Goal: Task Accomplishment & Management: Manage account settings

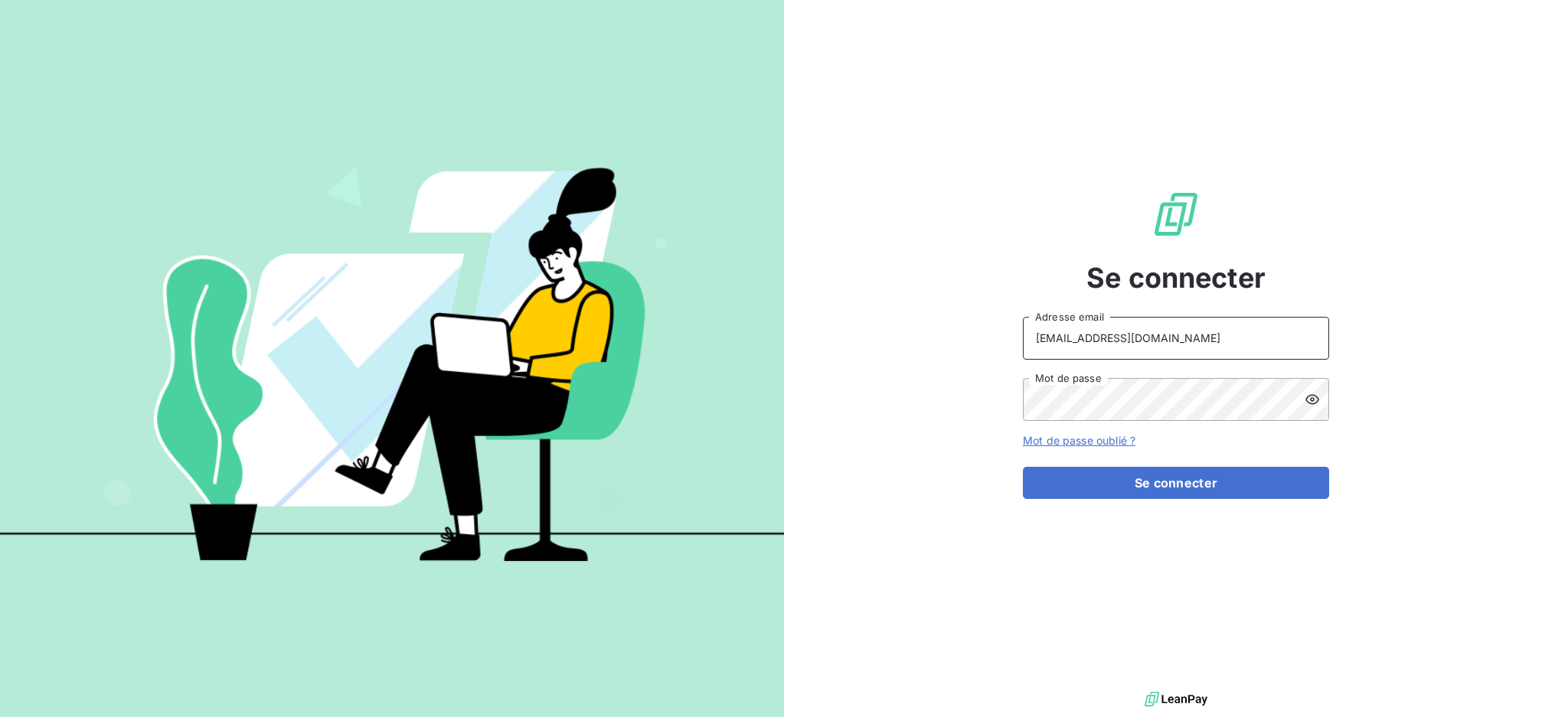
drag, startPoint x: 1156, startPoint y: 332, endPoint x: 1158, endPoint y: 349, distance: 17.1
click at [1157, 332] on input "[EMAIL_ADDRESS][DOMAIN_NAME]" at bounding box center [1175, 338] width 306 height 43
type input "[EMAIL_ADDRESS][DOMAIN_NAME]"
click at [1135, 486] on button "Se connecter" at bounding box center [1175, 483] width 306 height 32
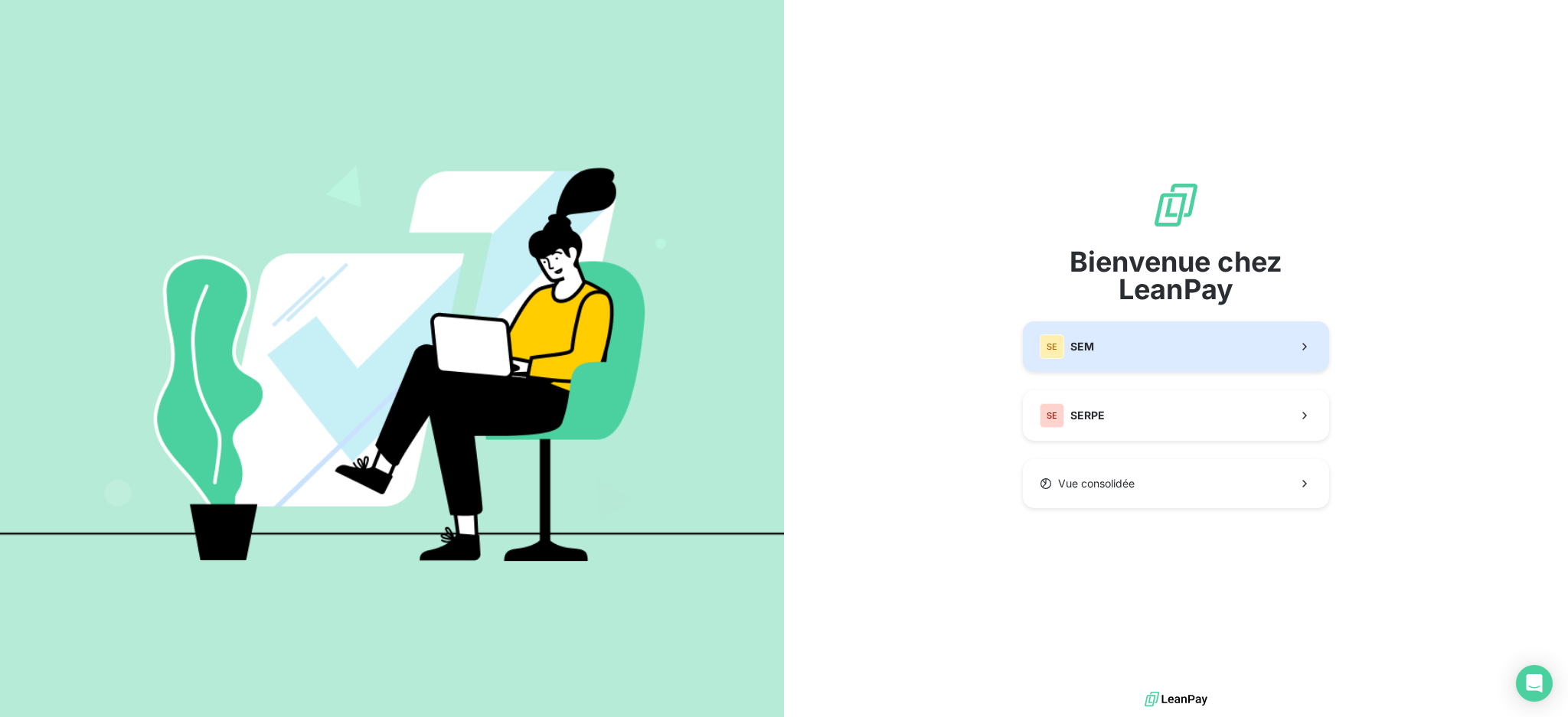
click at [1162, 343] on button "SE SEM" at bounding box center [1175, 346] width 306 height 50
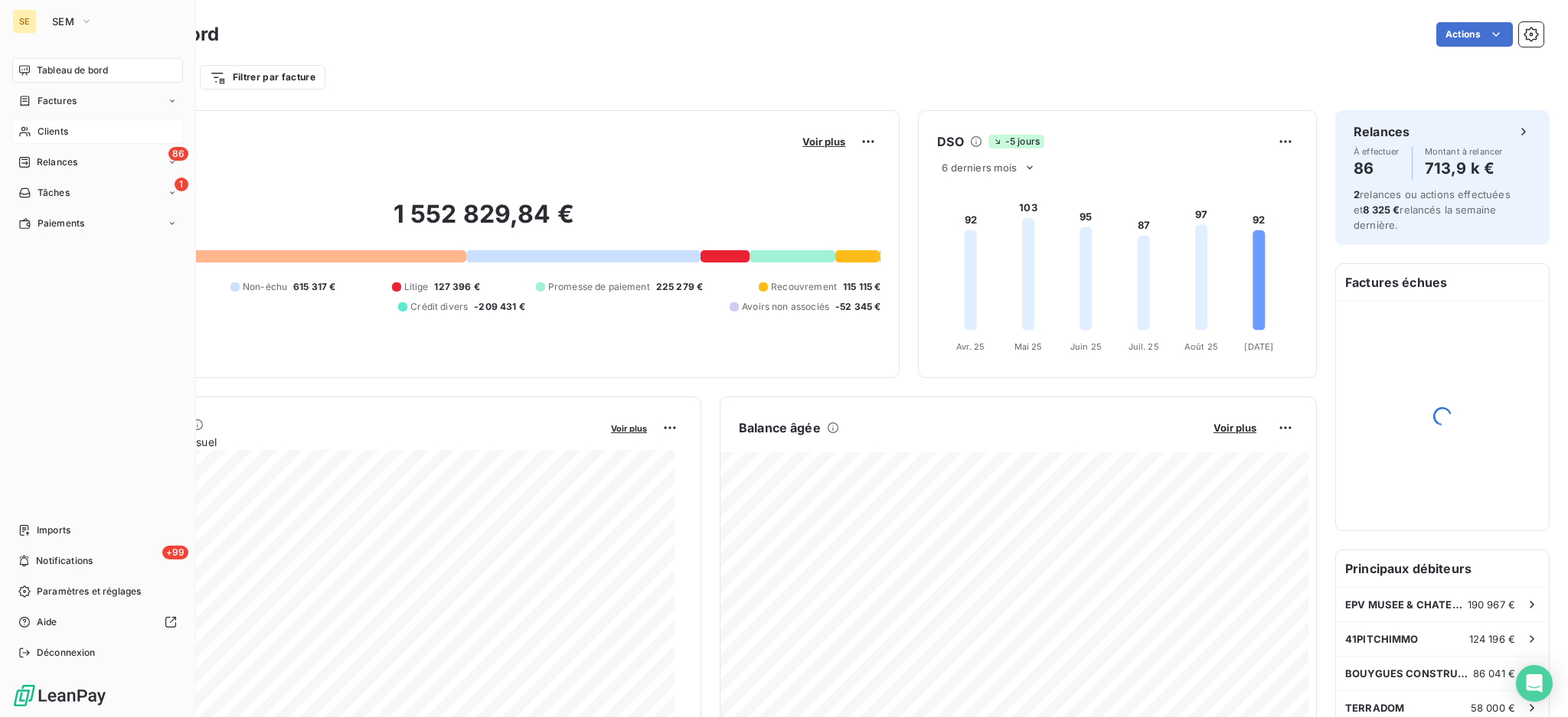
click at [62, 131] on span "Clients" at bounding box center [53, 131] width 31 height 14
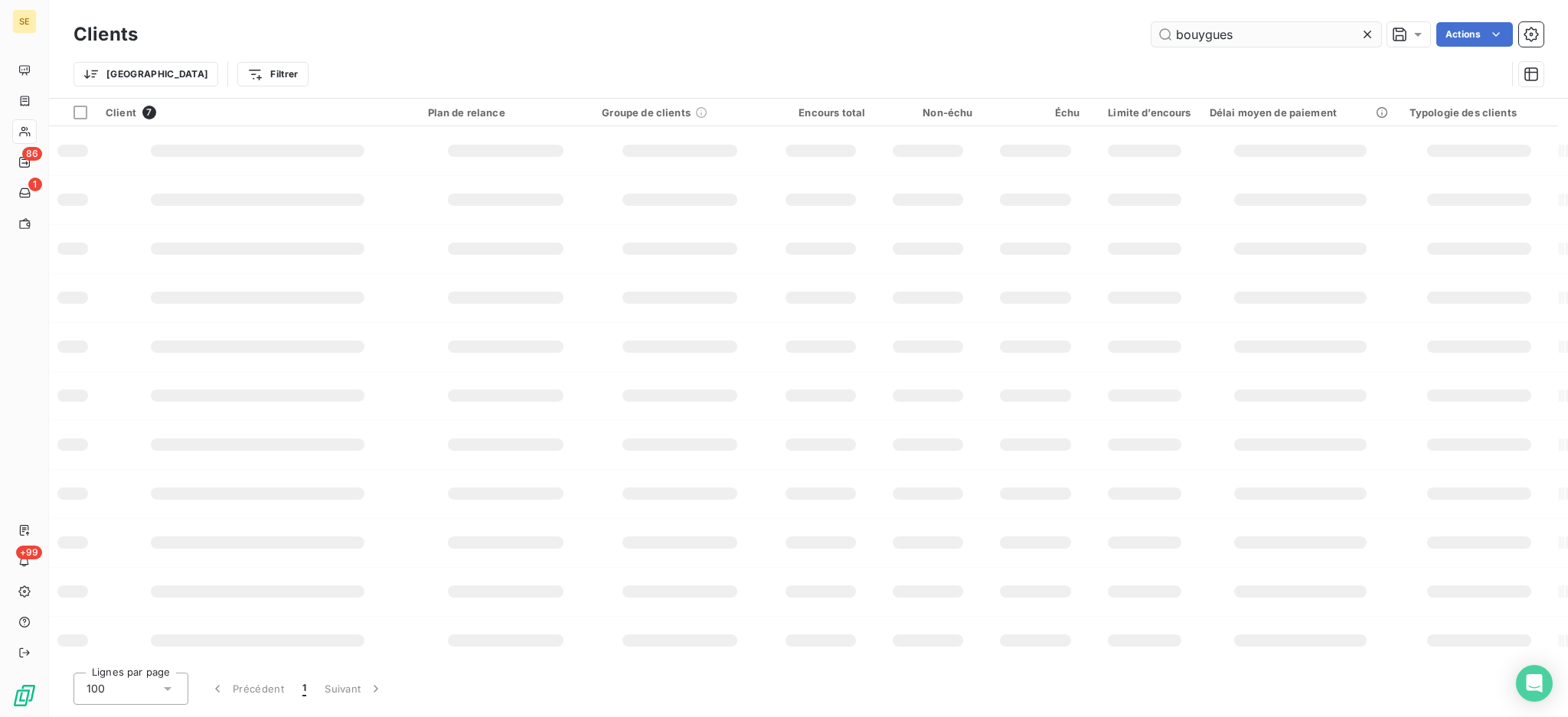
type input "bouygues"
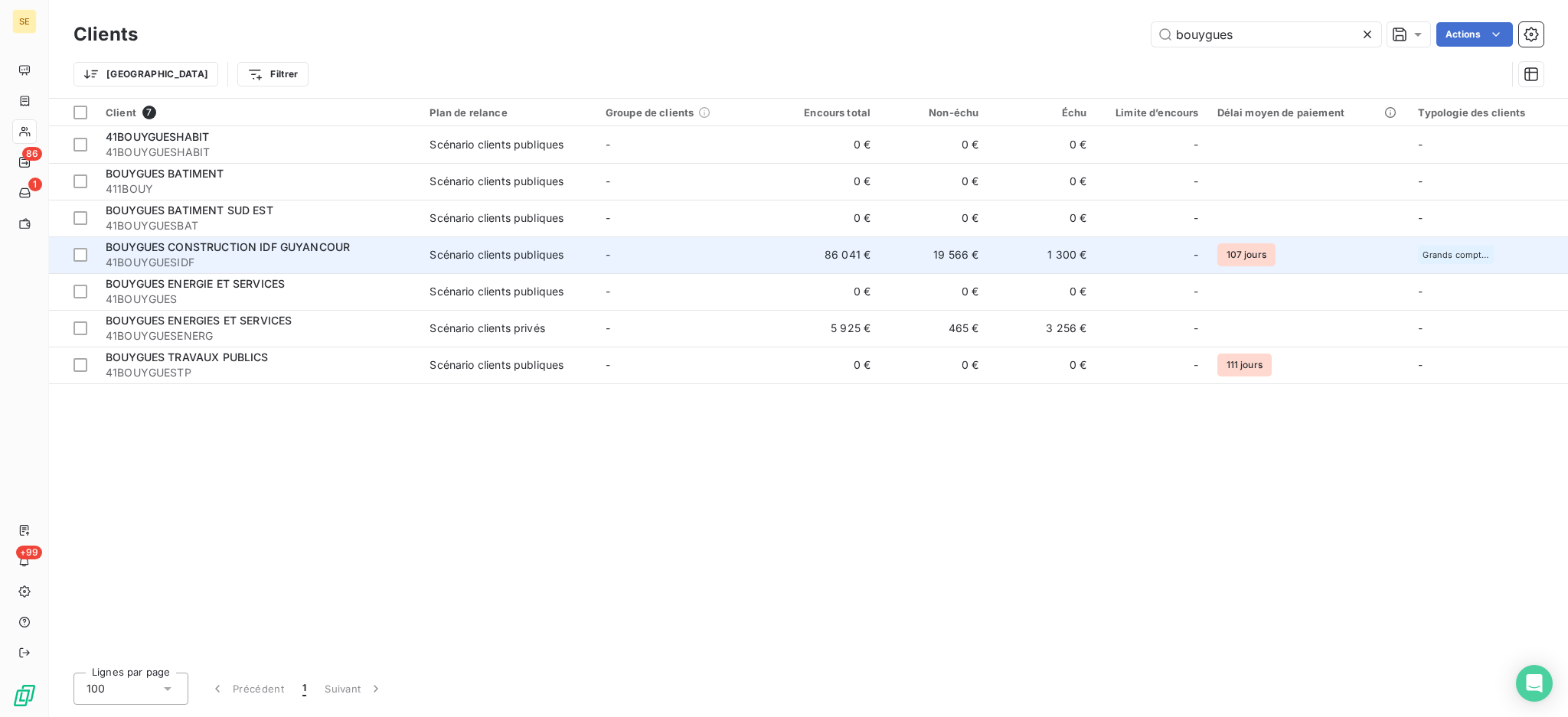
click at [723, 244] on td "-" at bounding box center [684, 254] width 176 height 37
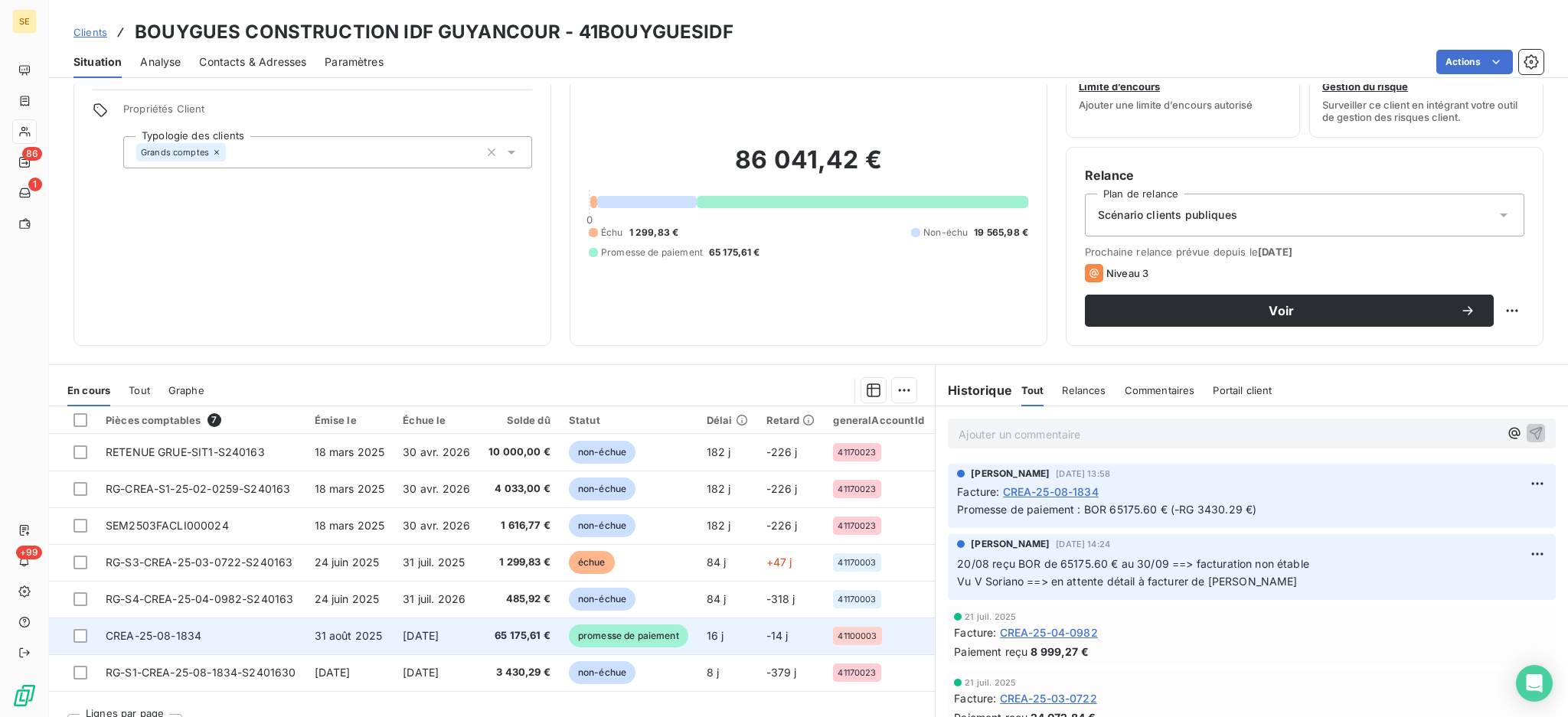
scroll to position [83, 0]
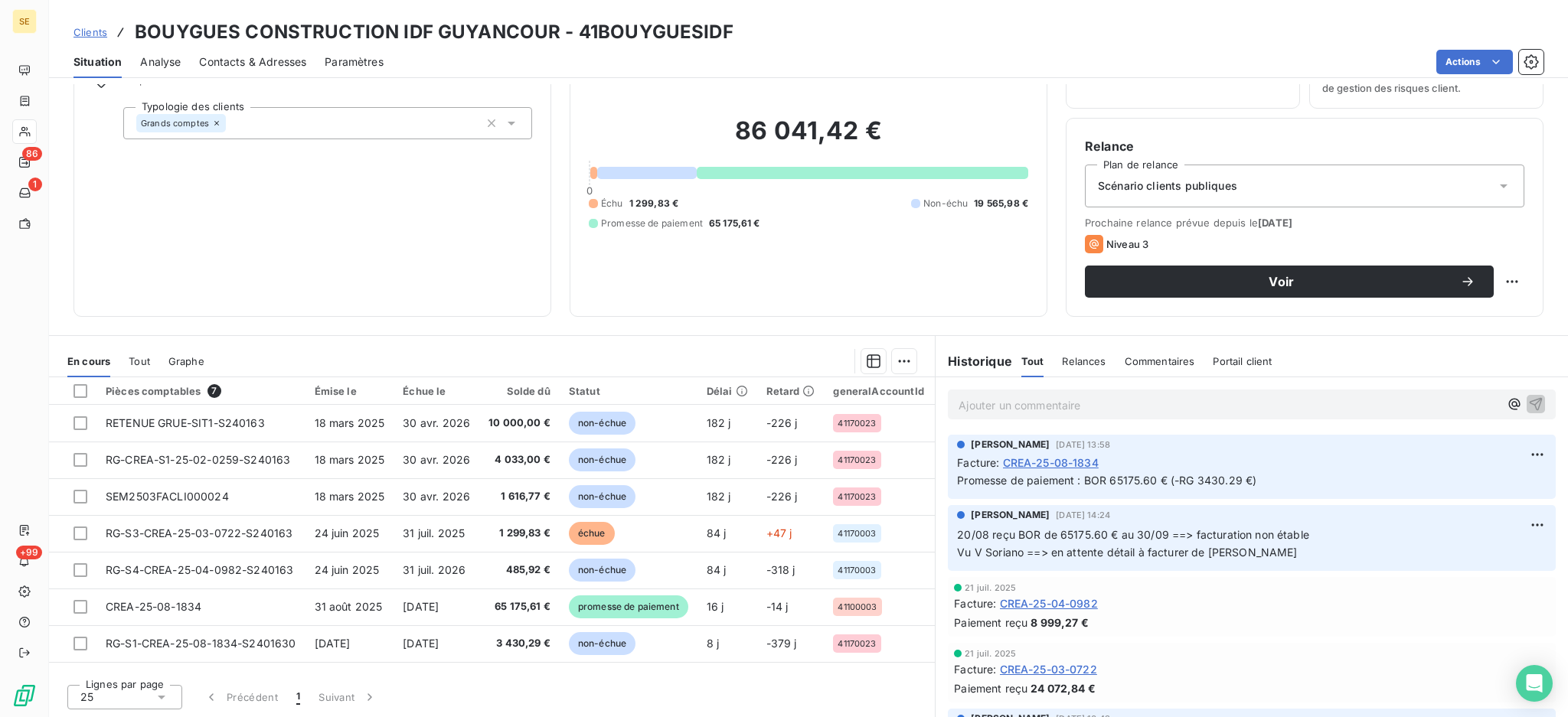
click at [131, 356] on span "Tout" at bounding box center [139, 361] width 21 height 12
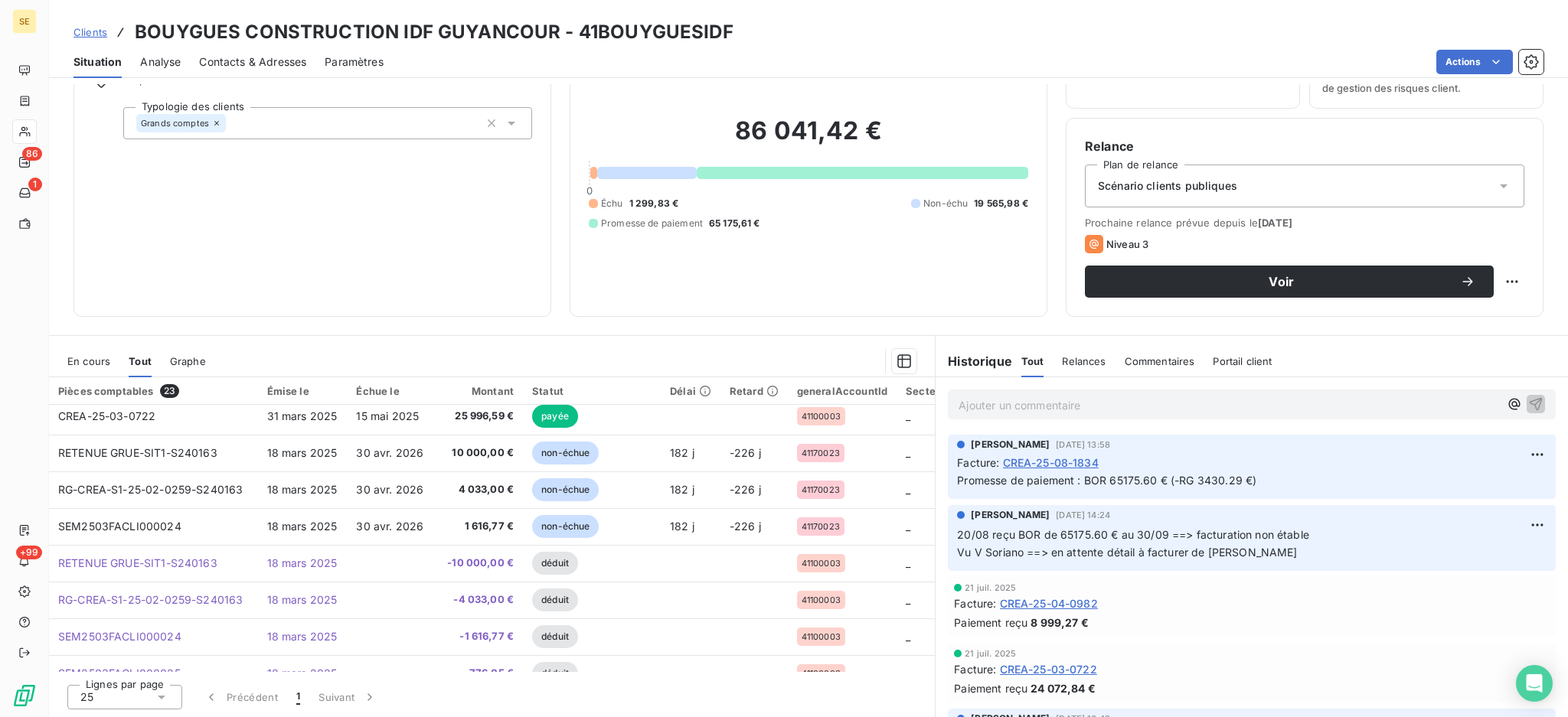
scroll to position [204, 0]
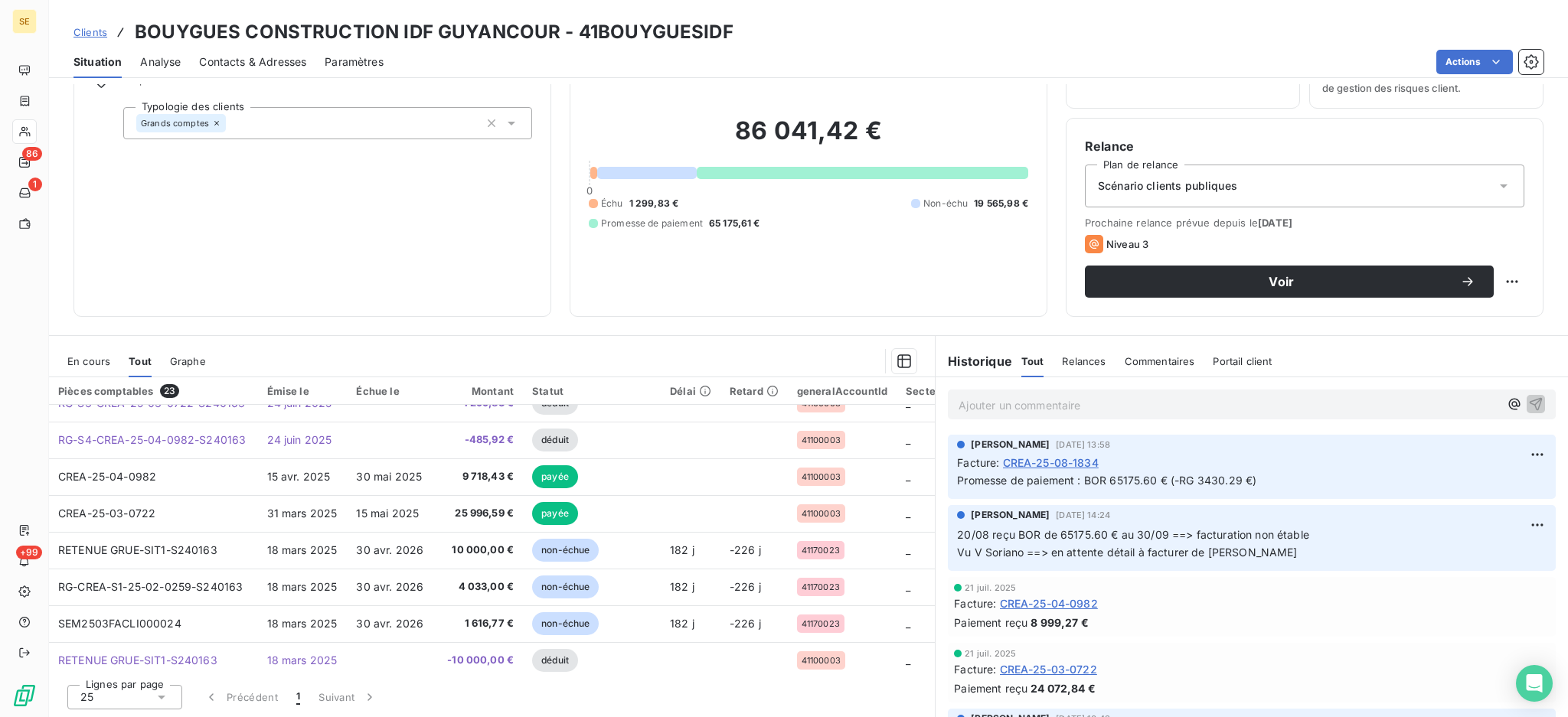
click at [80, 356] on span "En cours" at bounding box center [89, 361] width 43 height 12
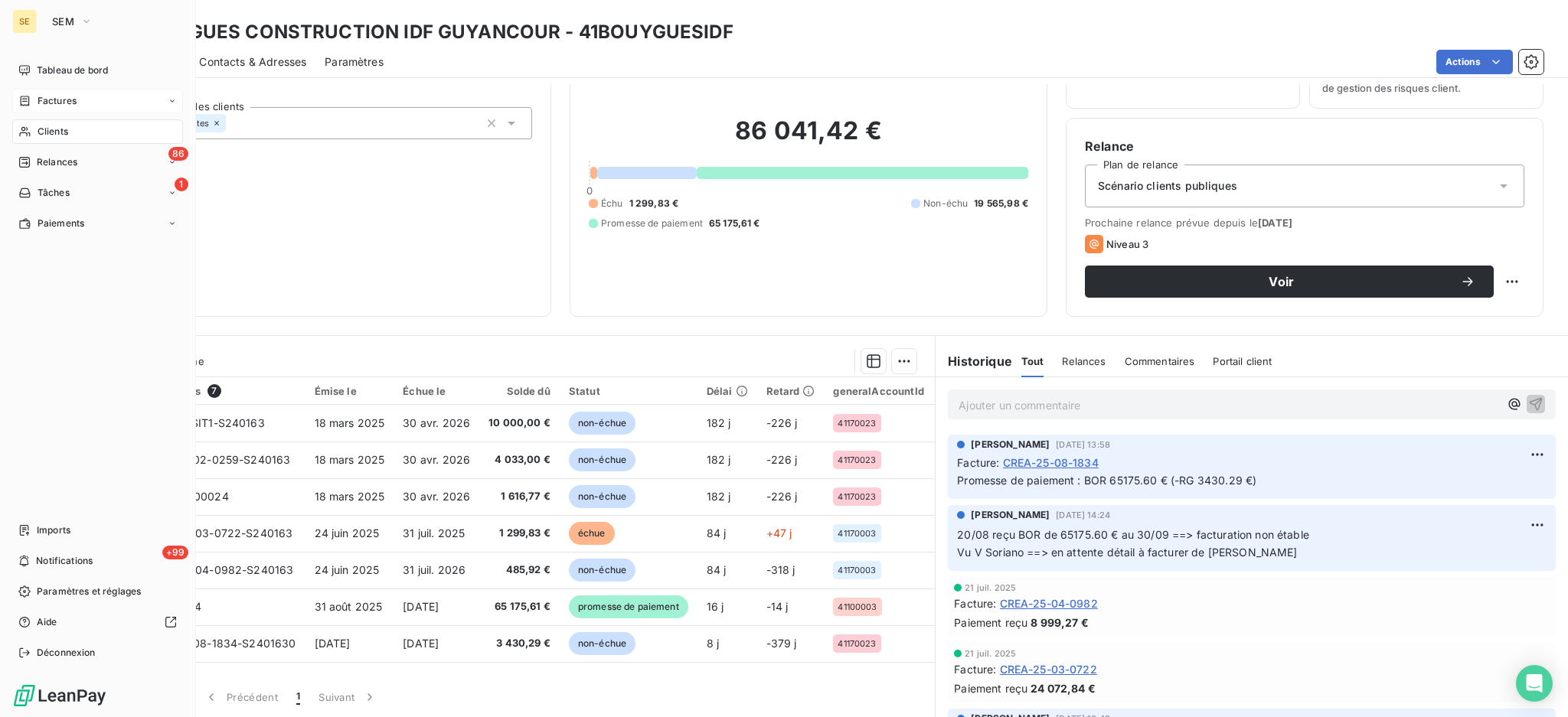
click at [59, 107] on span "Factures" at bounding box center [57, 101] width 39 height 14
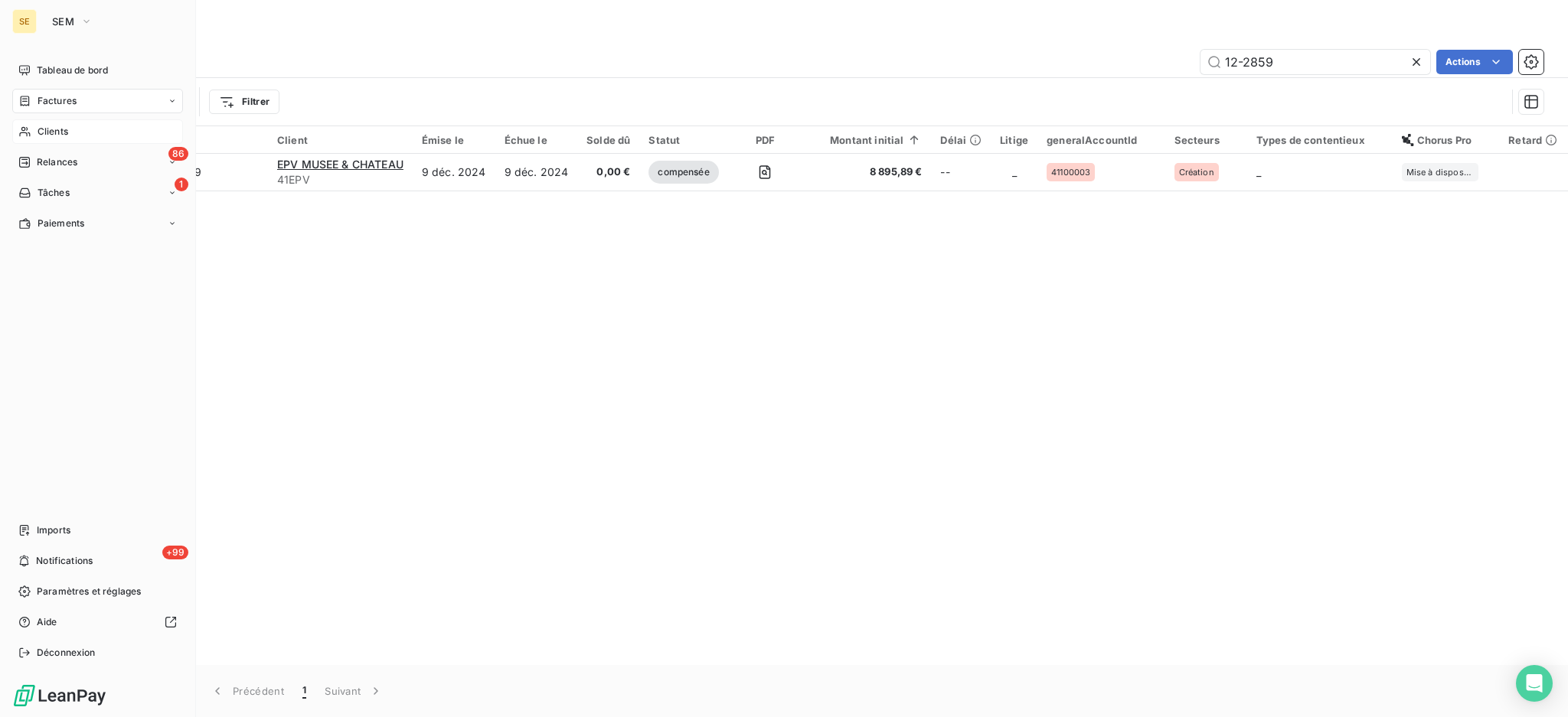
click at [57, 97] on span "Factures" at bounding box center [57, 101] width 39 height 14
click at [64, 134] on span "Factures" at bounding box center [56, 131] width 39 height 14
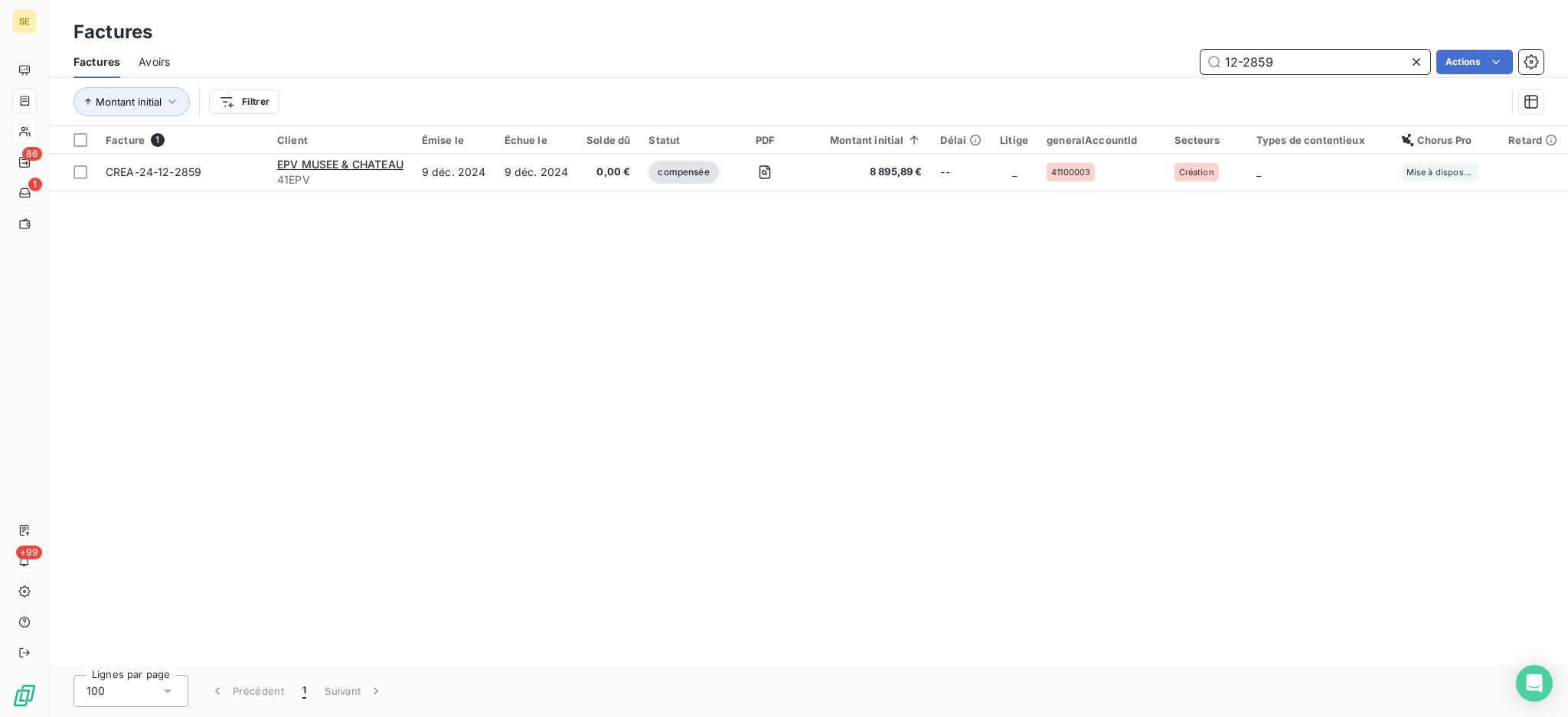
drag, startPoint x: 1302, startPoint y: 66, endPoint x: 1184, endPoint y: 48, distance: 119.4
click at [1184, 48] on div "Factures Avoirs 12-2859 Actions" at bounding box center [807, 62] width 1519 height 32
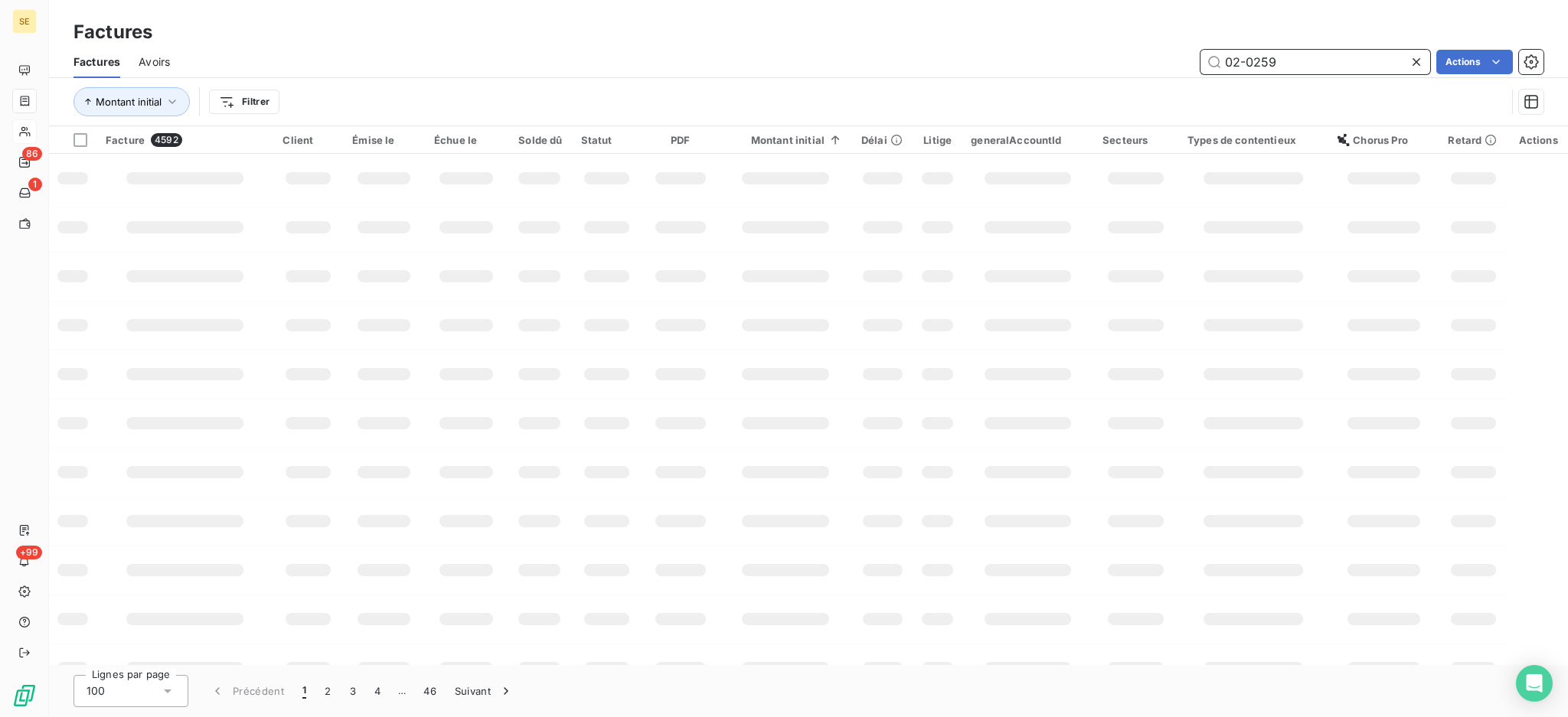
type input "02-0259"
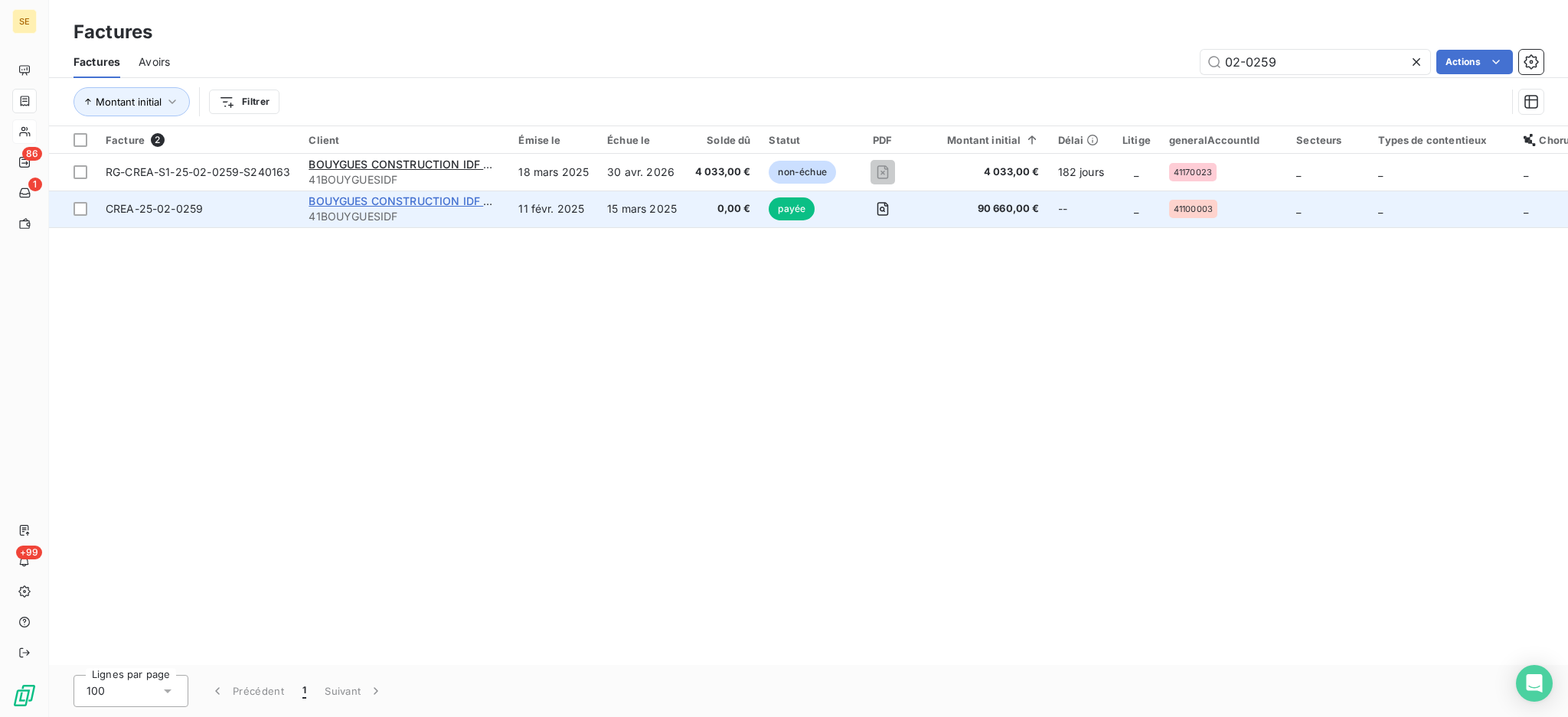
click at [457, 197] on span "BOUYGUES CONSTRUCTION IDF GUYANCOUR" at bounding box center [431, 200] width 244 height 13
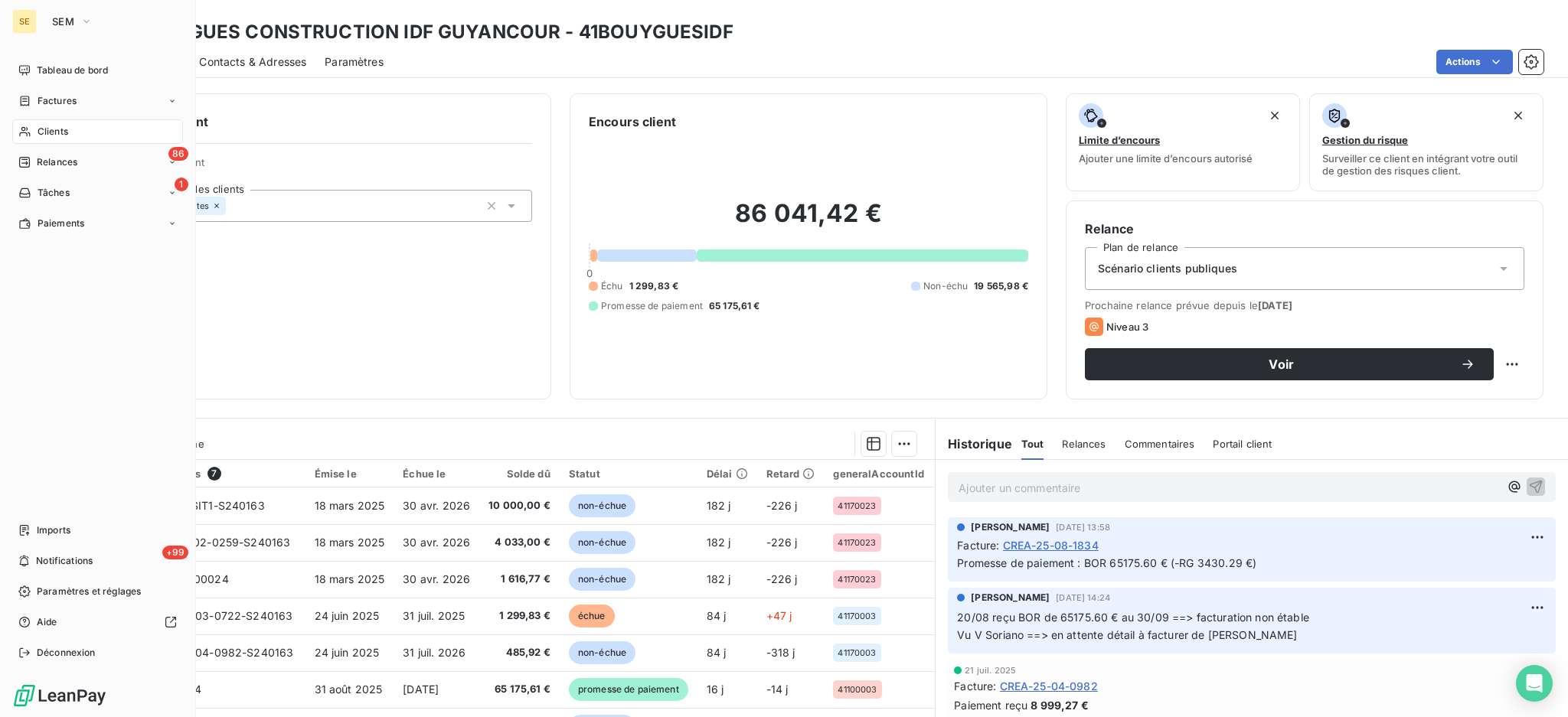
drag, startPoint x: 67, startPoint y: 95, endPoint x: 124, endPoint y: 84, distance: 58.1
click at [67, 95] on span "Factures" at bounding box center [57, 101] width 39 height 14
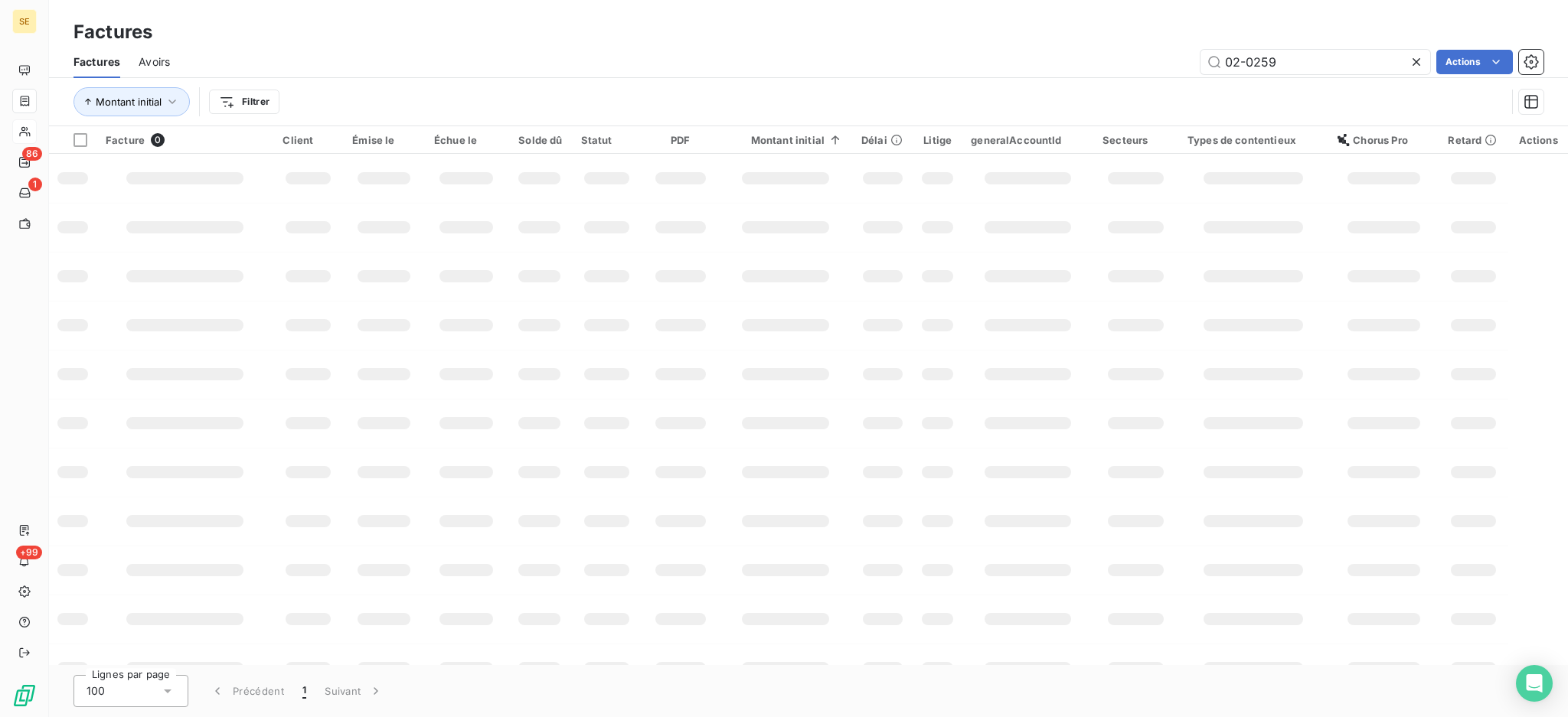
drag, startPoint x: 1321, startPoint y: 61, endPoint x: 1038, endPoint y: 46, distance: 283.4
click at [1056, 57] on div "02-0259 Actions" at bounding box center [865, 61] width 1355 height 25
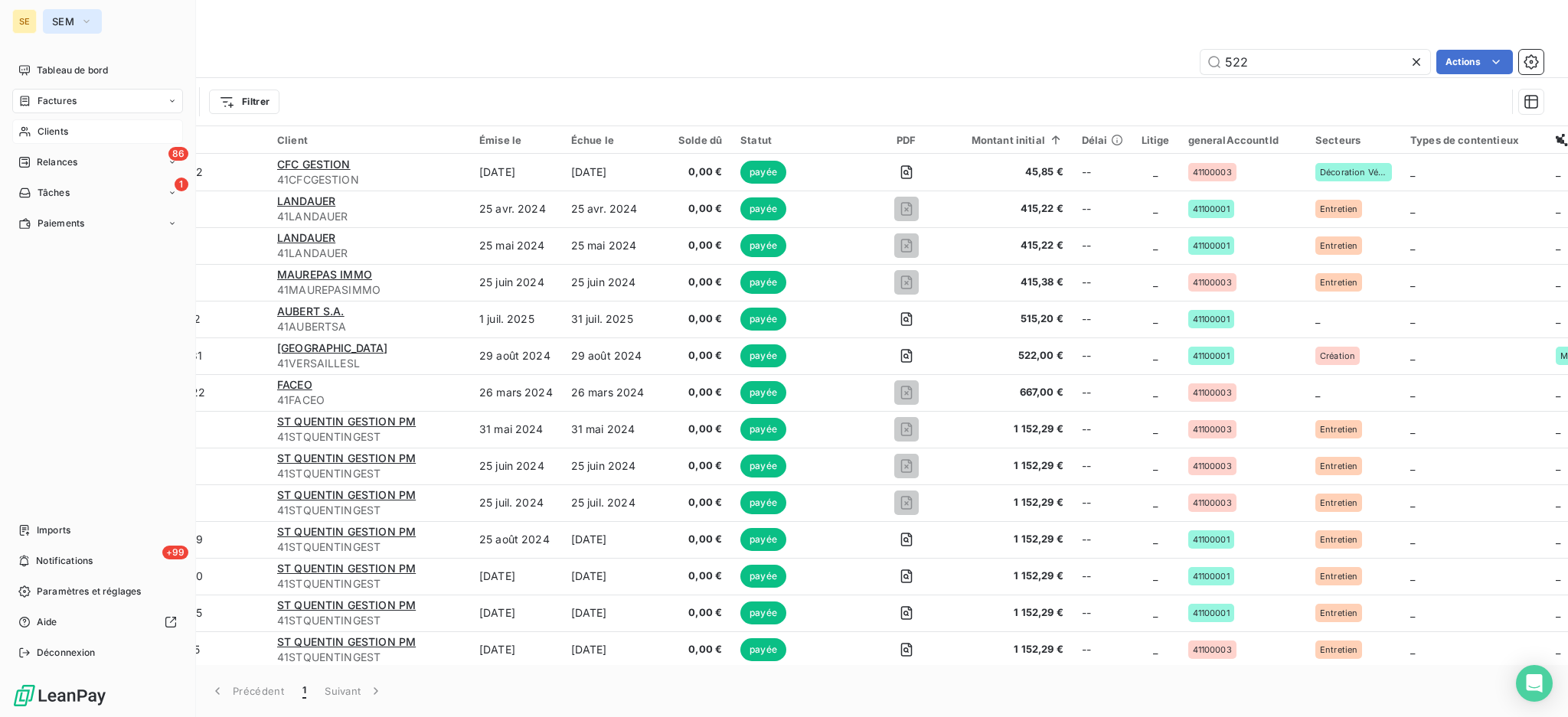
type input "522"
click at [60, 15] on span "SEM" at bounding box center [63, 21] width 22 height 12
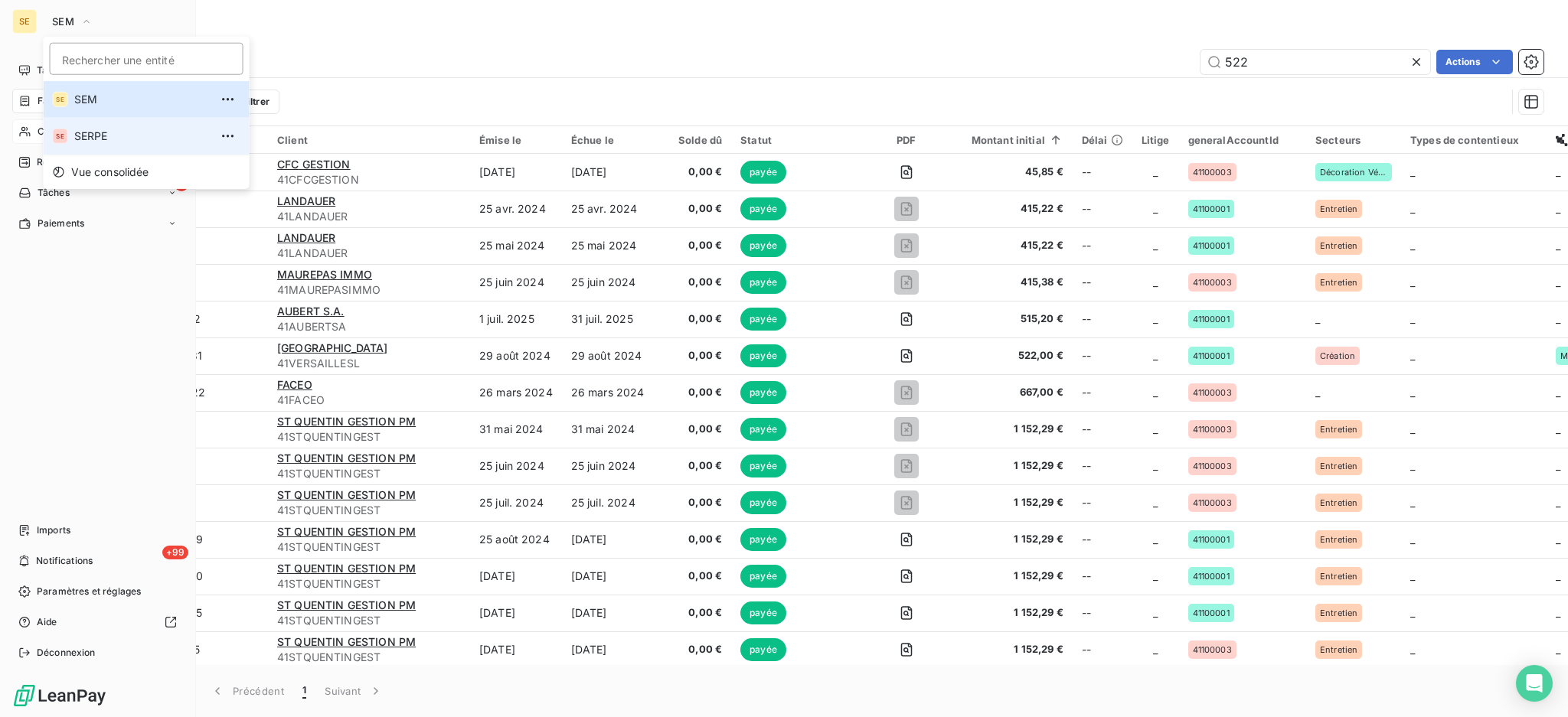
click at [77, 132] on span "SERPE" at bounding box center [142, 136] width 136 height 15
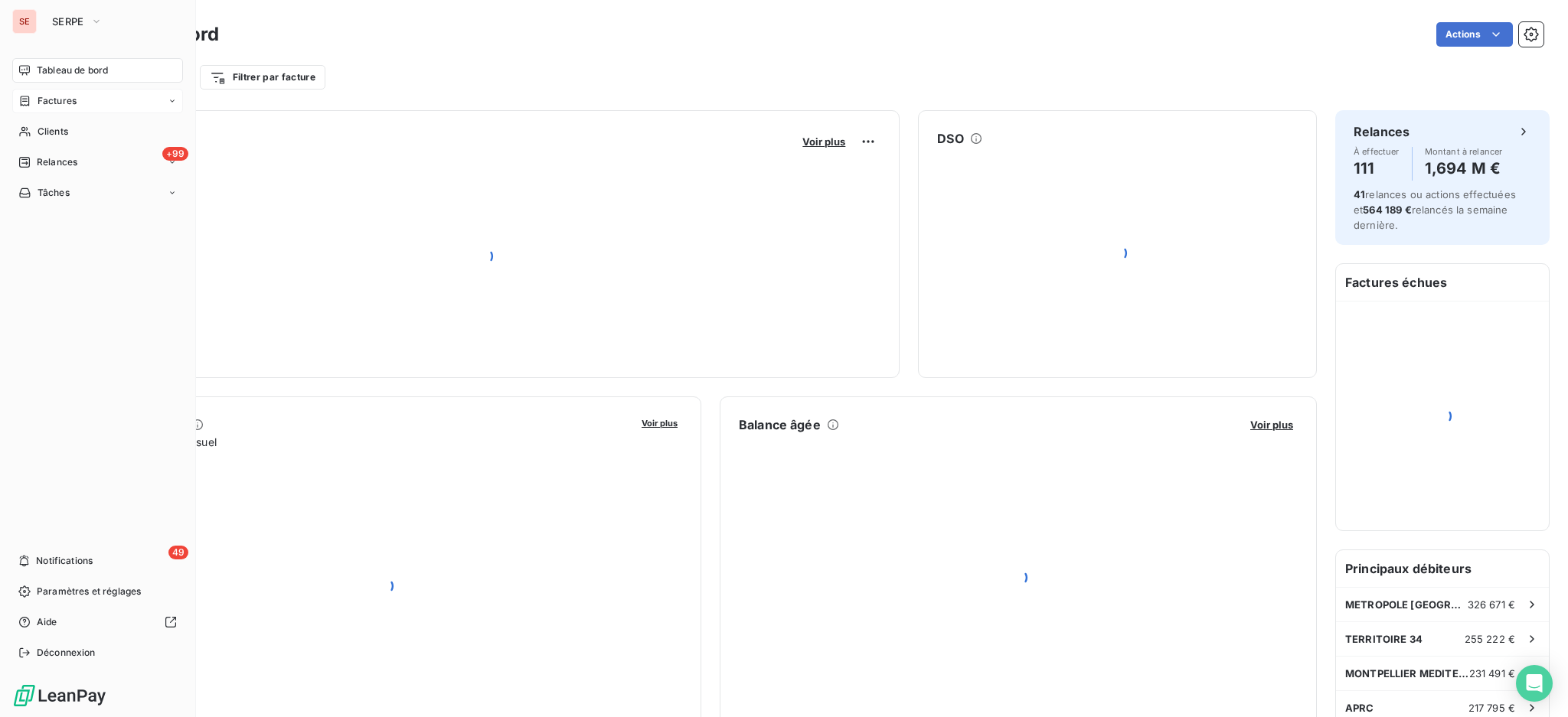
click at [54, 100] on span "Factures" at bounding box center [57, 101] width 39 height 14
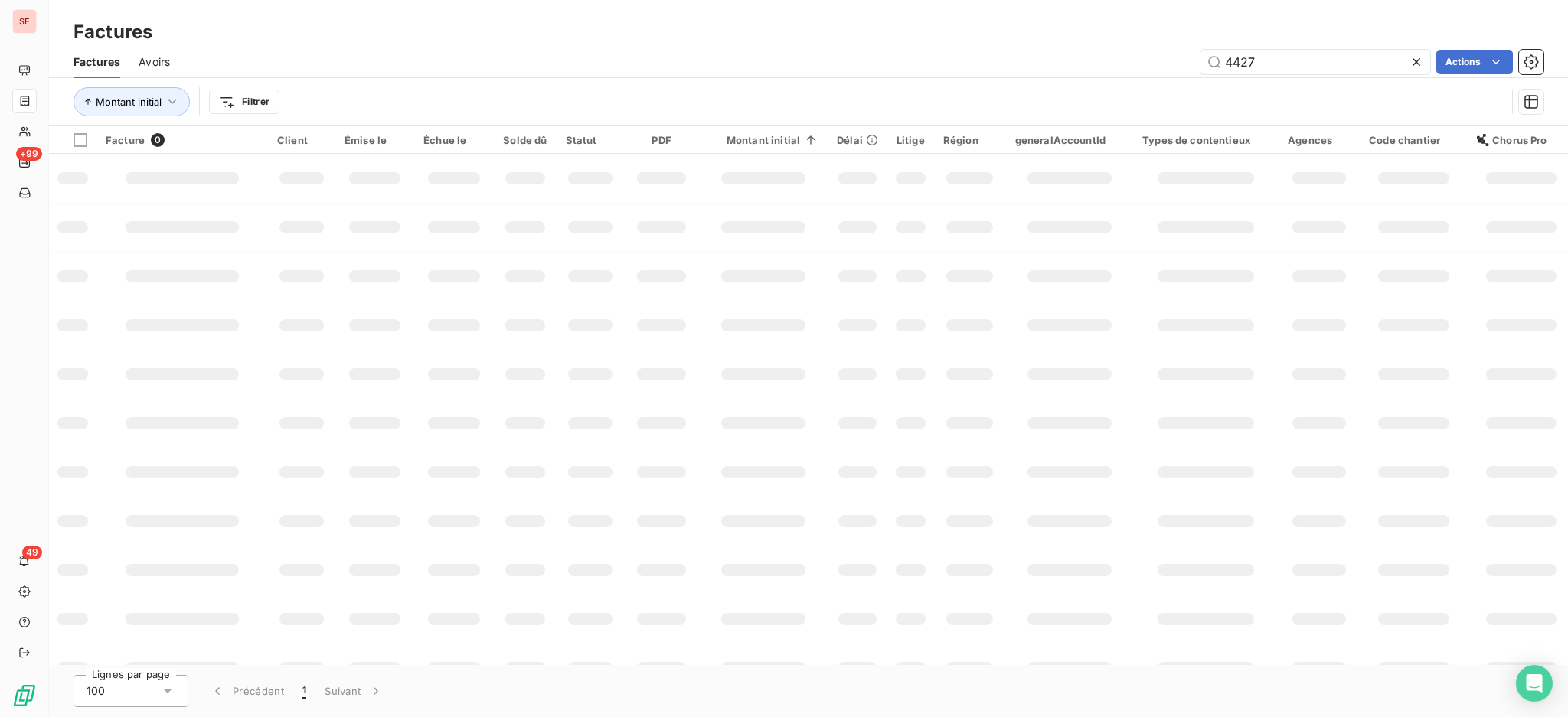
drag, startPoint x: 1275, startPoint y: 61, endPoint x: 1195, endPoint y: 56, distance: 80.2
click at [1195, 56] on div "4427 Actions" at bounding box center [865, 61] width 1355 height 25
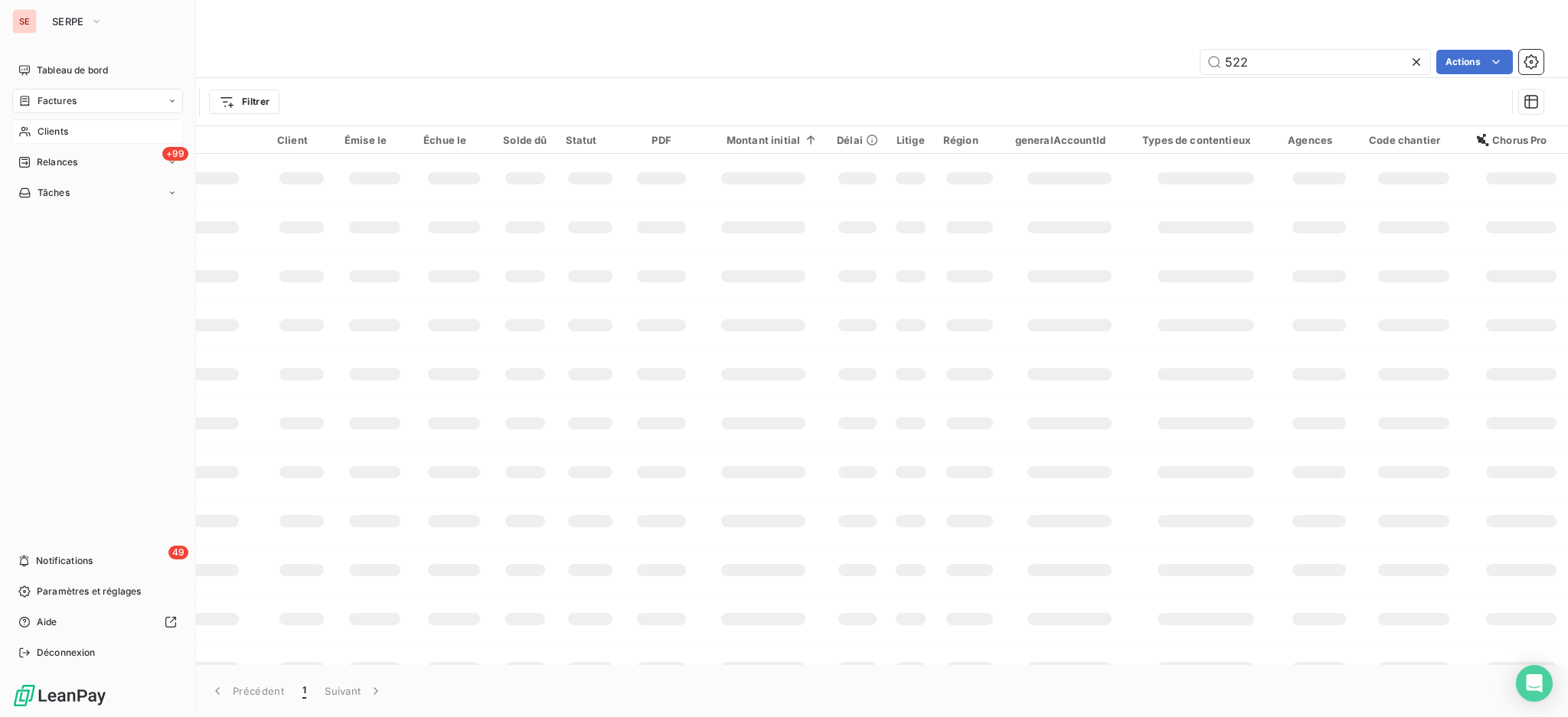
type input "522"
click at [49, 133] on span "Clients" at bounding box center [53, 131] width 31 height 14
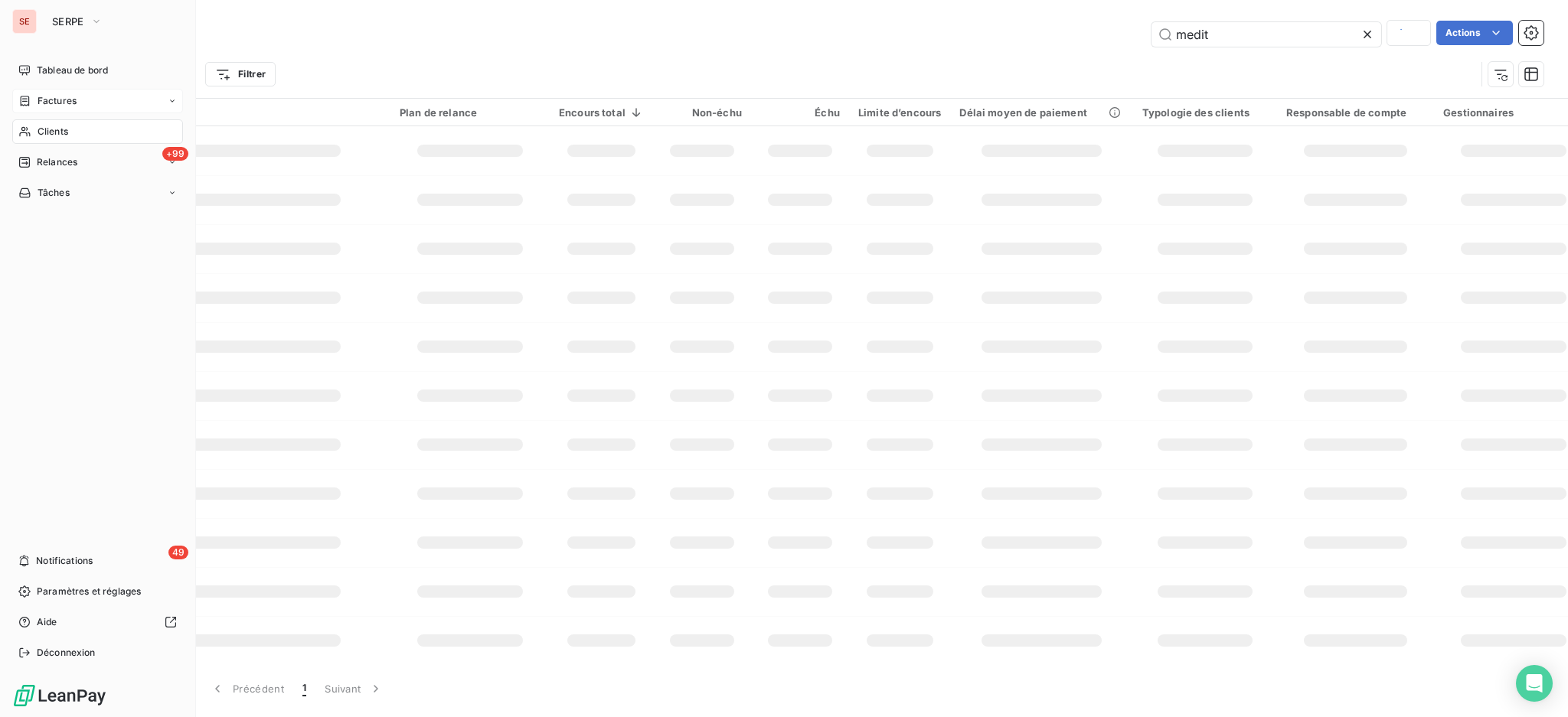
type input "bouygues"
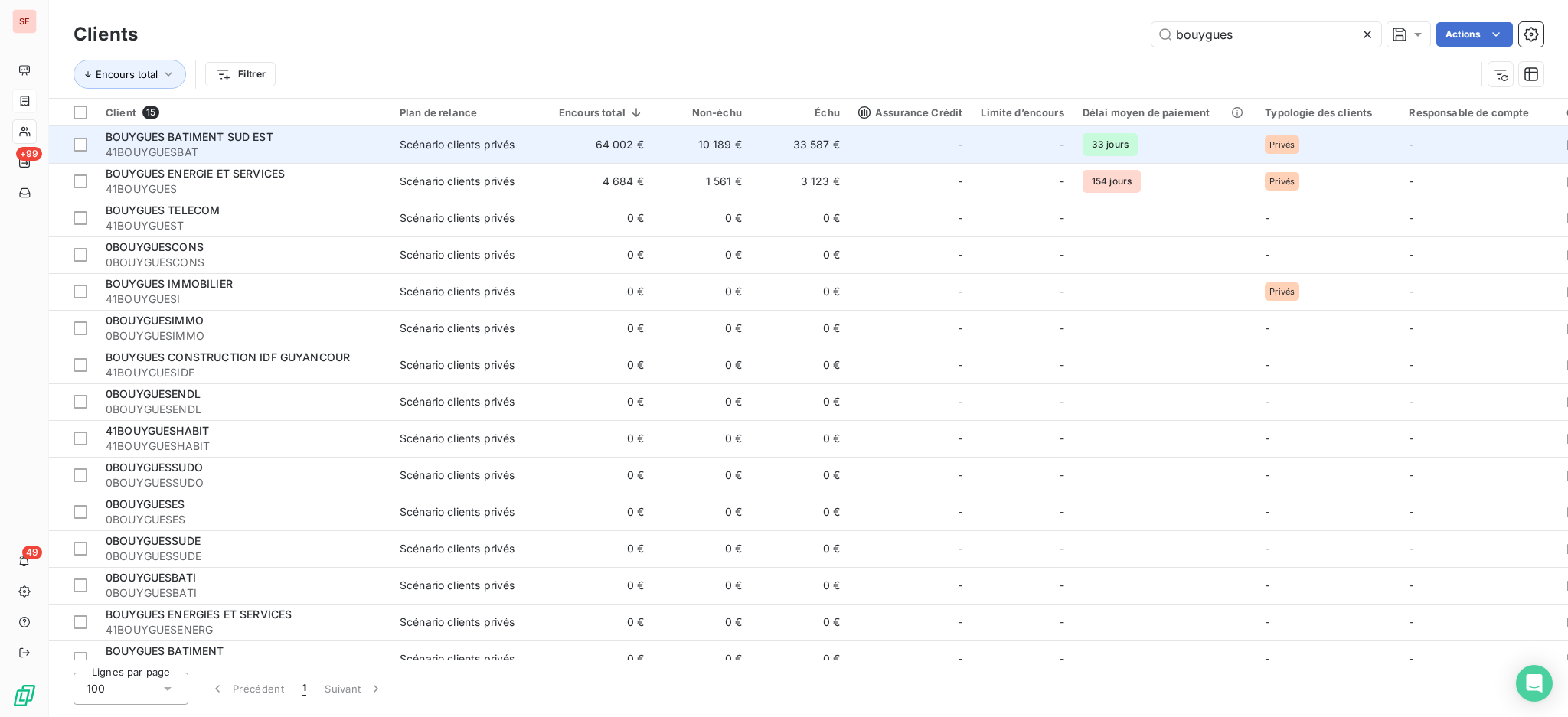
click at [398, 156] on td "Scénario clients privés" at bounding box center [470, 144] width 159 height 37
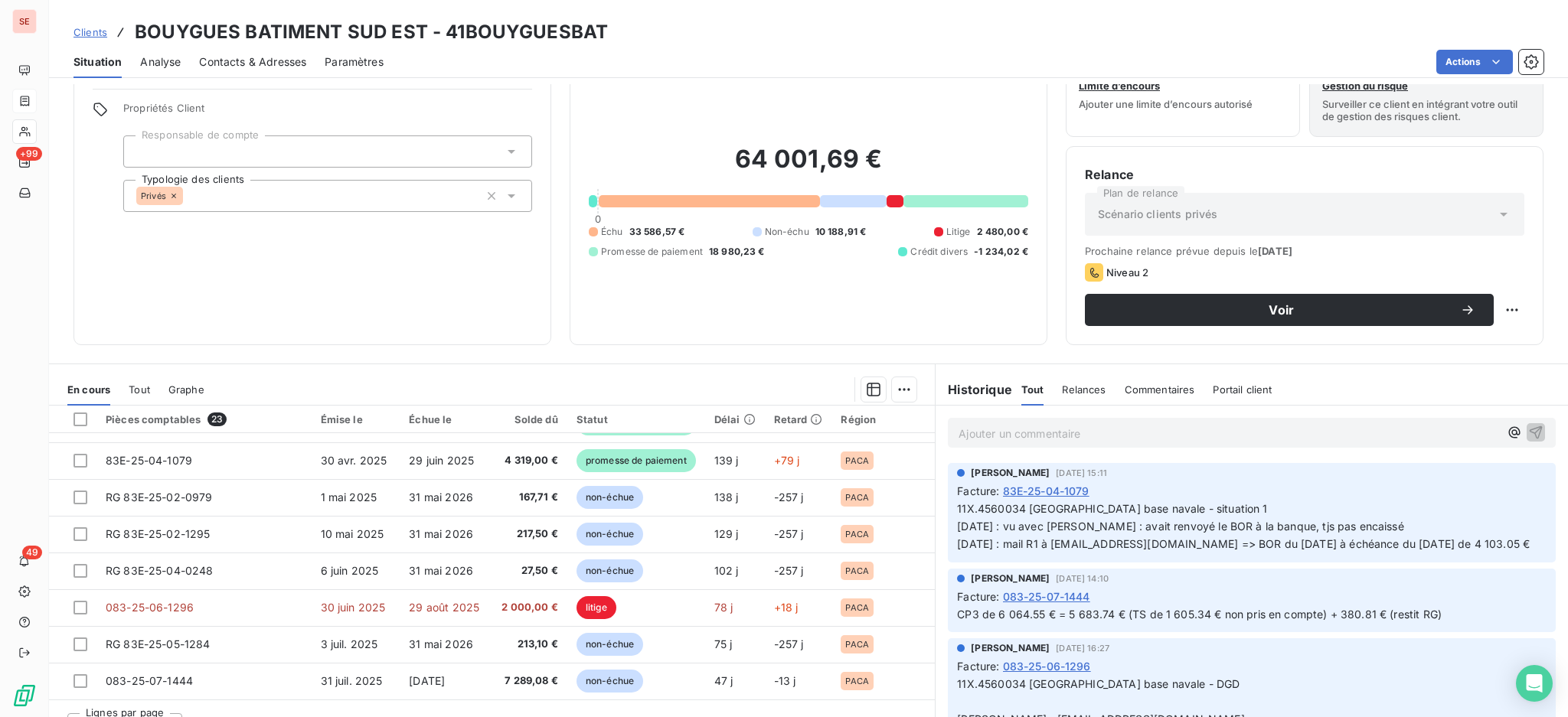
scroll to position [83, 0]
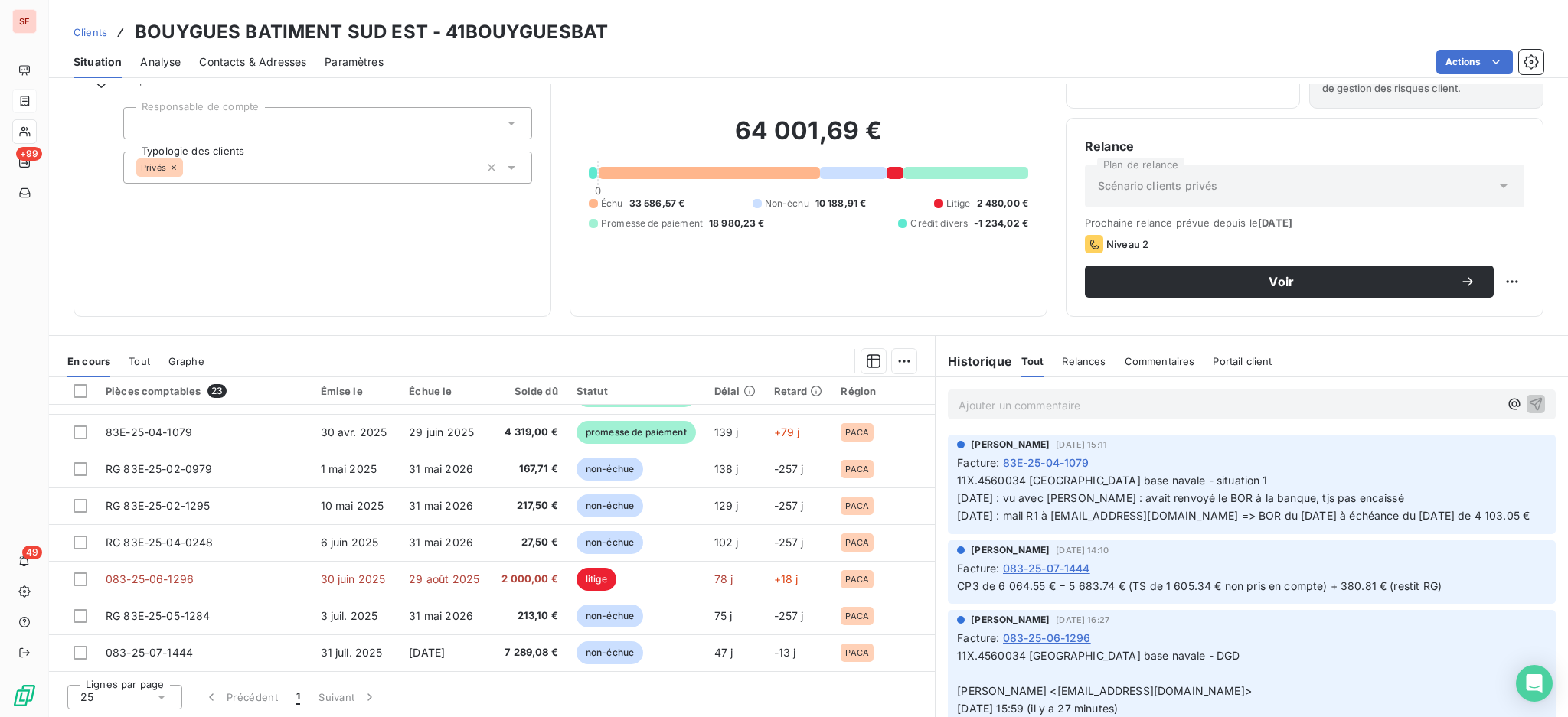
click at [136, 359] on span "Tout" at bounding box center [139, 361] width 21 height 12
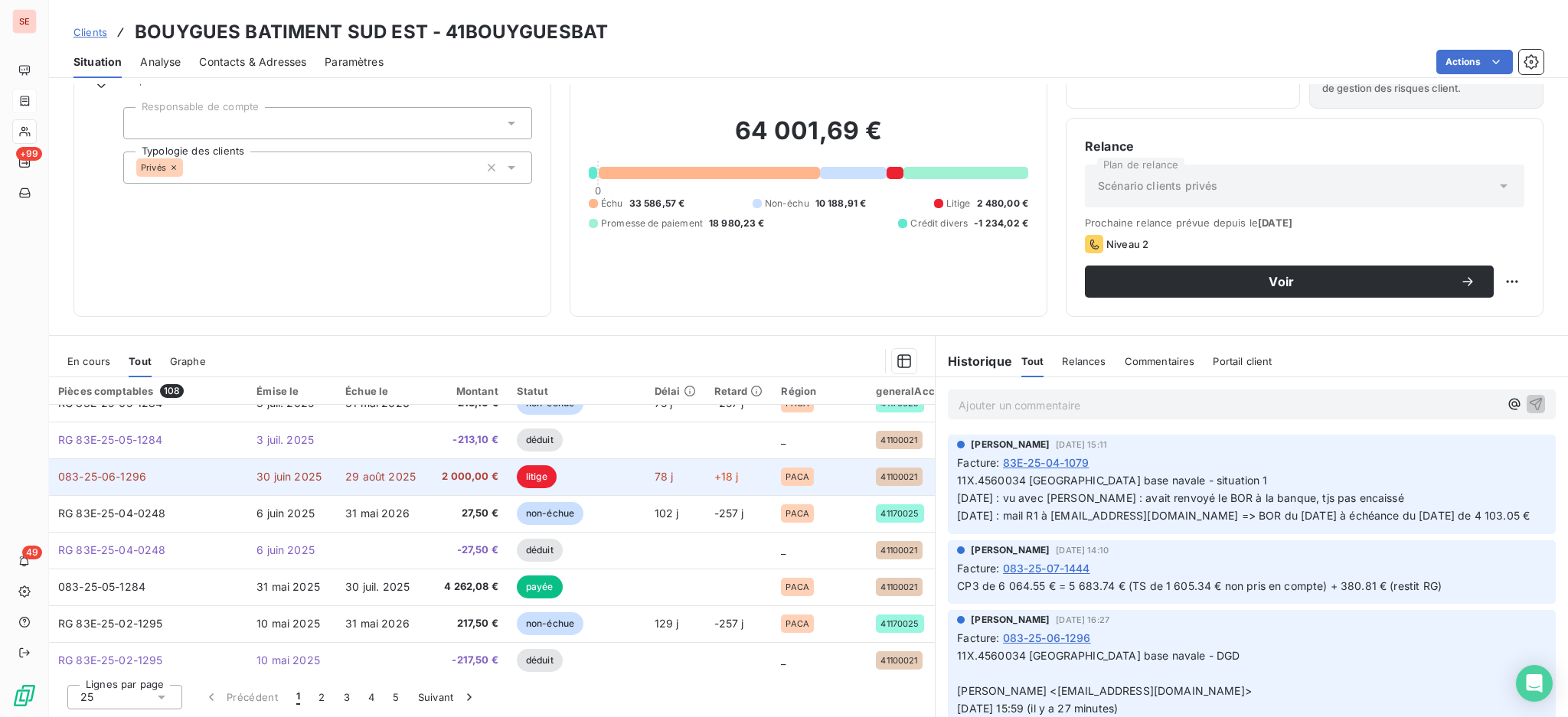
scroll to position [101, 0]
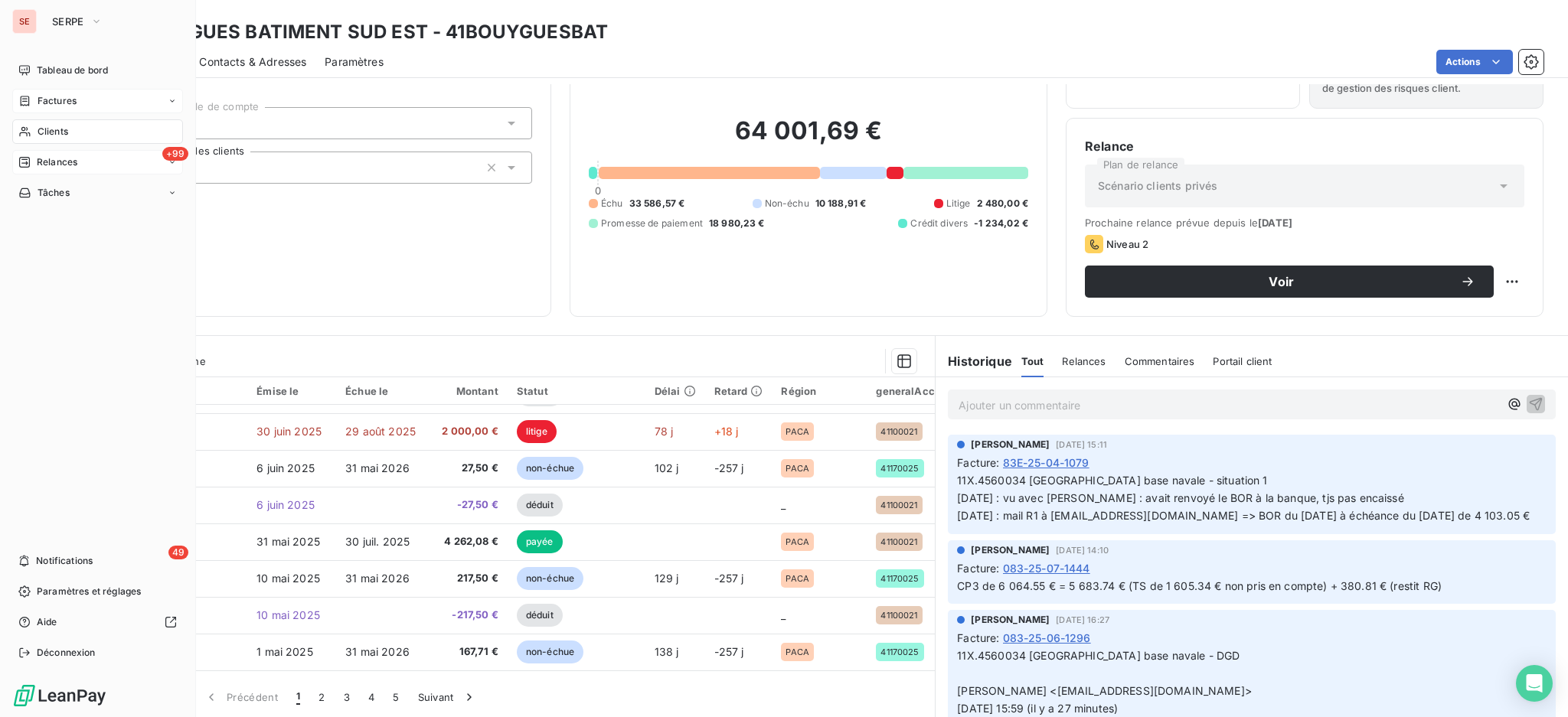
click at [88, 162] on div "+99 Relances" at bounding box center [97, 162] width 171 height 25
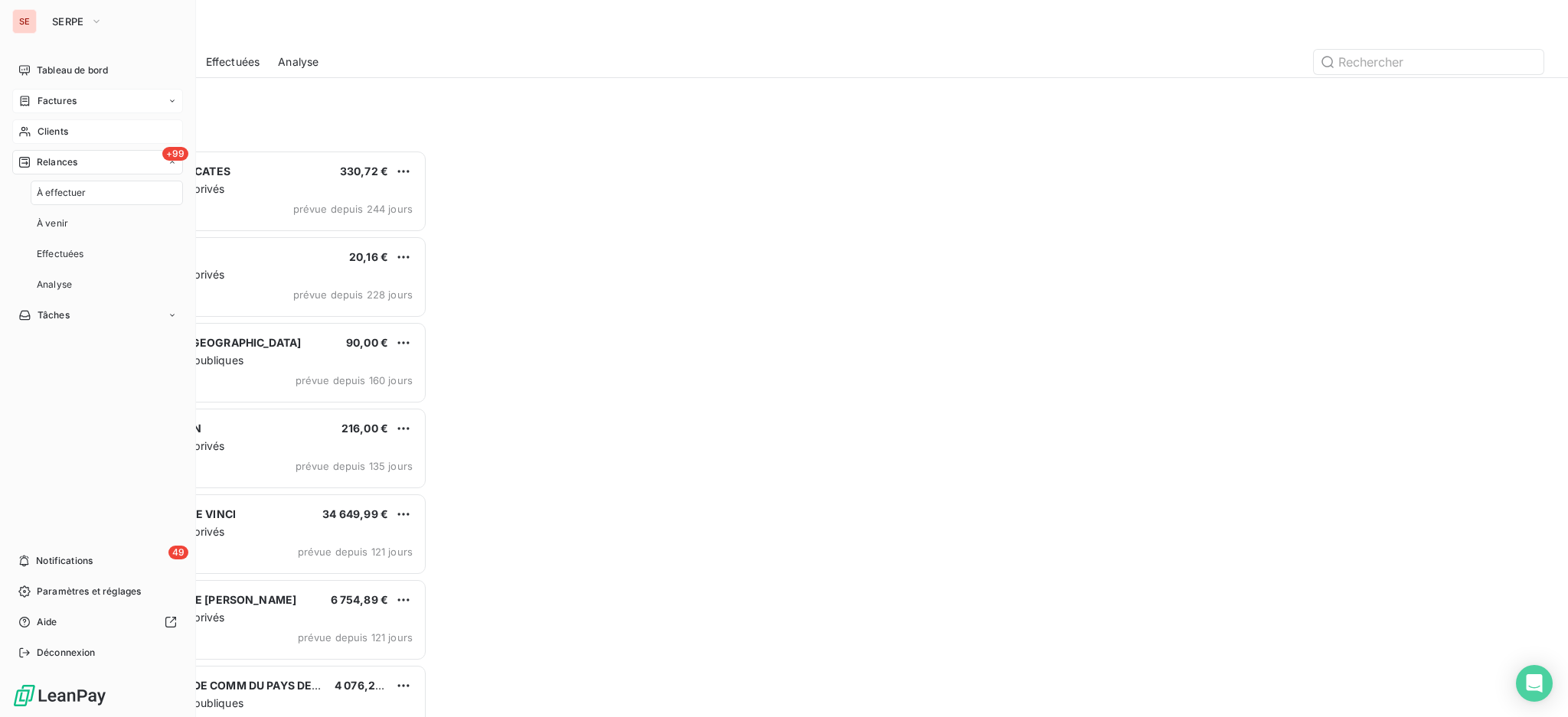
scroll to position [552, 338]
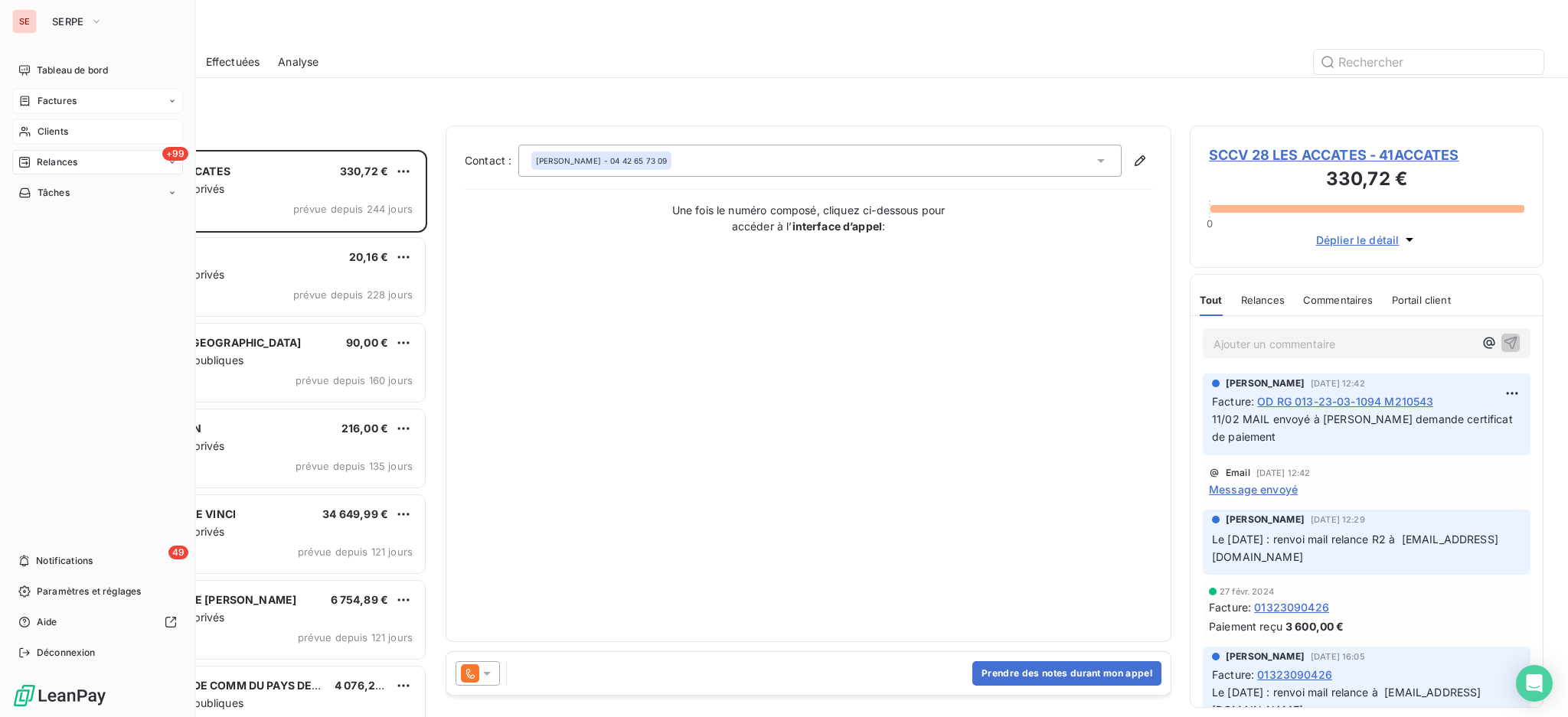
click at [91, 98] on div "Factures" at bounding box center [97, 101] width 171 height 25
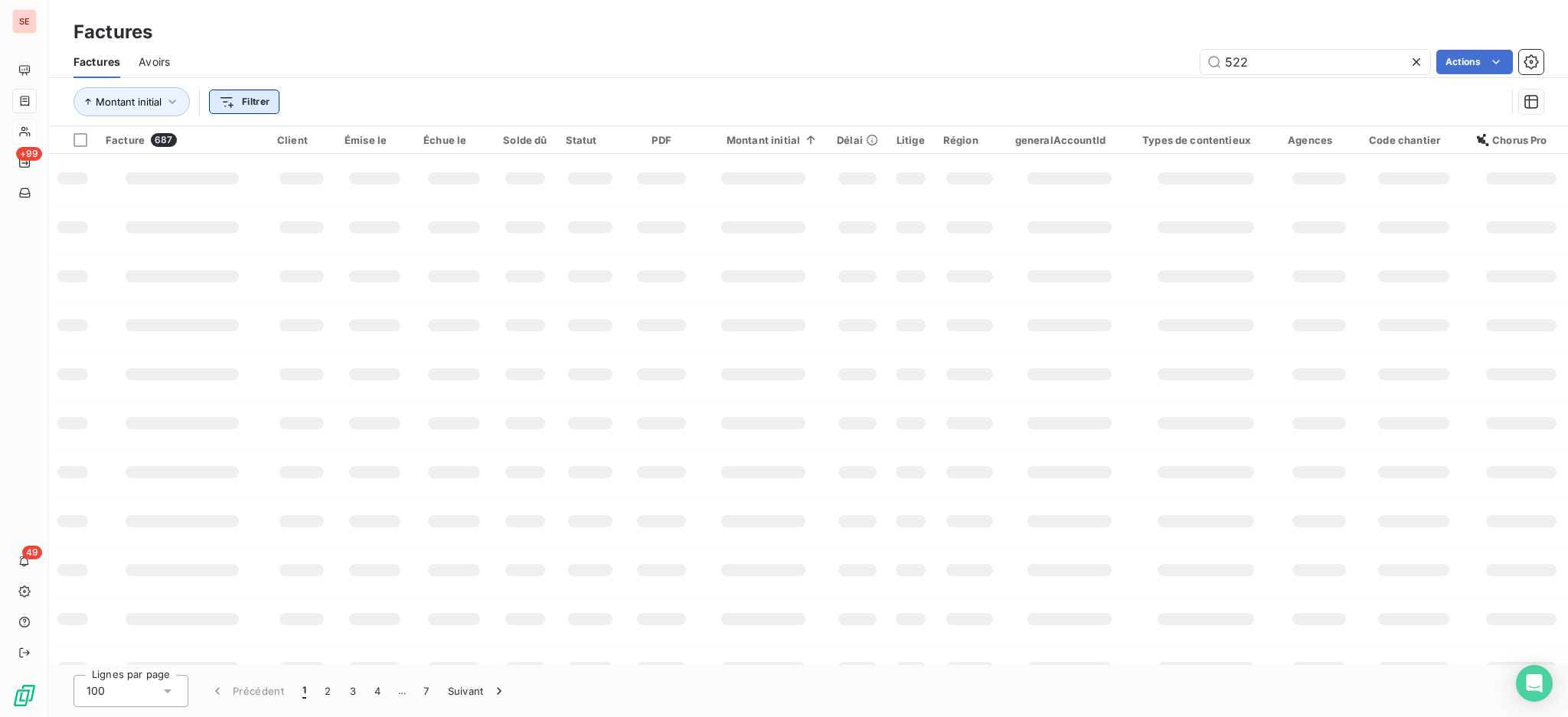
click at [247, 106] on html "SE +99 49 Factures Factures Avoirs 522 Actions Montant initial Filtrer Facture …" at bounding box center [784, 358] width 1568 height 717
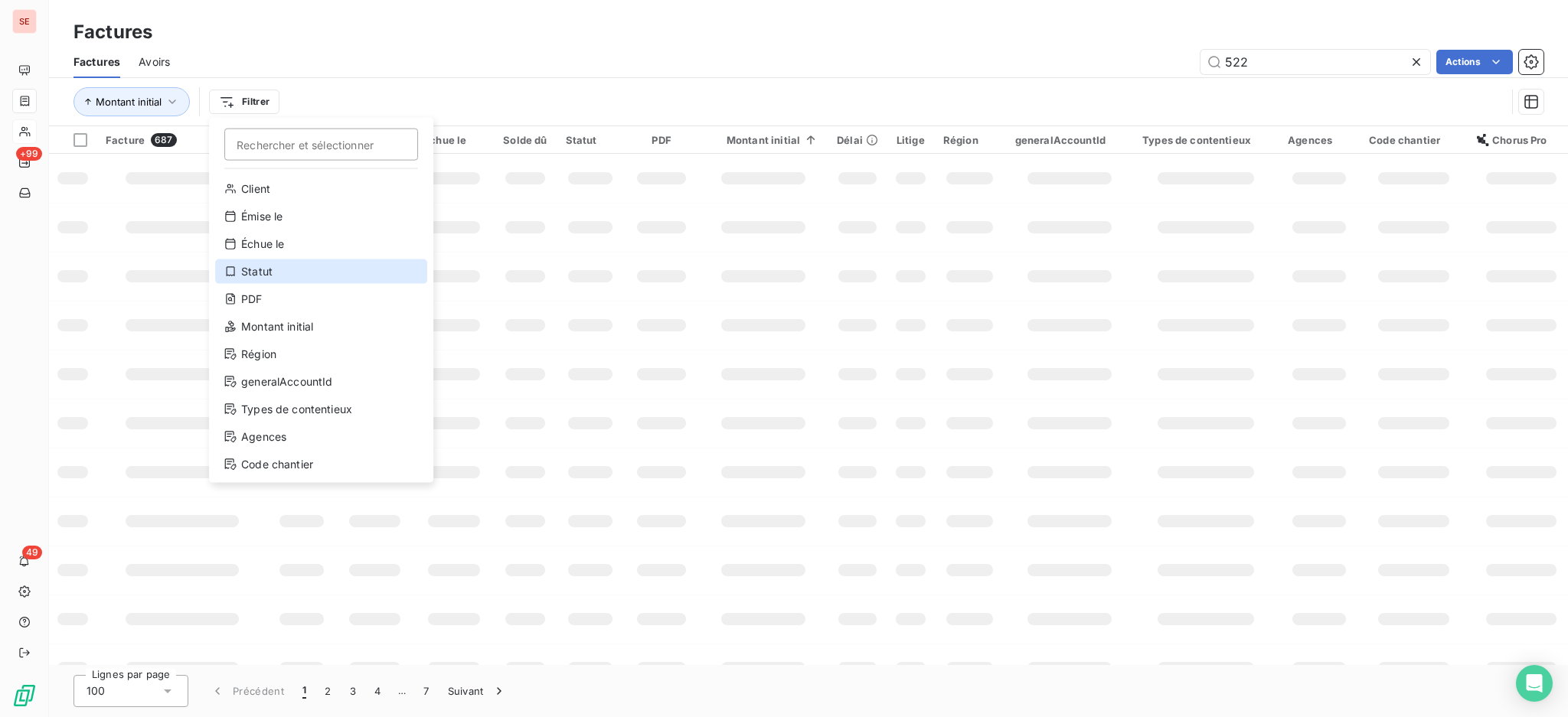
click at [274, 280] on div "Statut" at bounding box center [321, 271] width 212 height 25
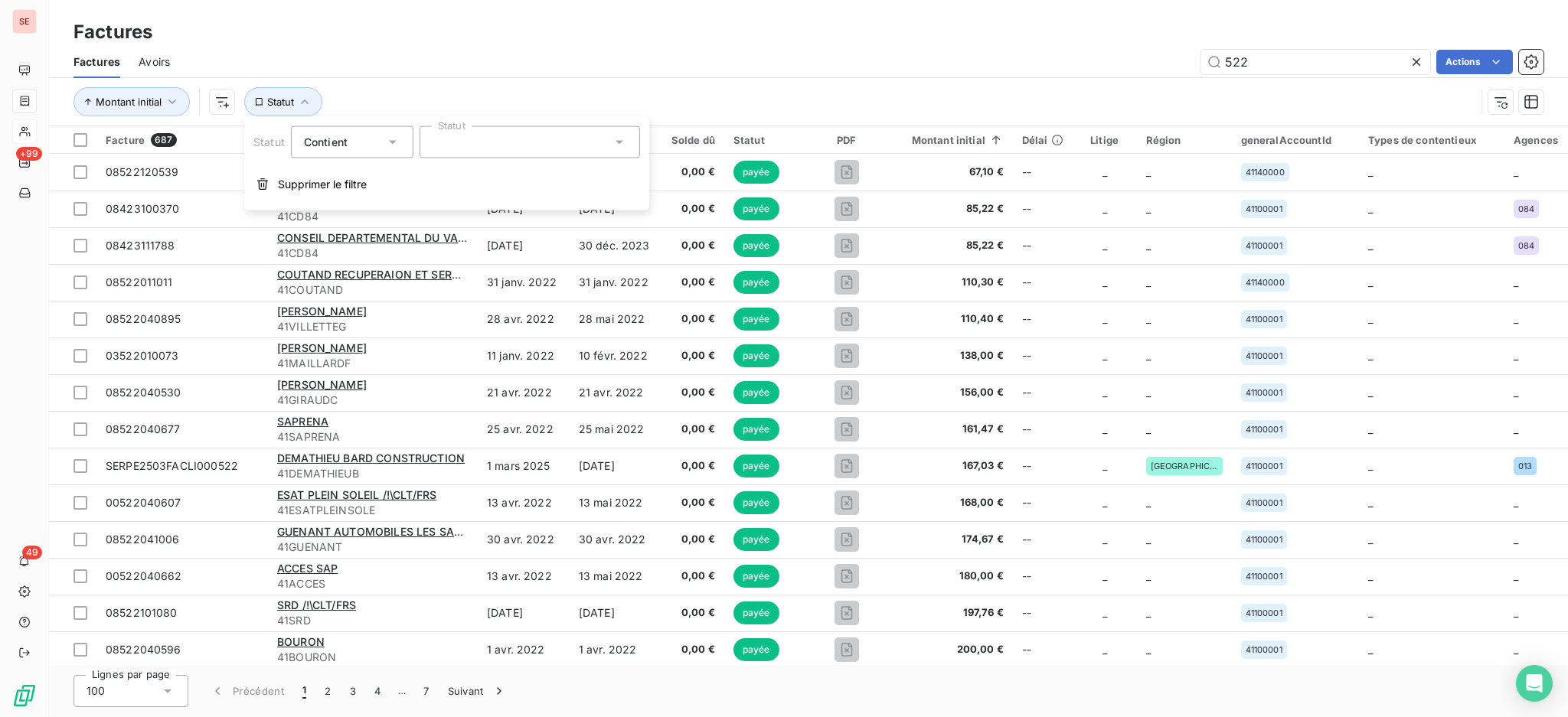
click at [620, 139] on icon at bounding box center [619, 142] width 15 height 15
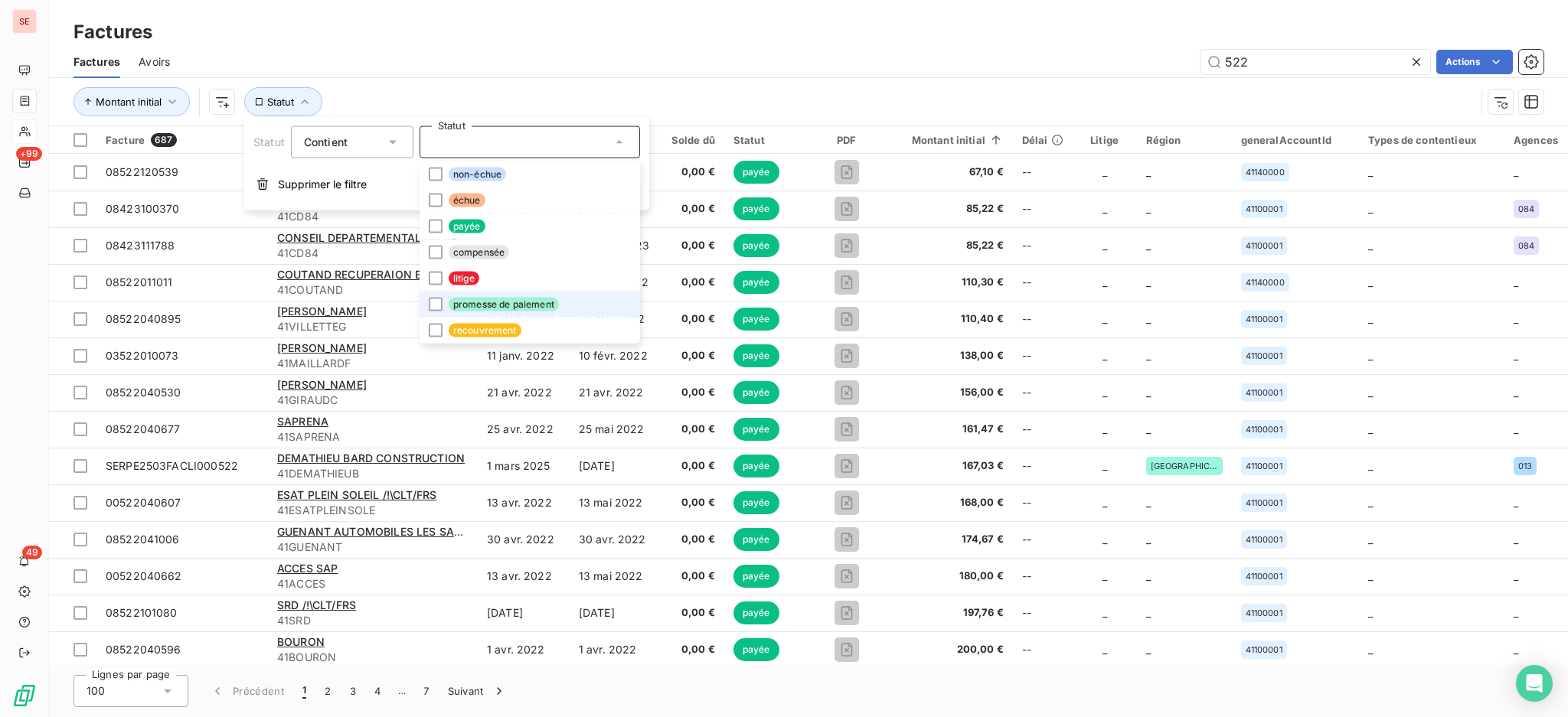
click at [489, 299] on span "promesse de paiement" at bounding box center [503, 304] width 110 height 14
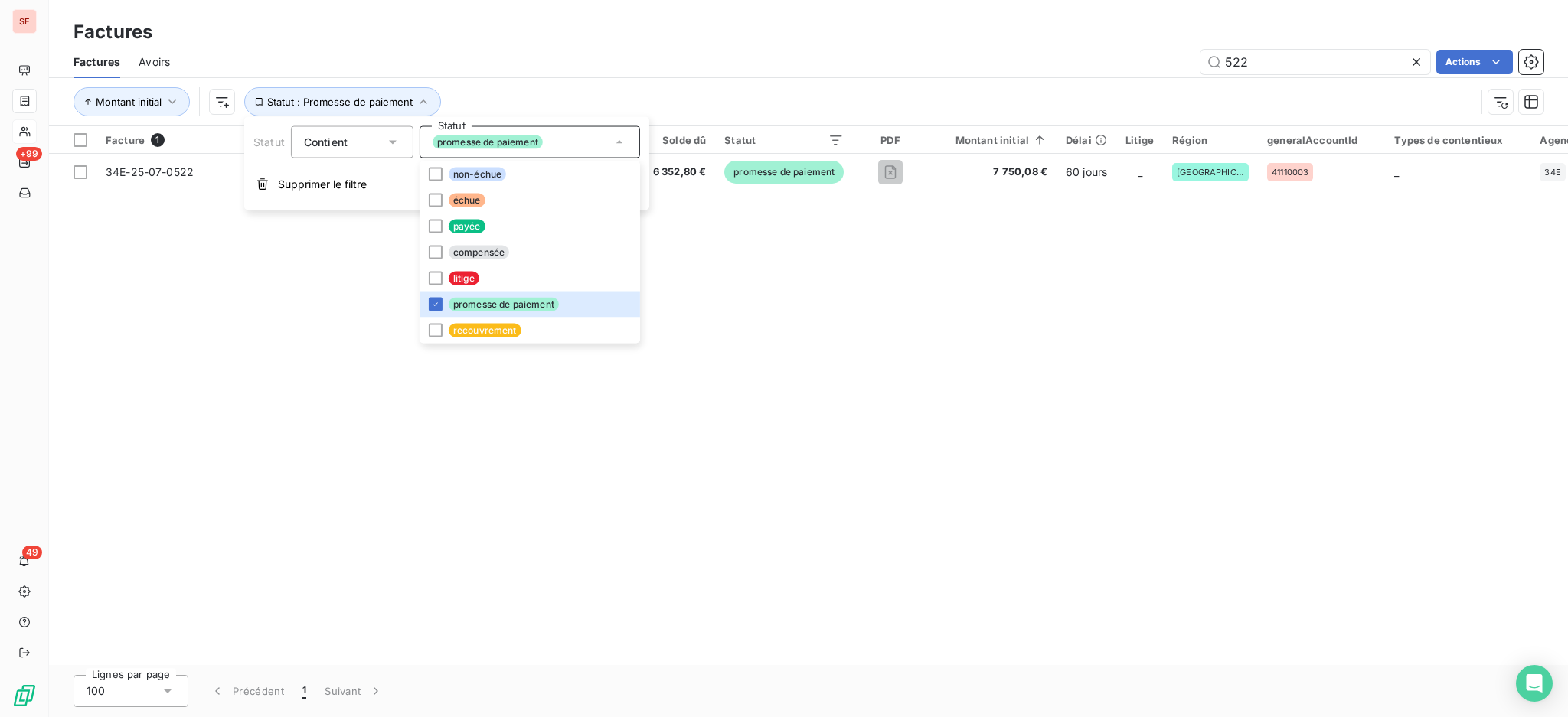
click at [728, 57] on div "522 Actions" at bounding box center [865, 61] width 1355 height 25
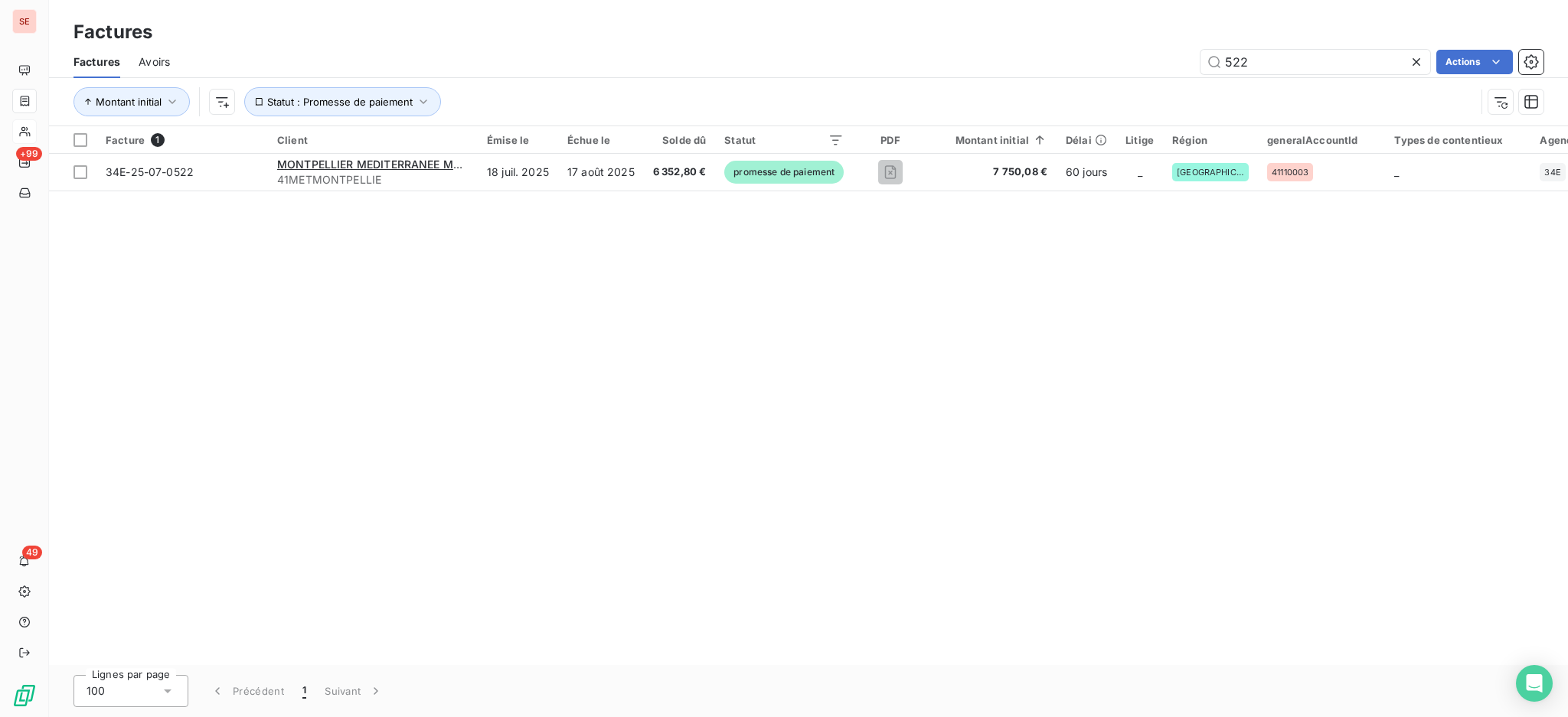
click at [1418, 60] on icon at bounding box center [1416, 62] width 15 height 15
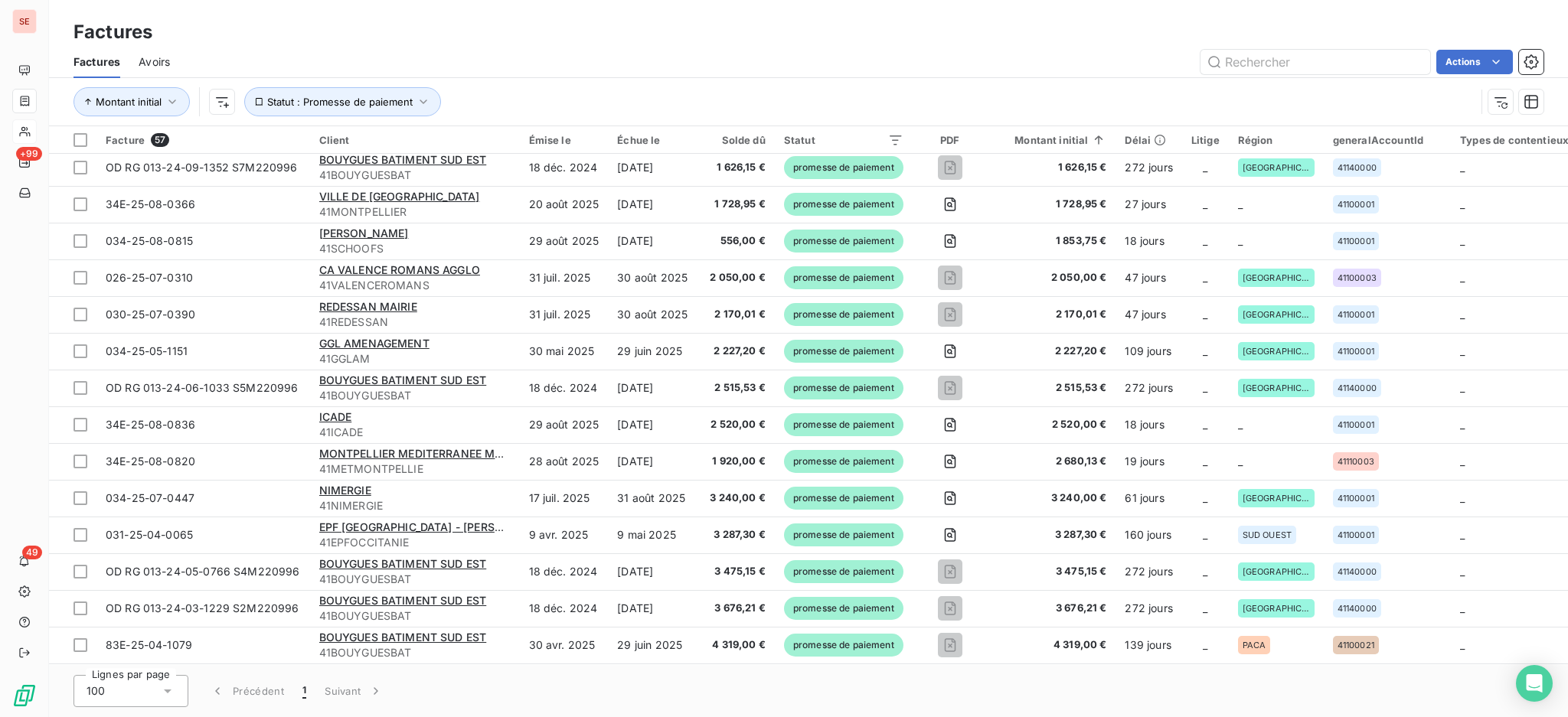
scroll to position [1078, 0]
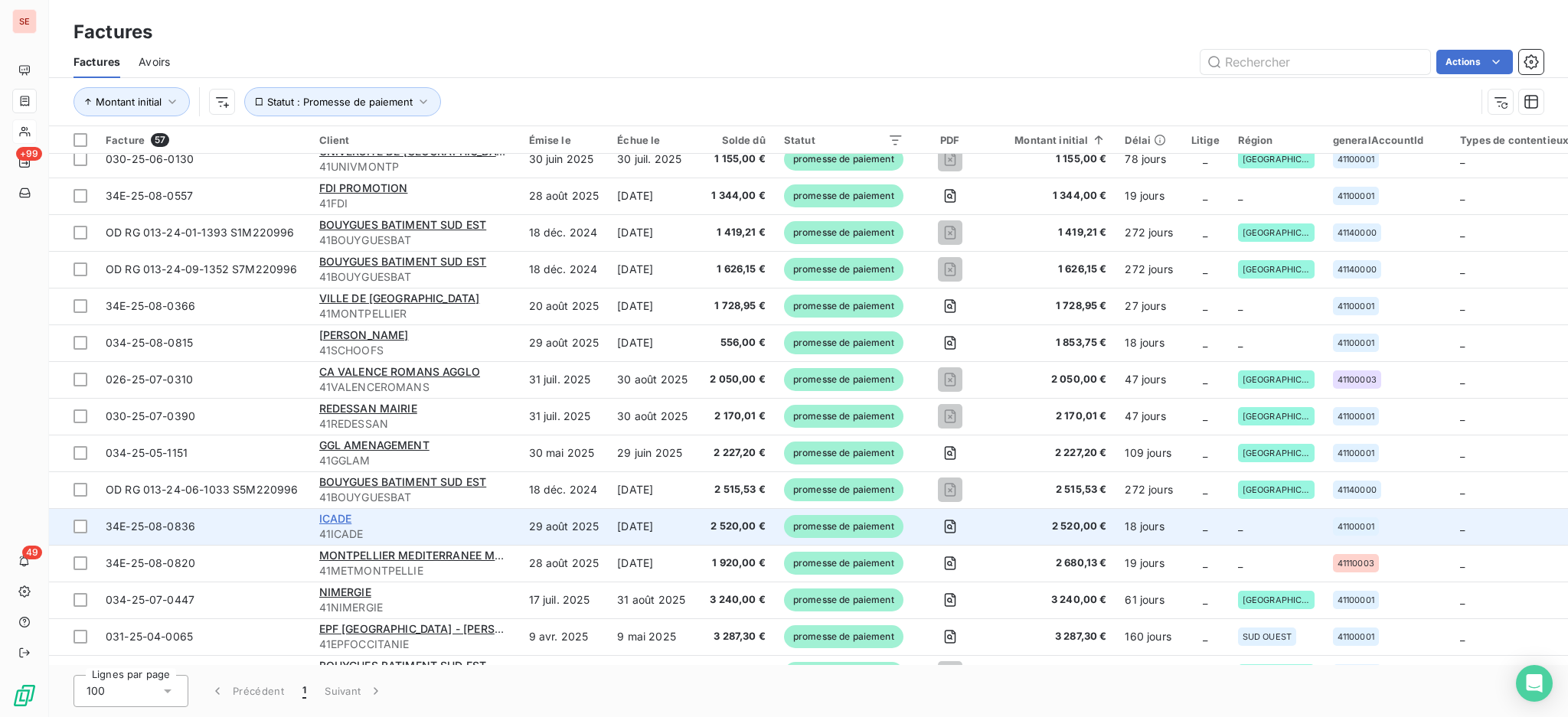
click at [323, 521] on span "ICADE" at bounding box center [335, 518] width 33 height 13
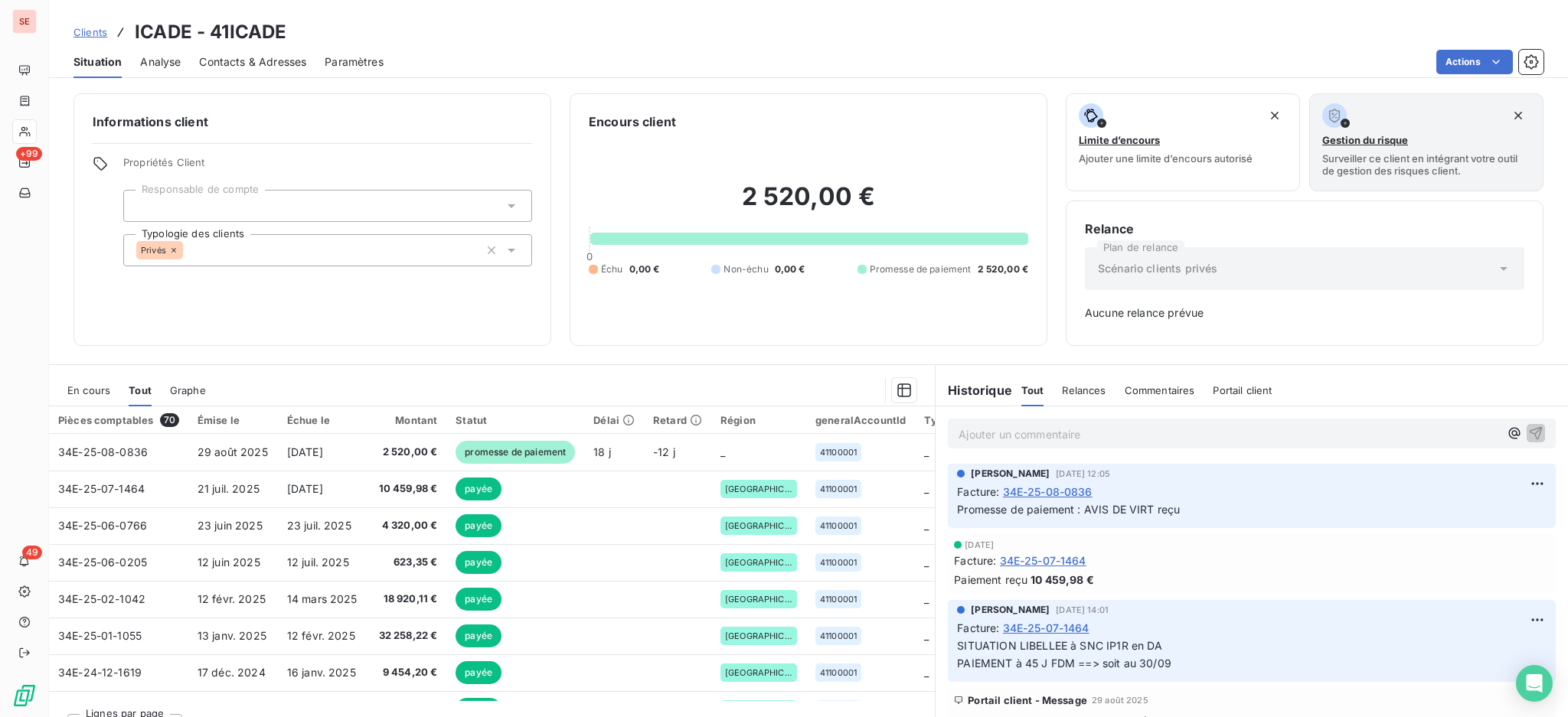
click at [88, 386] on span "En cours" at bounding box center [89, 390] width 43 height 12
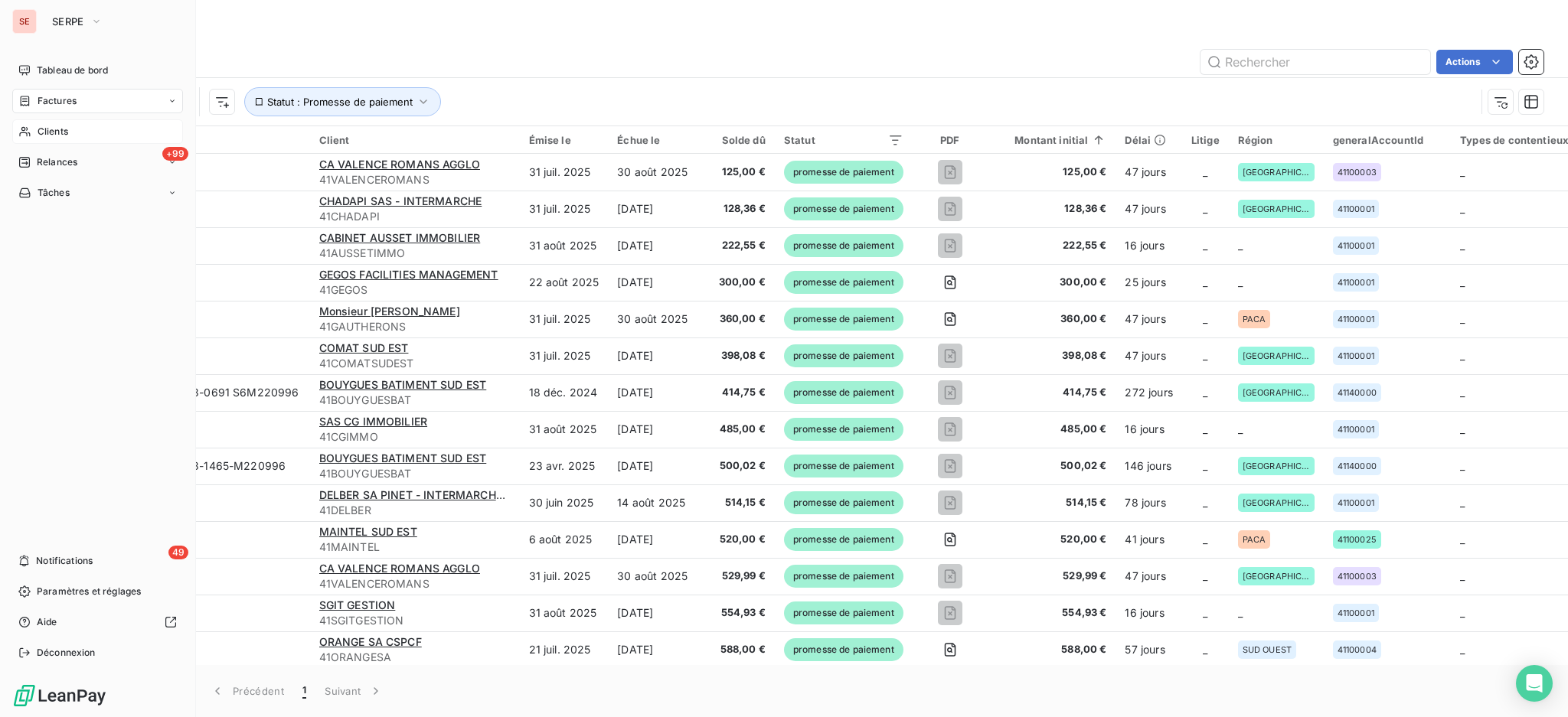
click at [52, 129] on span "Clients" at bounding box center [53, 131] width 31 height 14
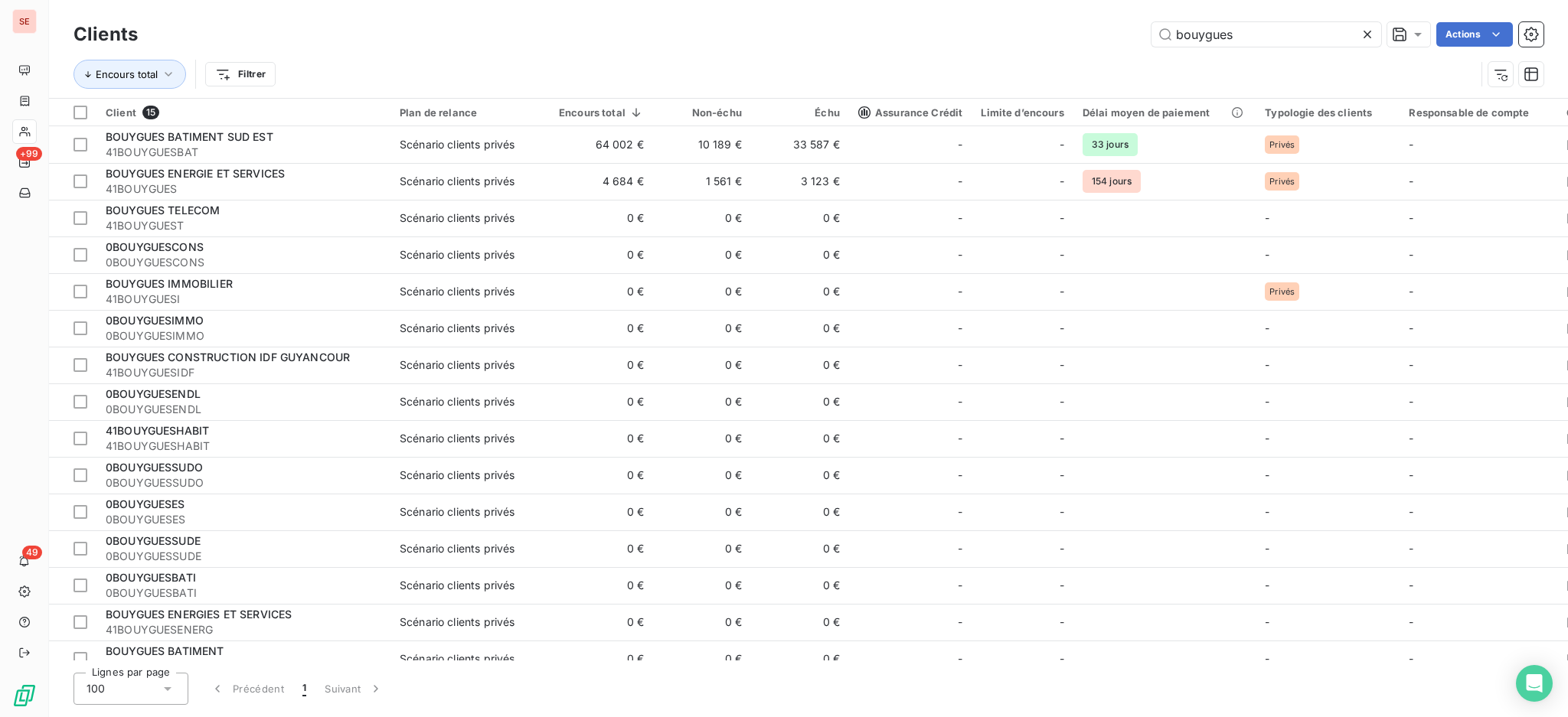
click at [1367, 33] on icon at bounding box center [1367, 34] width 8 height 8
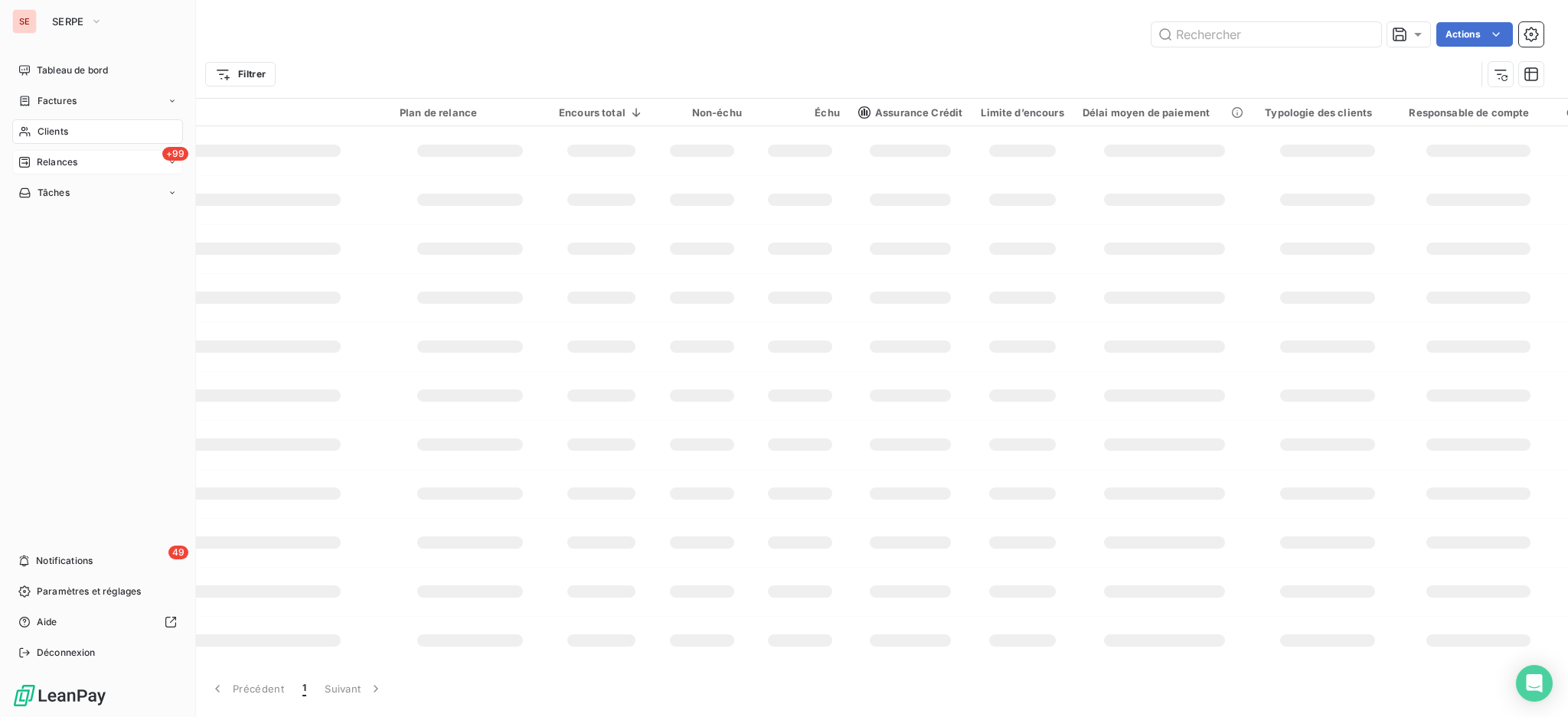
click at [48, 153] on div "+99 Relances" at bounding box center [97, 162] width 171 height 25
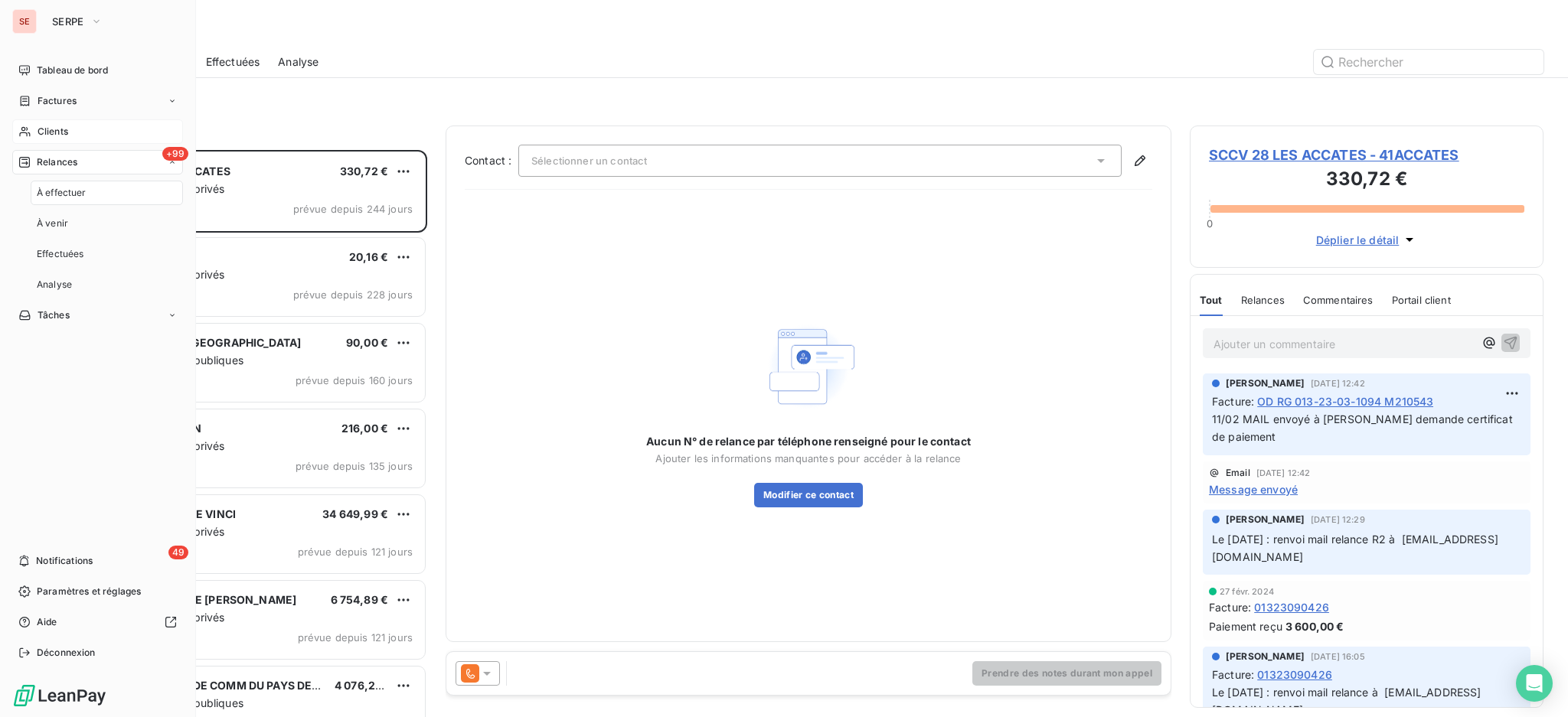
scroll to position [552, 338]
click at [35, 138] on div "Clients" at bounding box center [97, 131] width 171 height 25
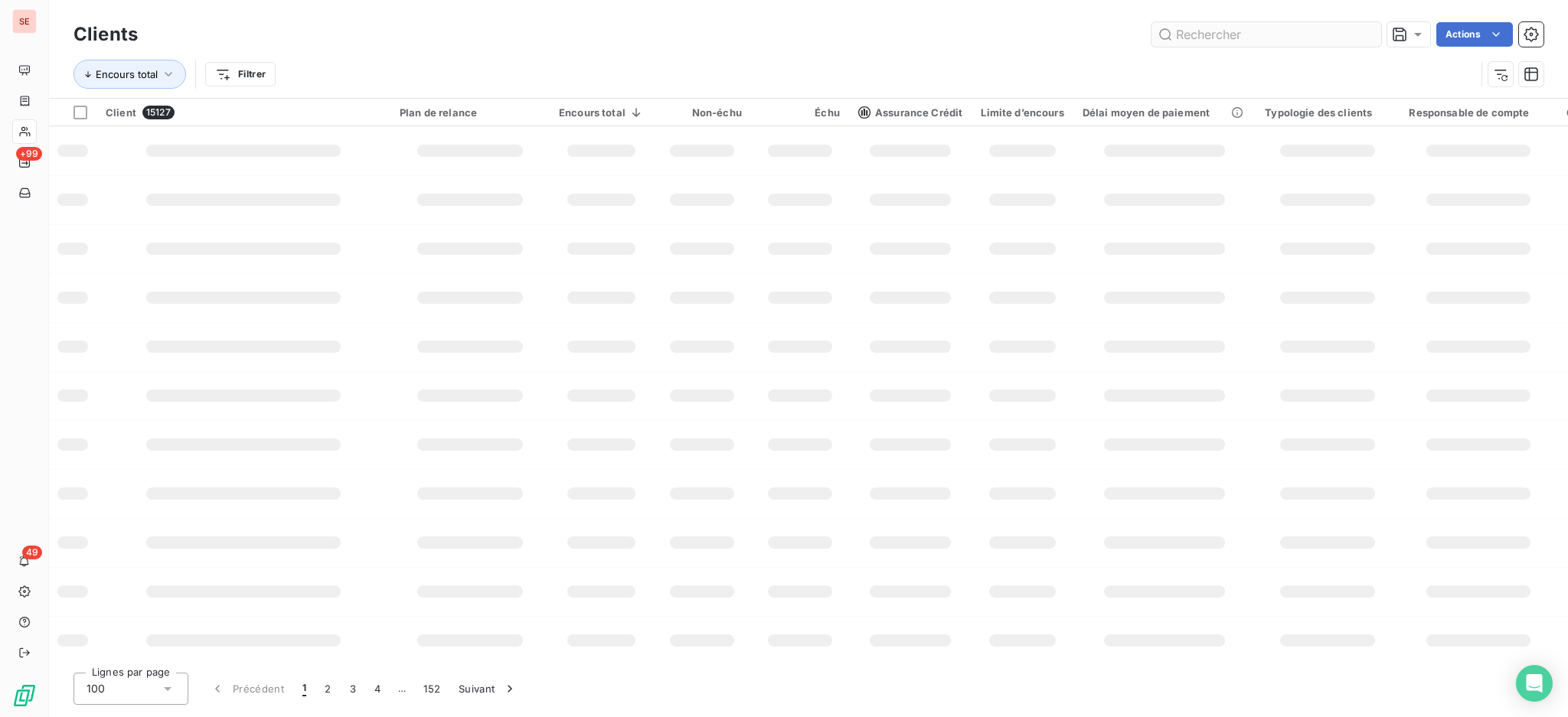
click at [1199, 30] on input "text" at bounding box center [1265, 34] width 229 height 25
type input "[PERSON_NAME]"
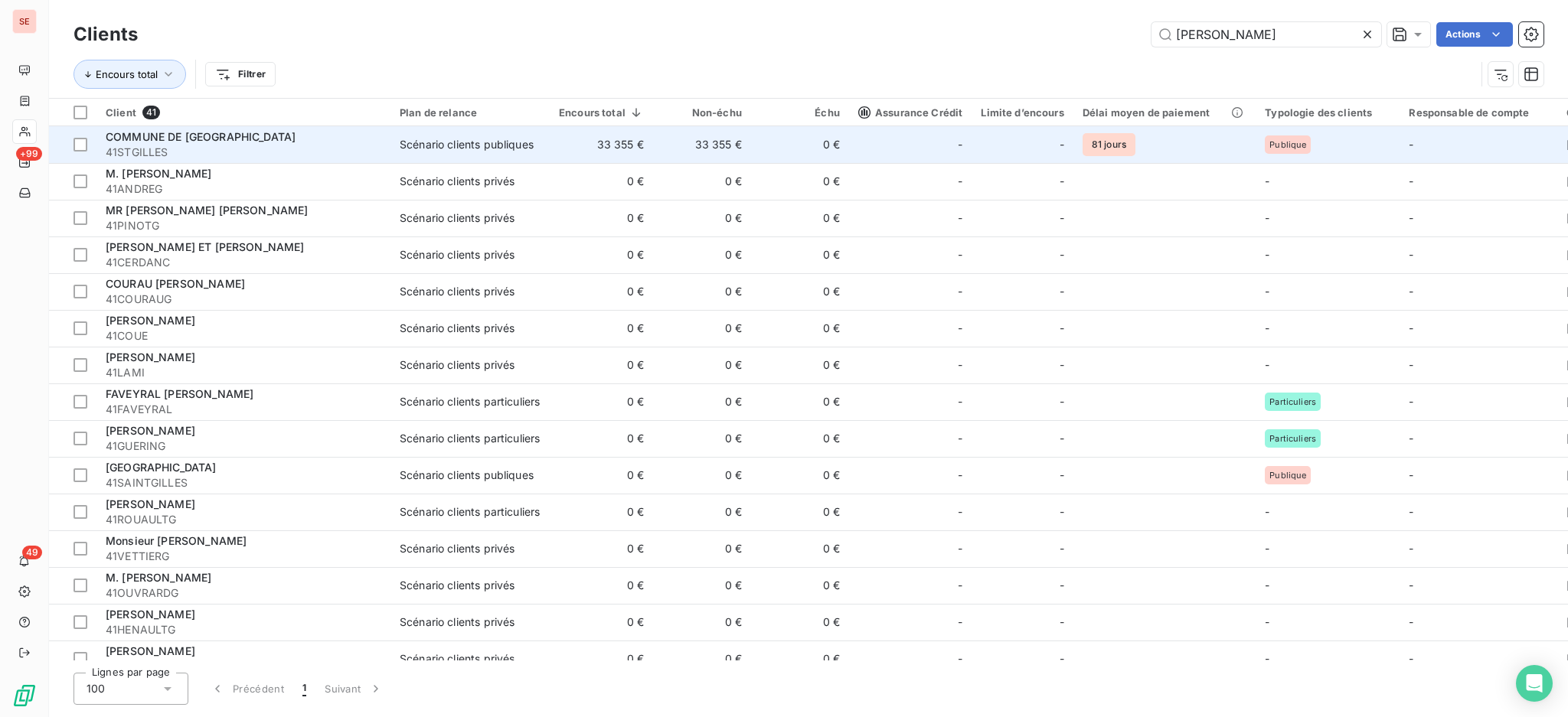
click at [546, 133] on td "Scénario clients publiques" at bounding box center [470, 144] width 159 height 37
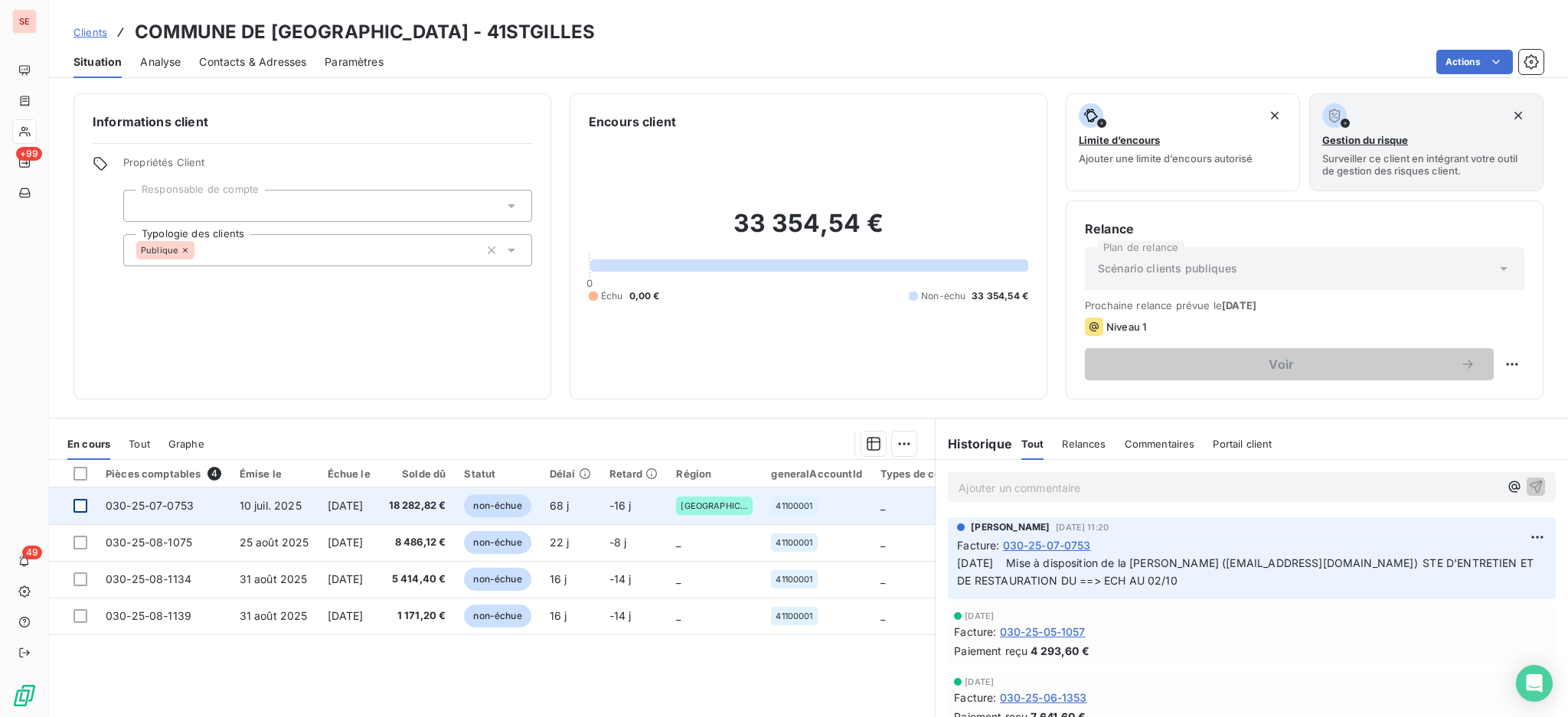
click at [78, 506] on div at bounding box center [80, 506] width 14 height 14
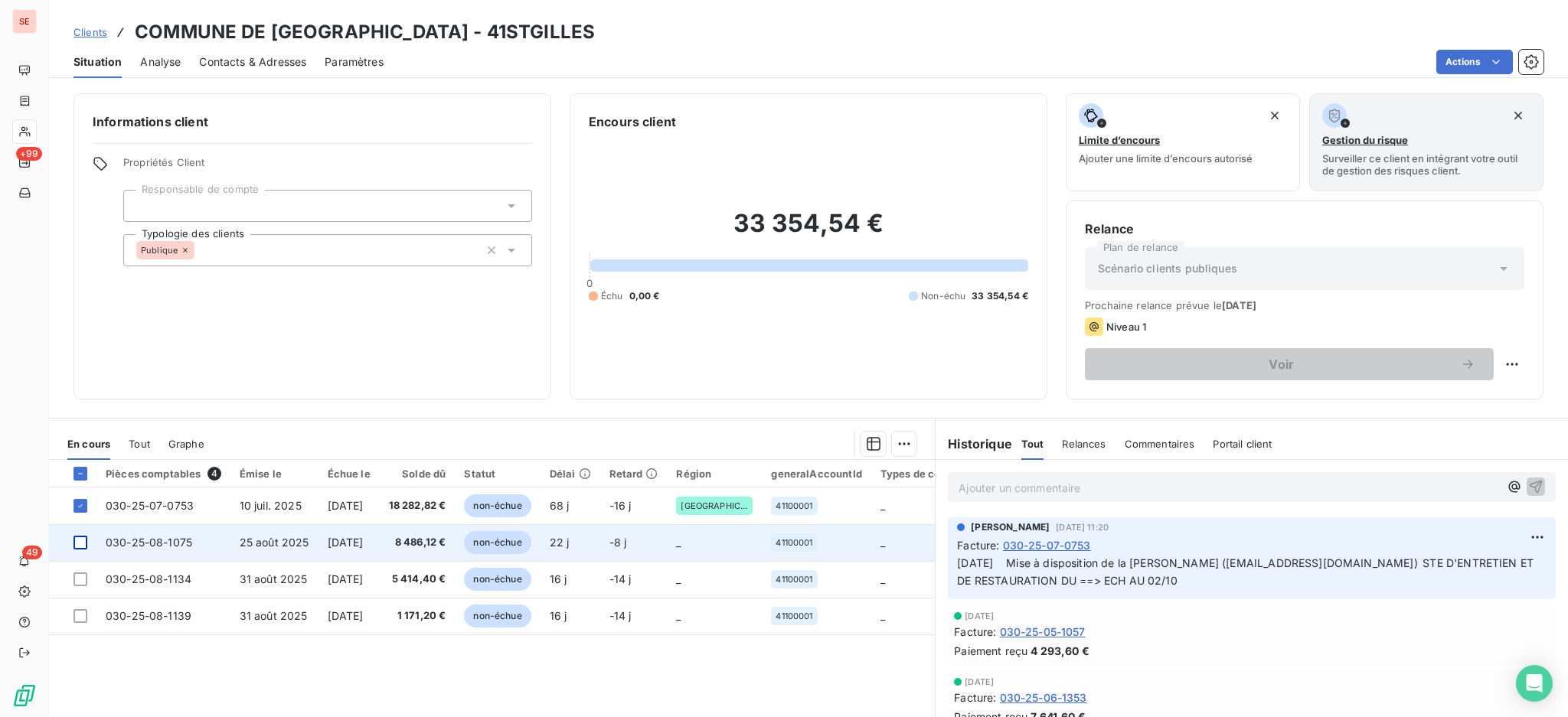
click at [78, 540] on div at bounding box center [80, 542] width 14 height 14
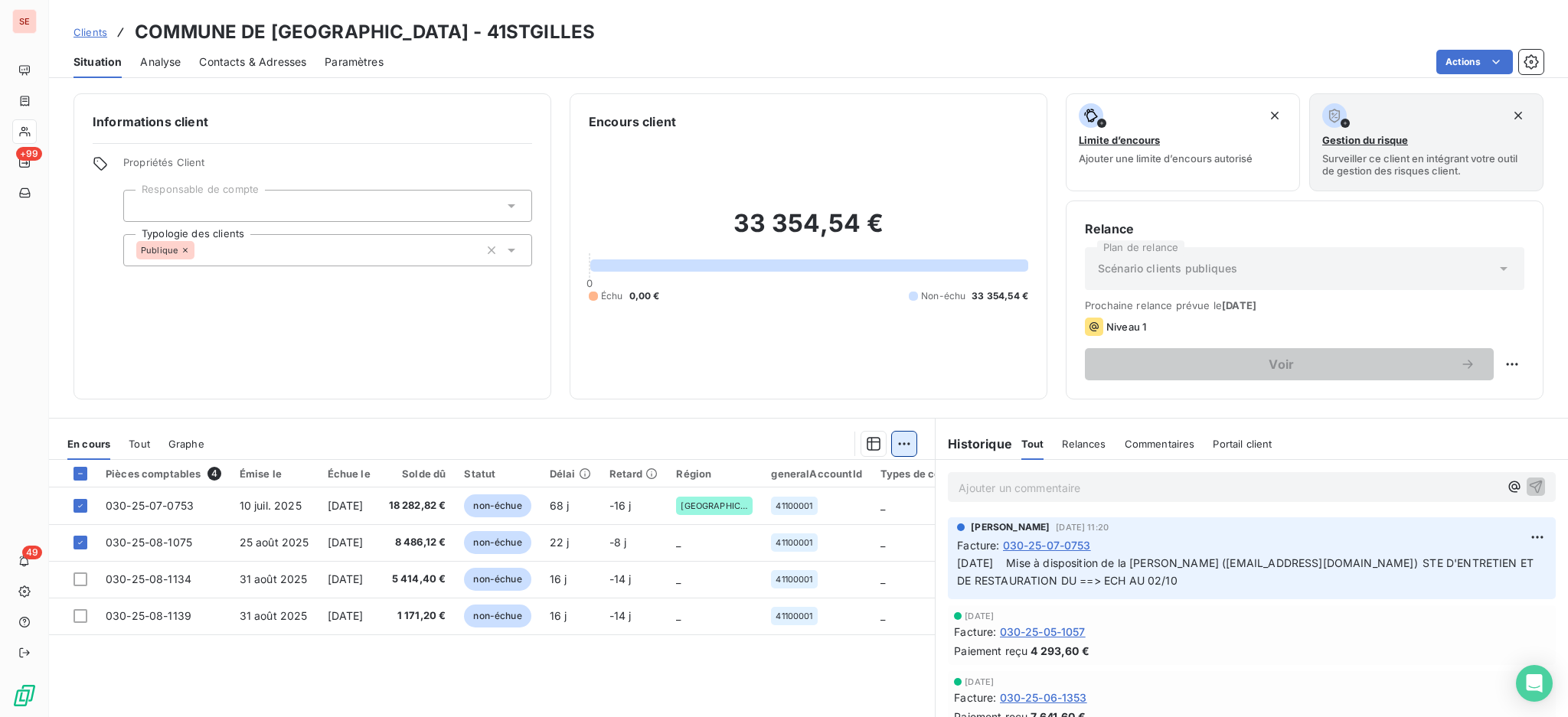
click at [900, 442] on html "SE +99 49 Clients COMMUNE DE [GEOGRAPHIC_DATA] - 41STGILLES Situation Analyse C…" at bounding box center [784, 358] width 1568 height 717
click at [827, 485] on div "Mettre en litige (2 factures)" at bounding box center [761, 477] width 278 height 25
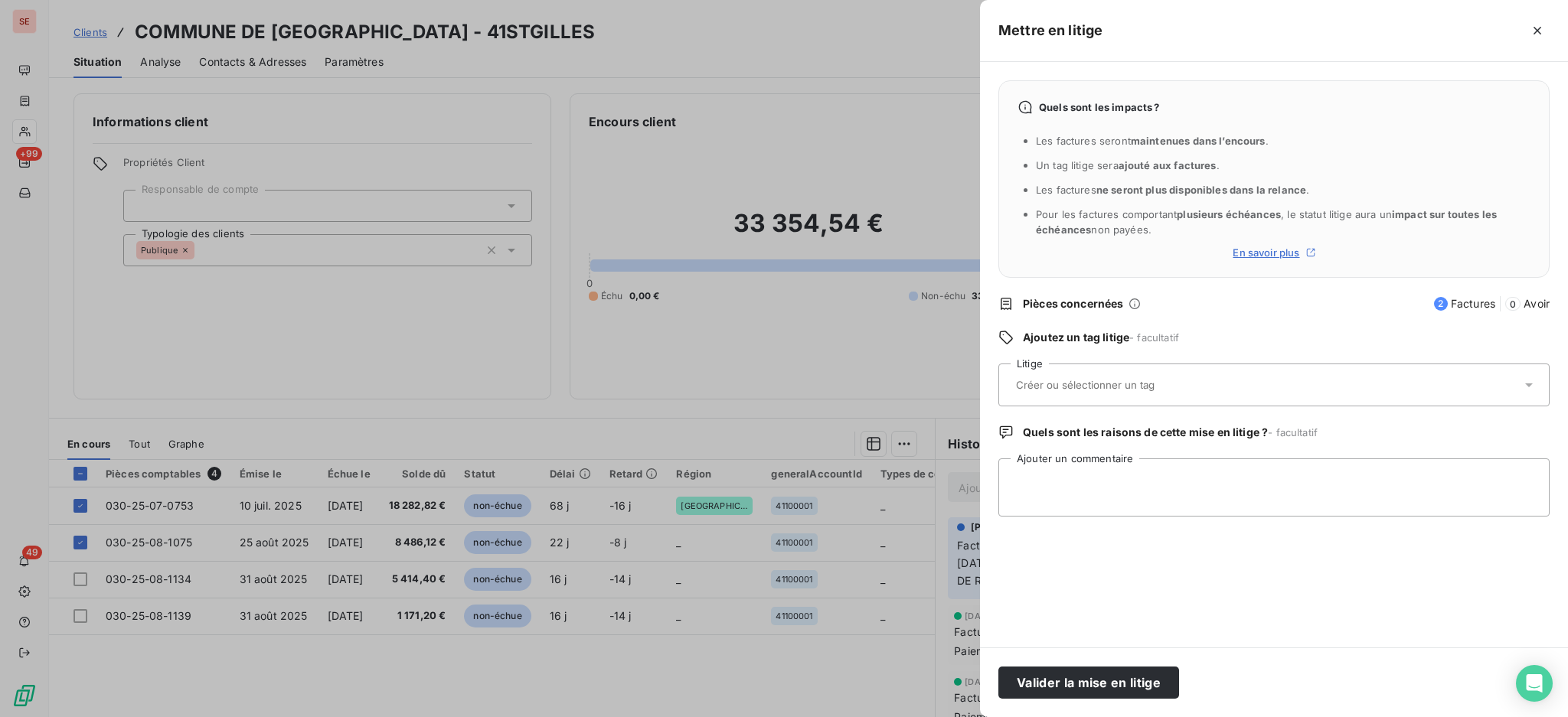
click at [1530, 389] on icon at bounding box center [1529, 385] width 15 height 15
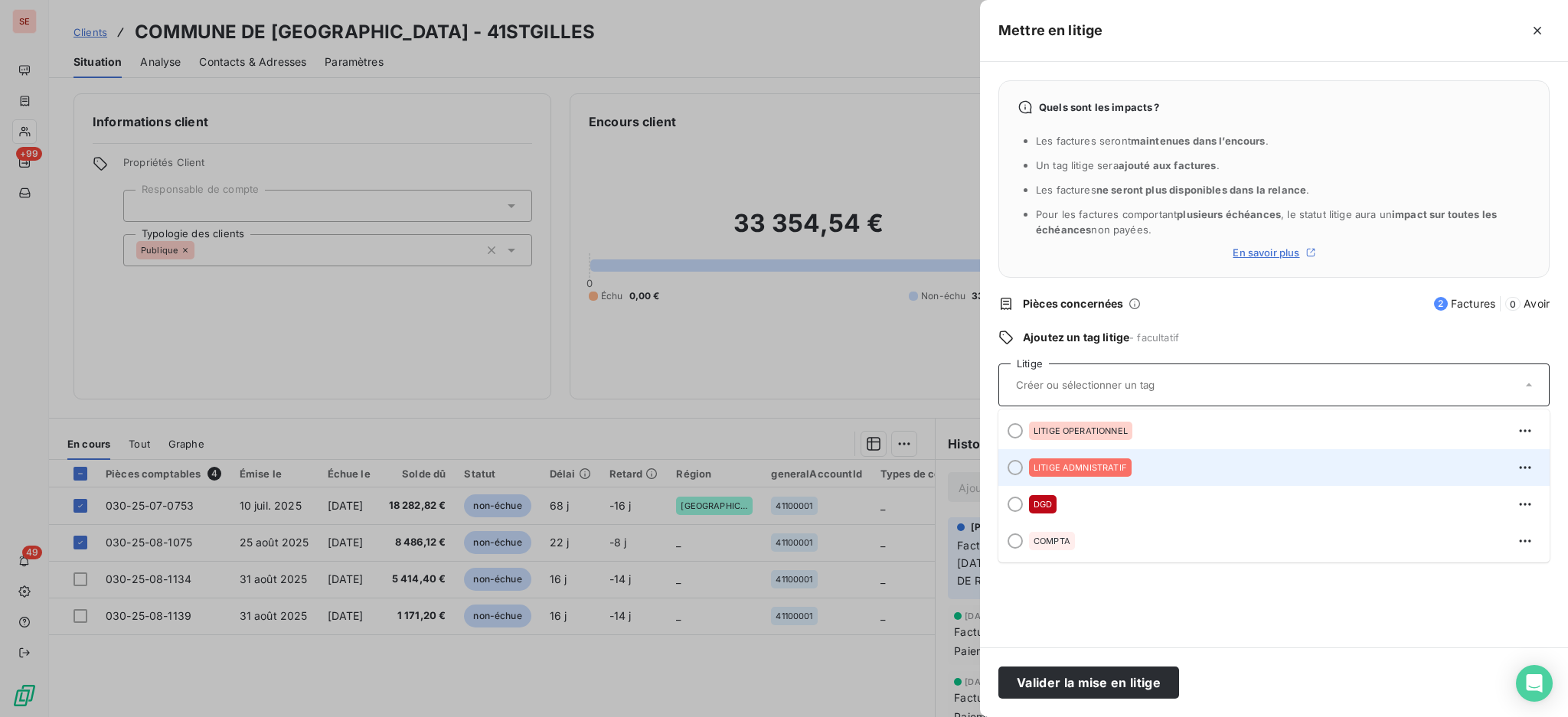
click at [1099, 471] on span "LITIGE ADMNISTRATIF" at bounding box center [1080, 467] width 94 height 9
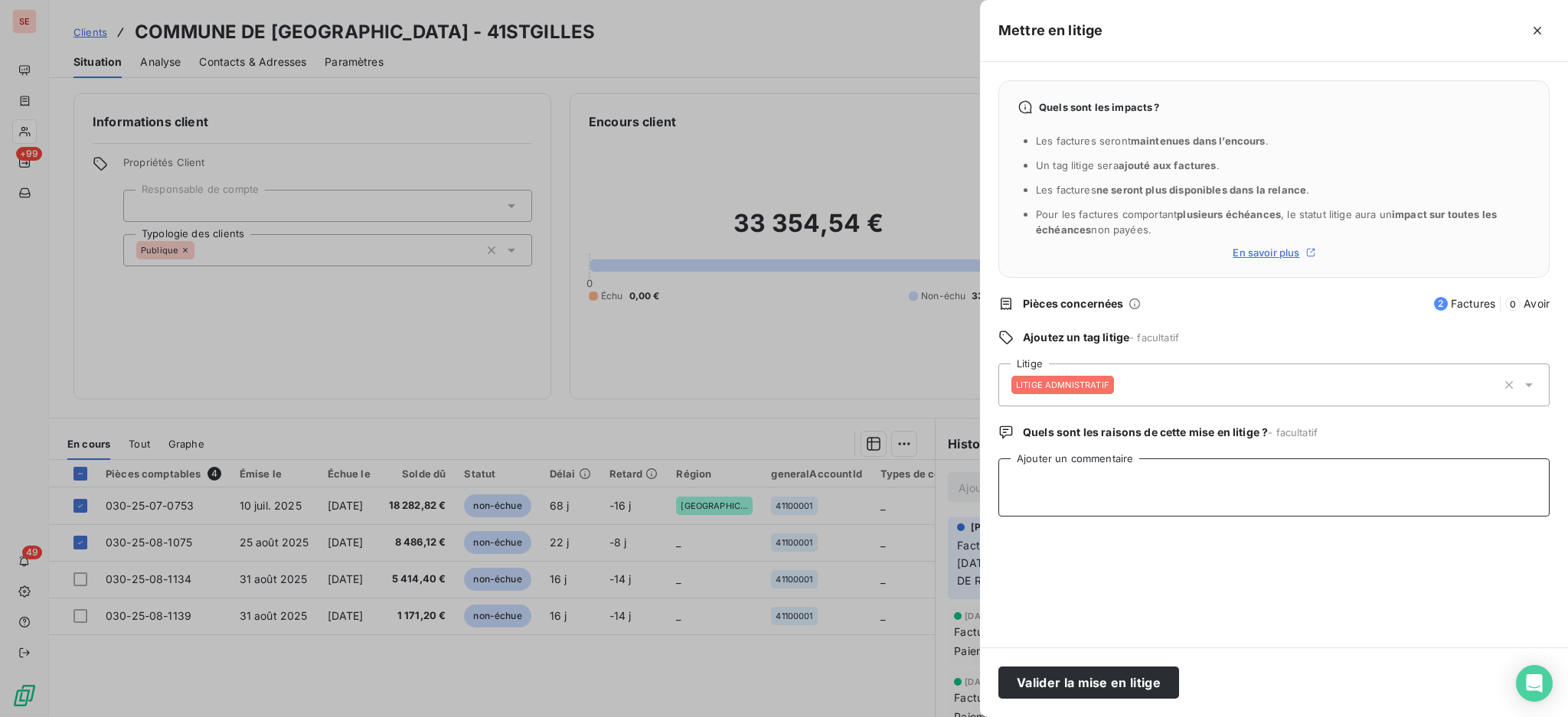
click at [1079, 489] on textarea "Ajouter un commentaire" at bounding box center [1274, 488] width 551 height 58
click at [1030, 490] on textarea "REJET CHORUS DECOBAT n'est plus le MOE" at bounding box center [1274, 488] width 551 height 58
click at [1179, 489] on textarea "REJET CHORUS DICOBAT n'est plus le MOE" at bounding box center [1274, 488] width 551 height 58
click at [1009, 478] on textarea "REJET CHORUS DICOBAT n'est plus le MOE ==> voir CONDESSE [PERSON_NAME] V [PERSO…" at bounding box center [1274, 488] width 551 height 58
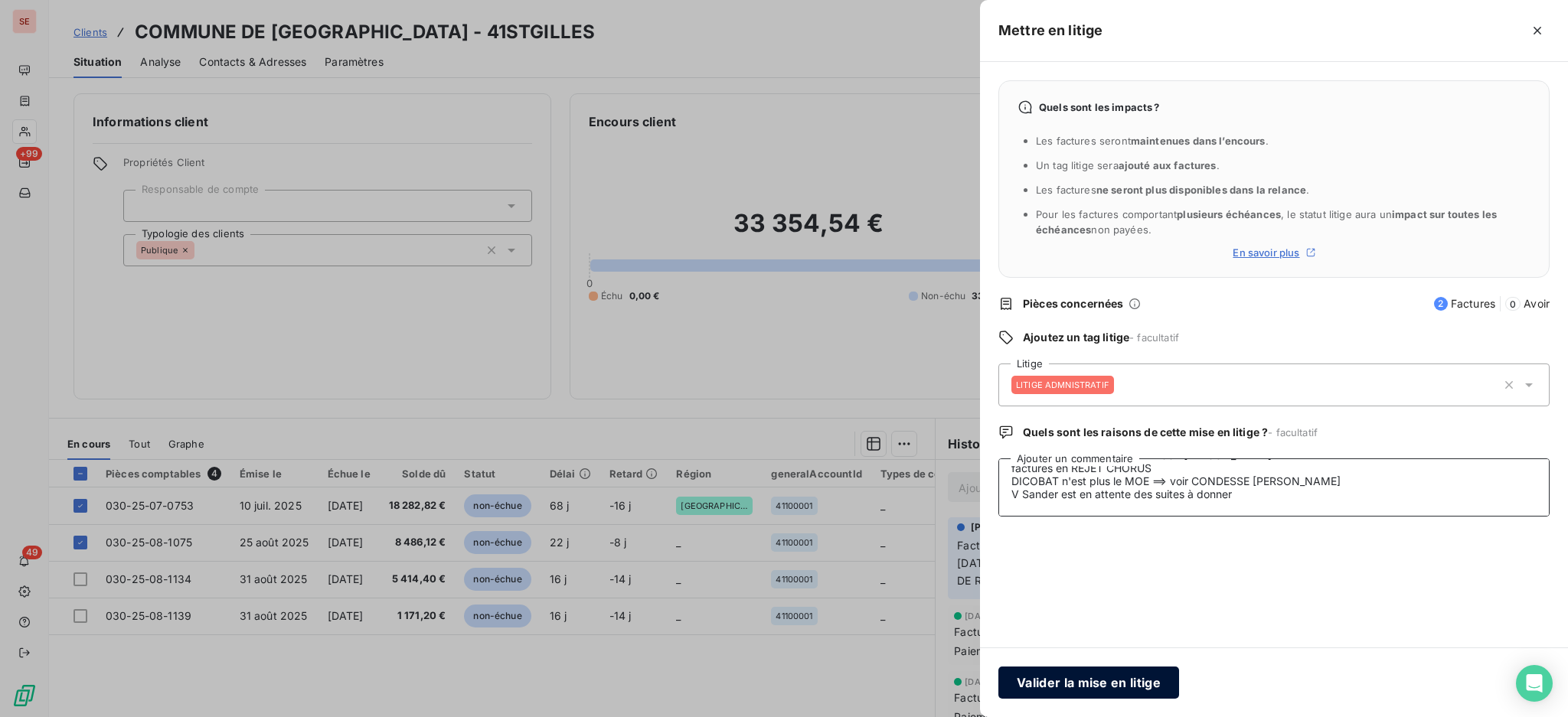
type textarea "V [PERSON_NAME] à CONDESSE [PERSON_NAME] : factures en REJET CHORUS DICOBAT n'e…"
click at [1096, 680] on button "Valider la mise en litige" at bounding box center [1089, 683] width 181 height 32
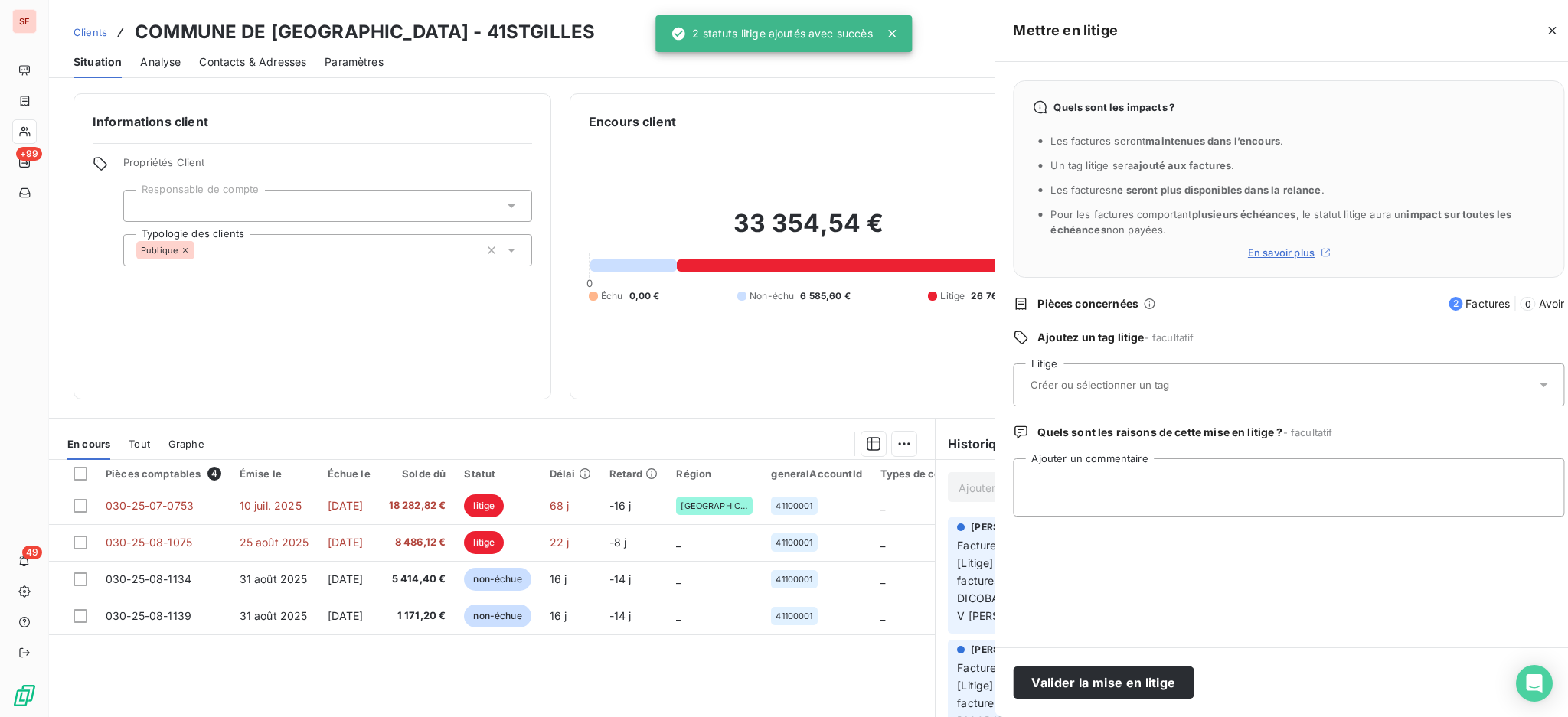
scroll to position [0, 0]
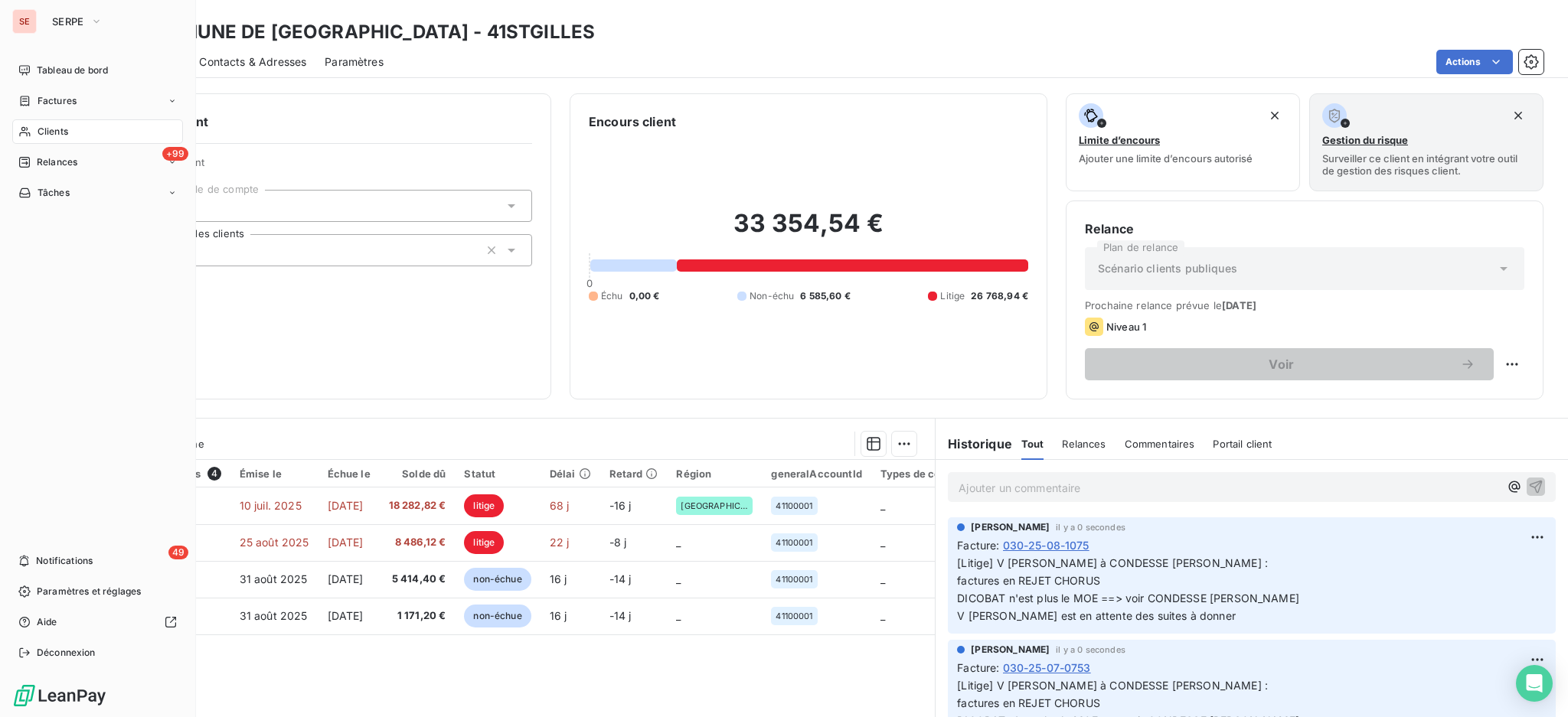
click at [40, 104] on span "Factures" at bounding box center [57, 101] width 39 height 14
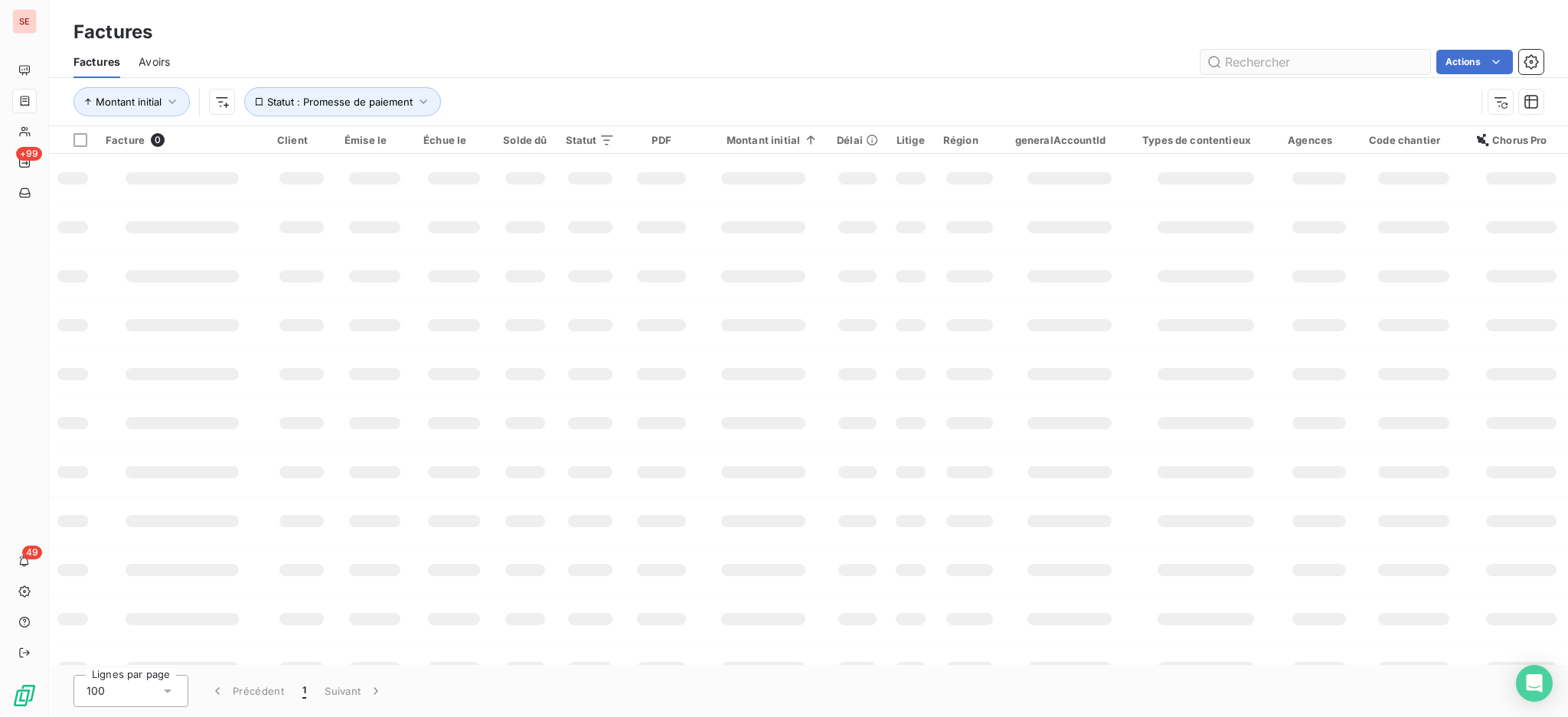
click at [1334, 63] on input "text" at bounding box center [1315, 61] width 229 height 25
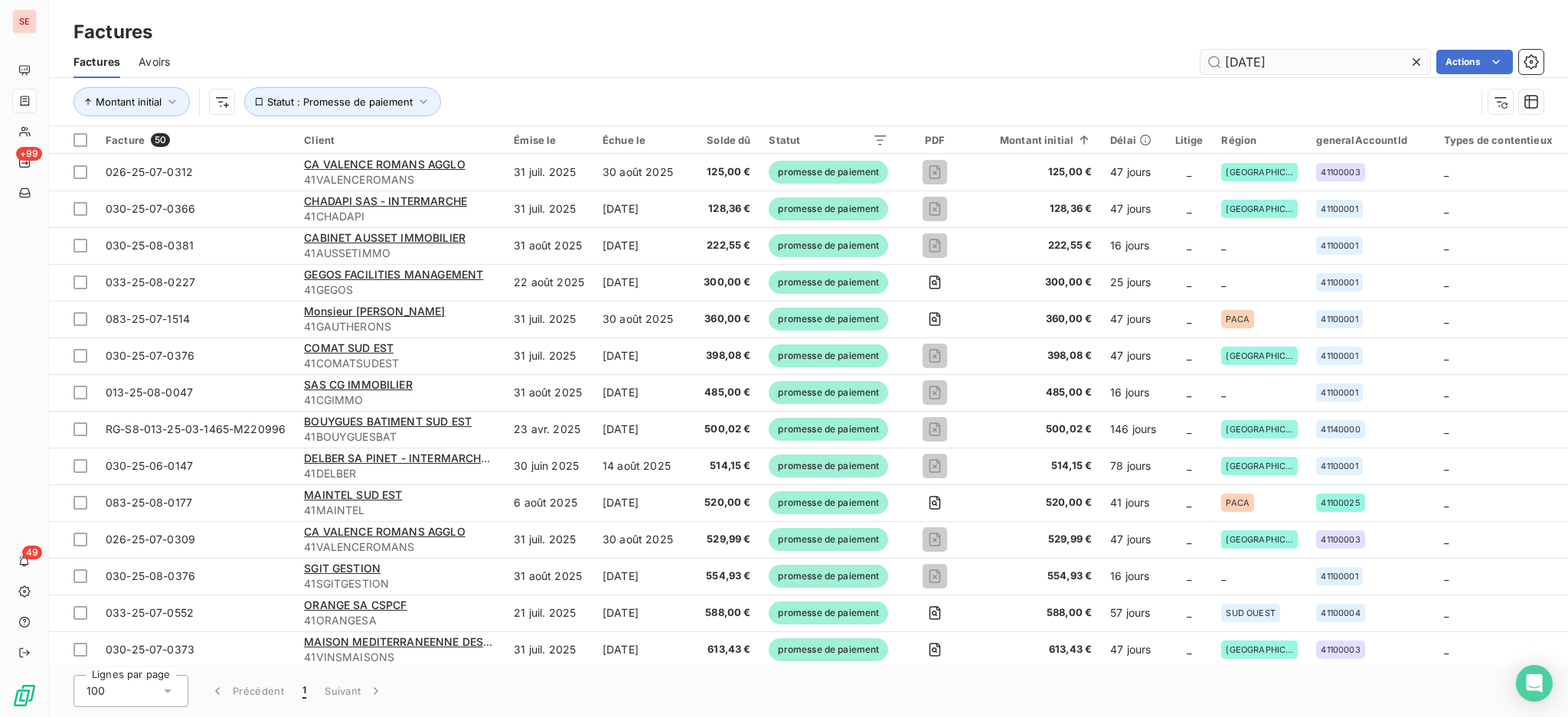
type input "[DATE]"
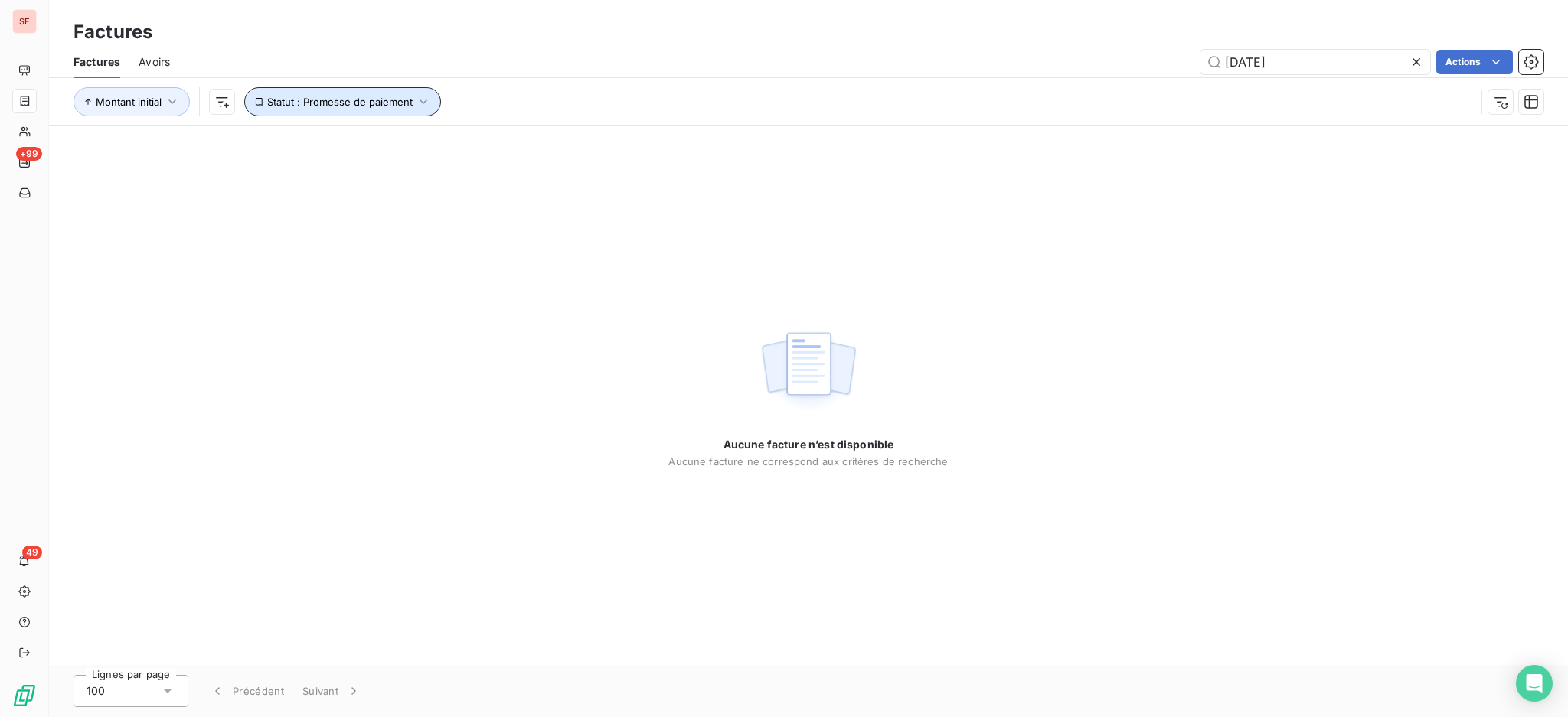
click at [425, 101] on icon "button" at bounding box center [424, 101] width 15 height 15
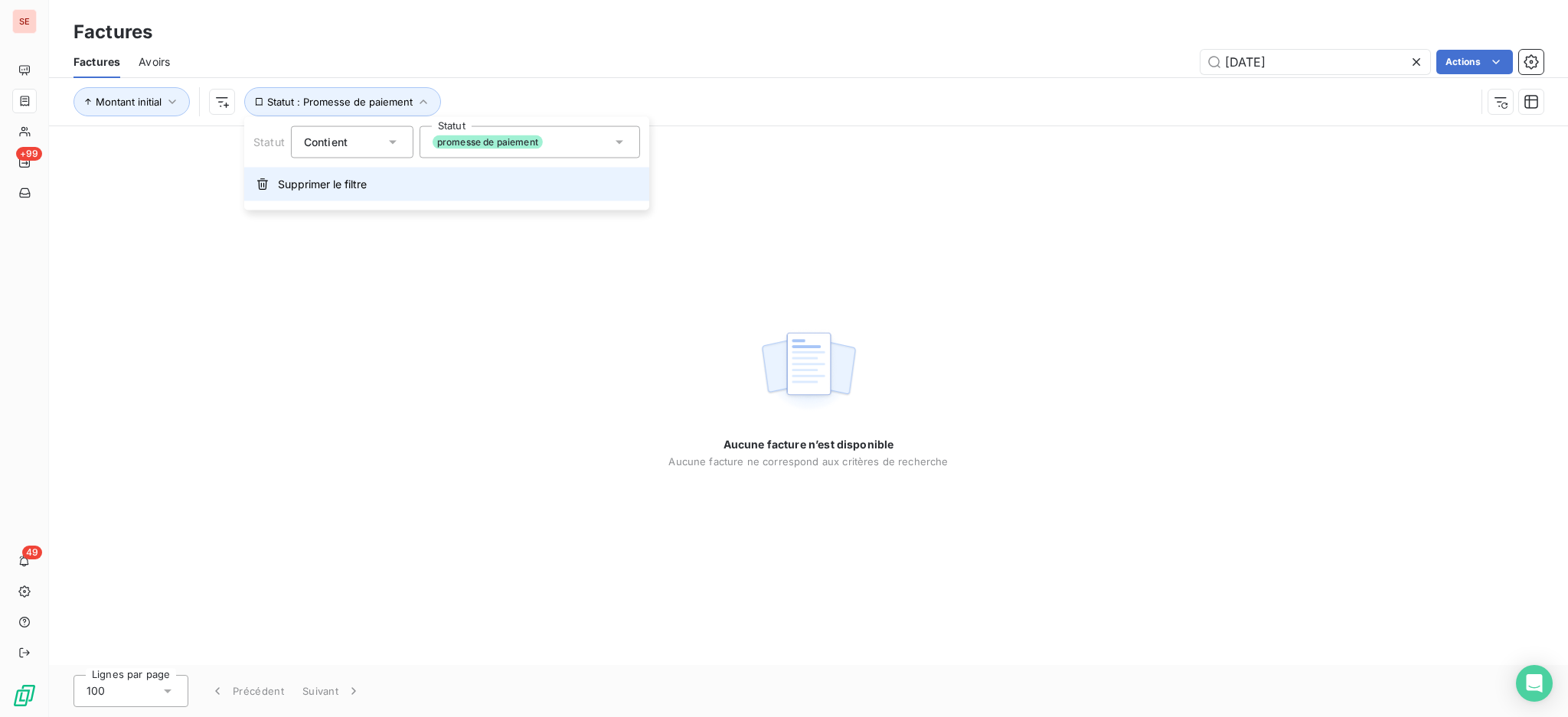
click at [393, 179] on button "Supprimer le filtre" at bounding box center [446, 185] width 405 height 34
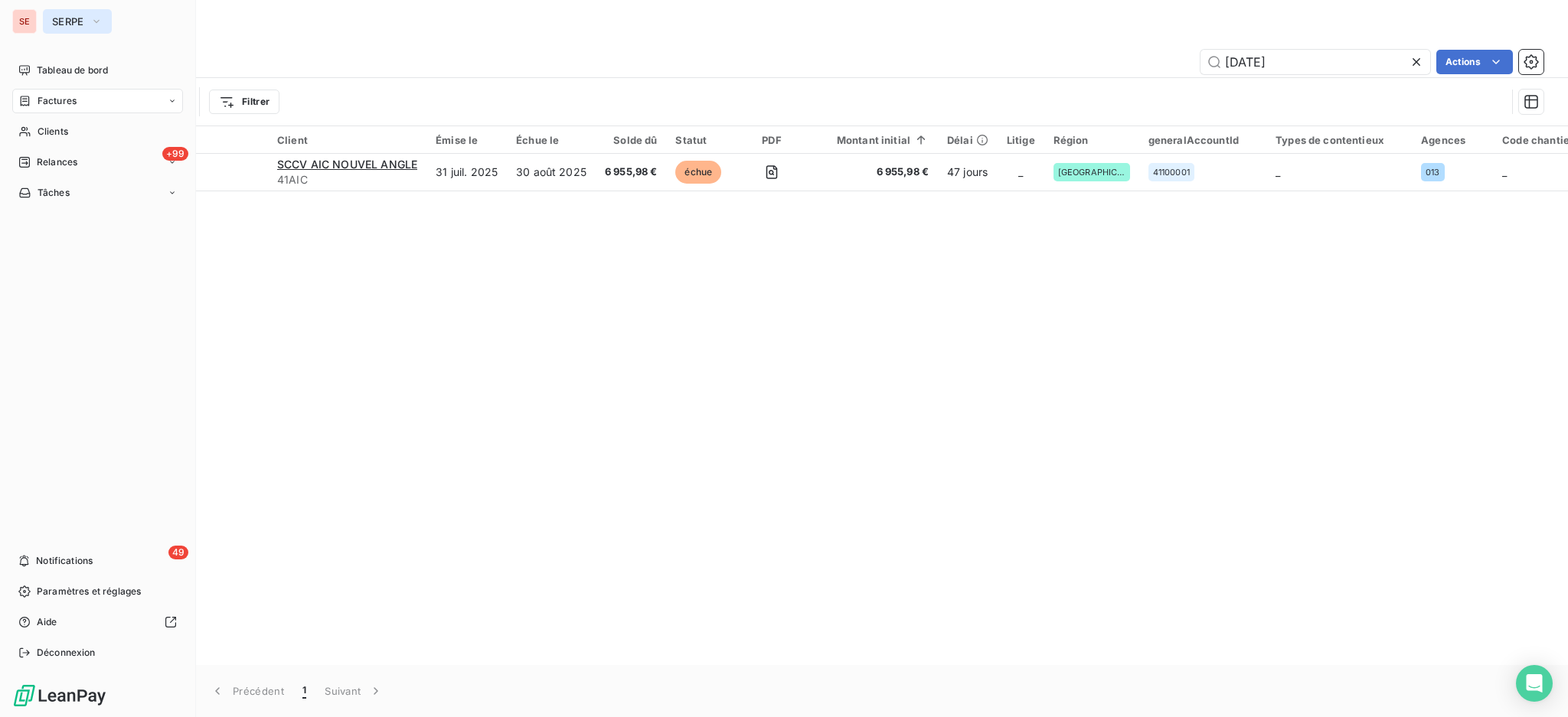
click at [68, 21] on span "SERPE" at bounding box center [68, 21] width 32 height 12
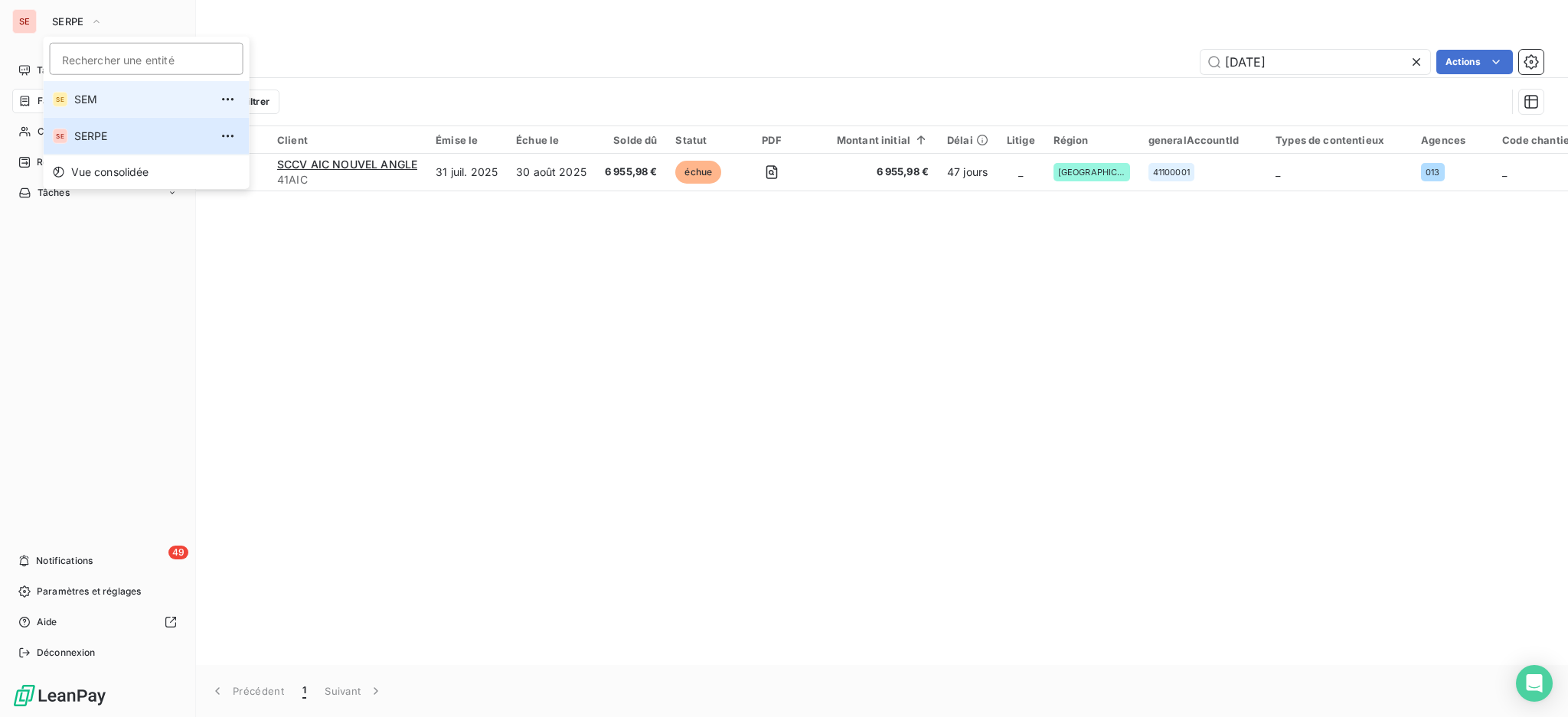
click at [90, 93] on span "SEM" at bounding box center [142, 100] width 136 height 15
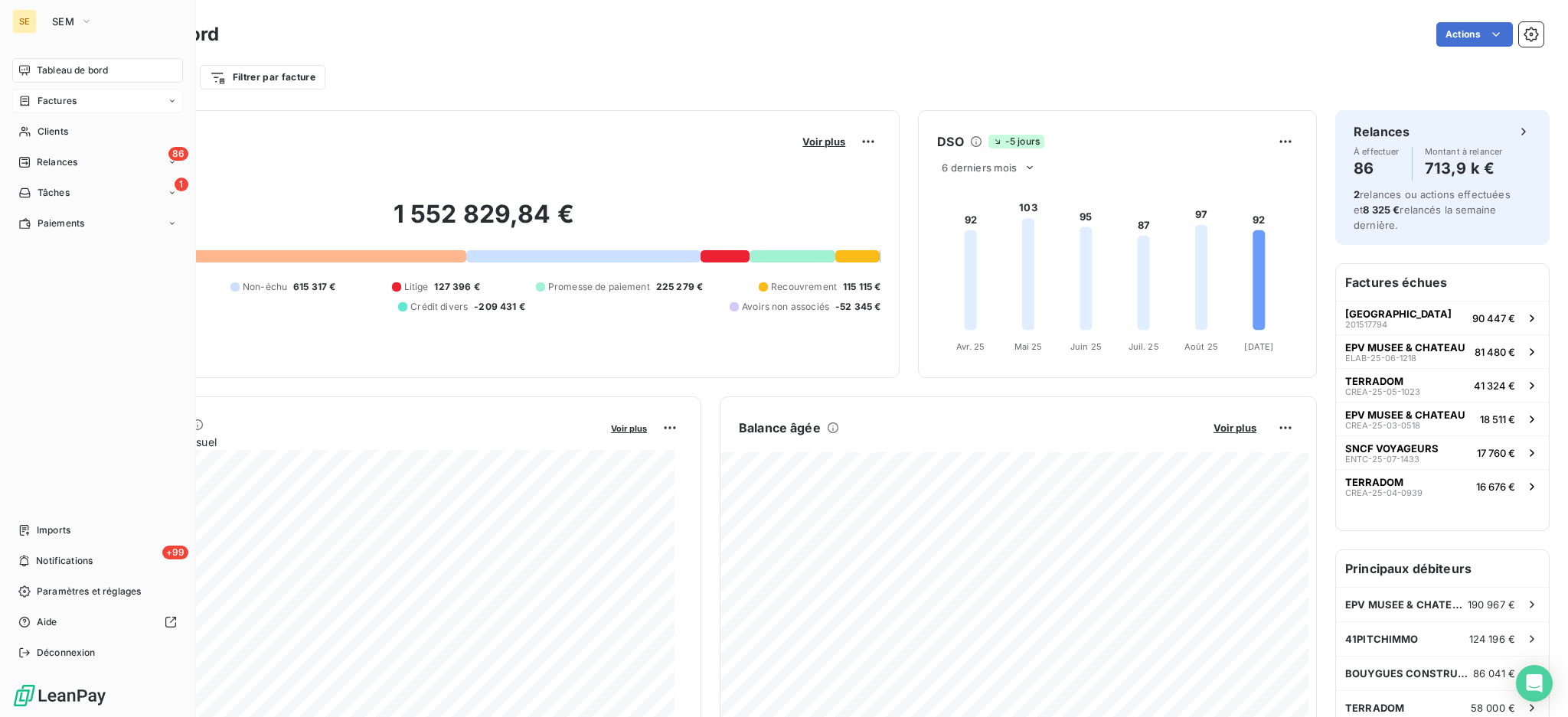
click at [56, 95] on span "Factures" at bounding box center [57, 101] width 39 height 14
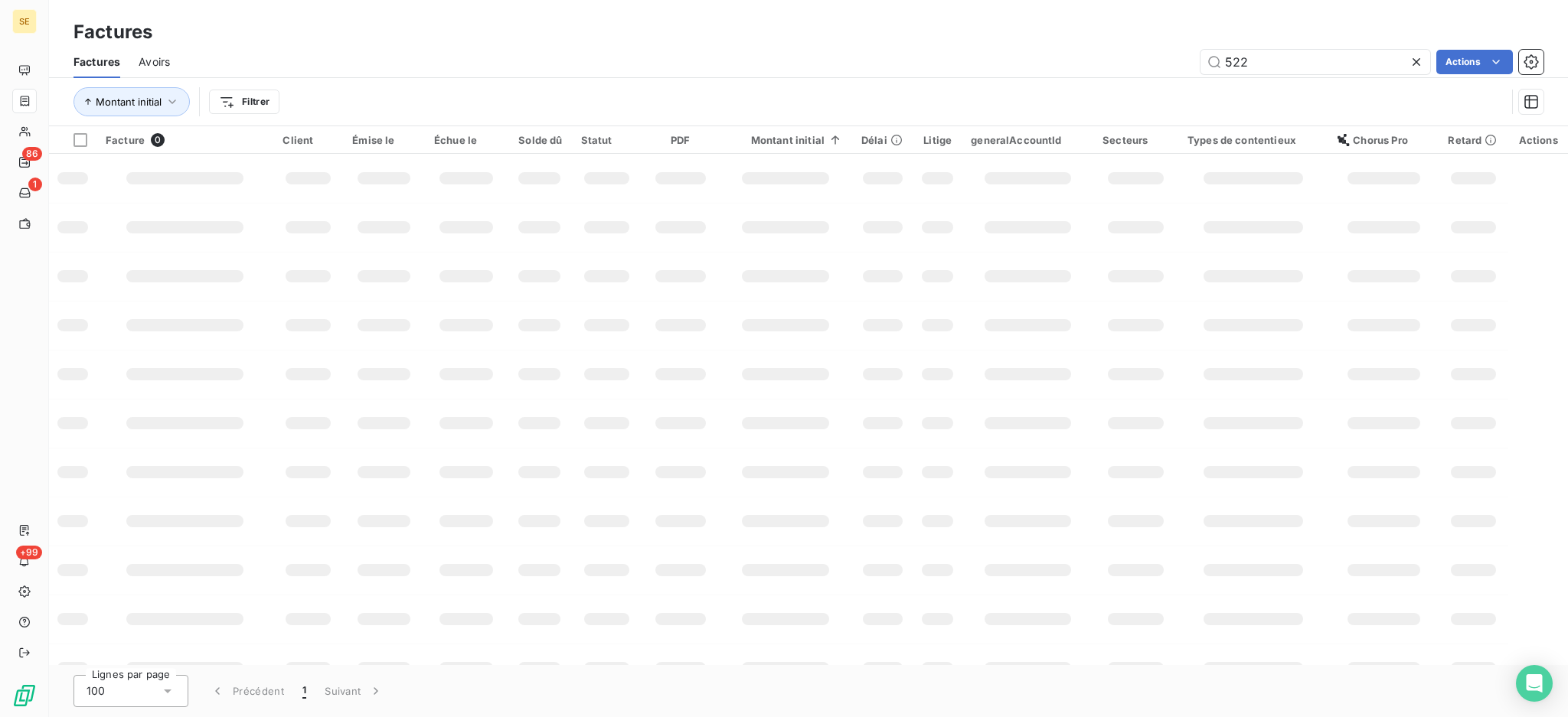
drag, startPoint x: 1265, startPoint y: 71, endPoint x: 1136, endPoint y: 31, distance: 135.1
click at [1151, 32] on div "Factures Factures Avoirs 522 Actions Montant initial Filtrer" at bounding box center [807, 63] width 1519 height 126
type input "[DATE]"
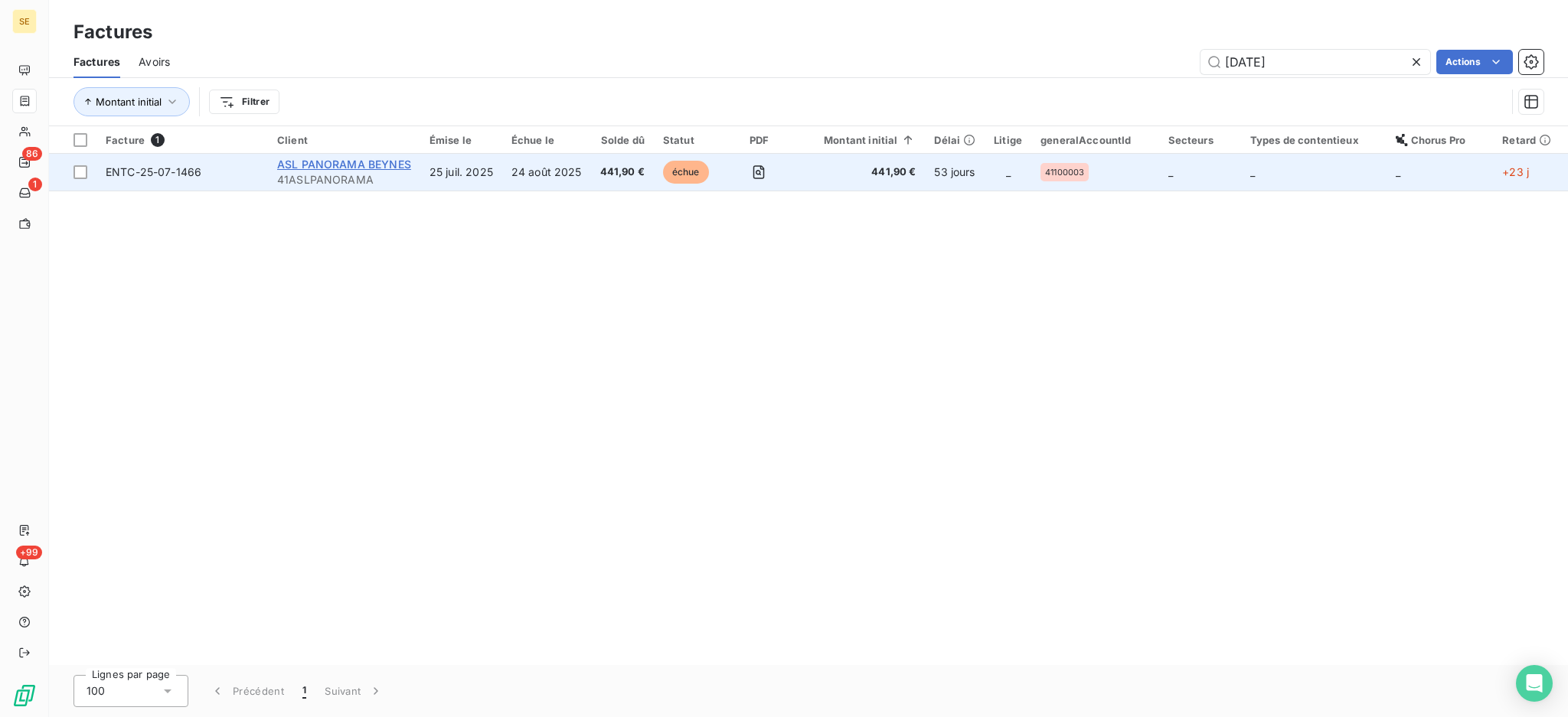
click at [377, 161] on span "ASL PANORAMA BEYNES" at bounding box center [344, 164] width 134 height 13
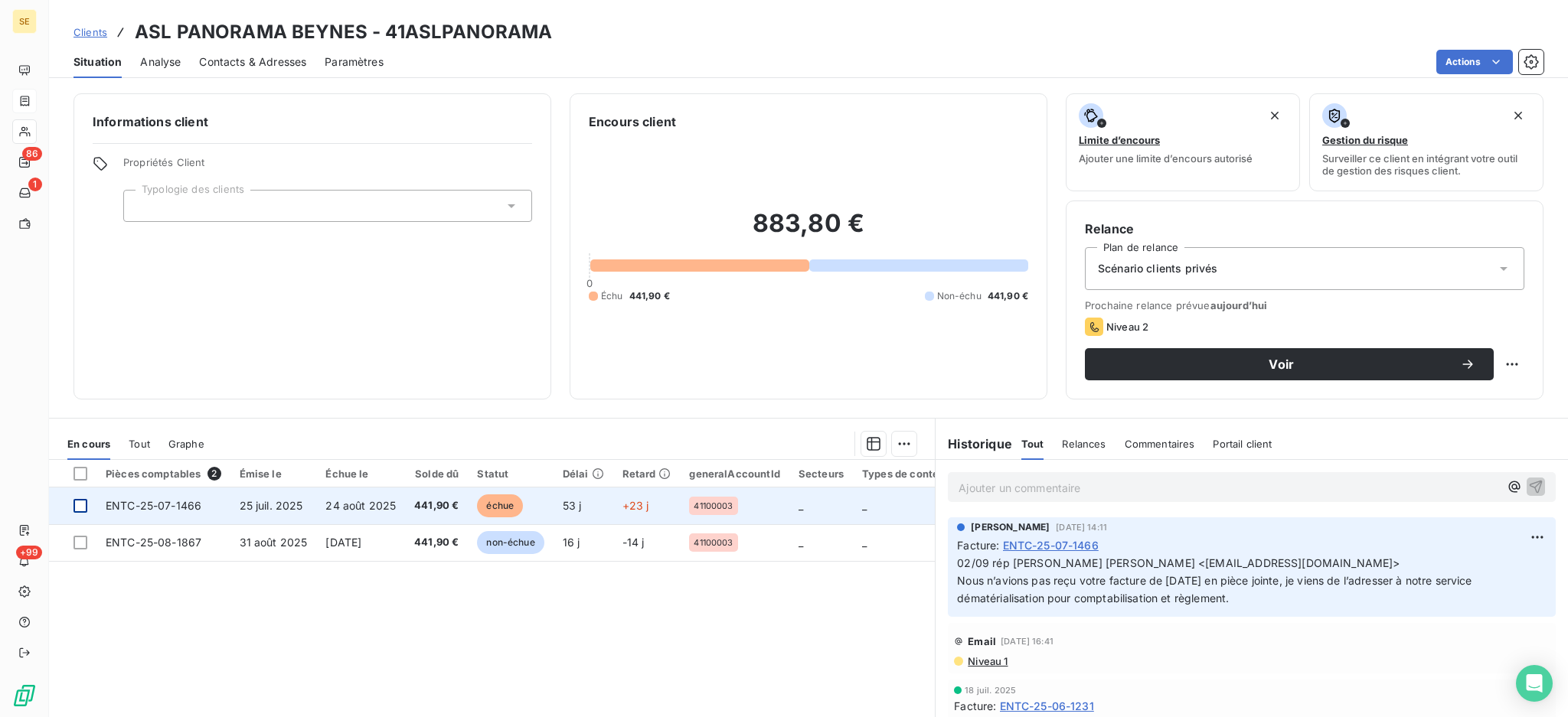
click at [78, 503] on div at bounding box center [80, 506] width 14 height 14
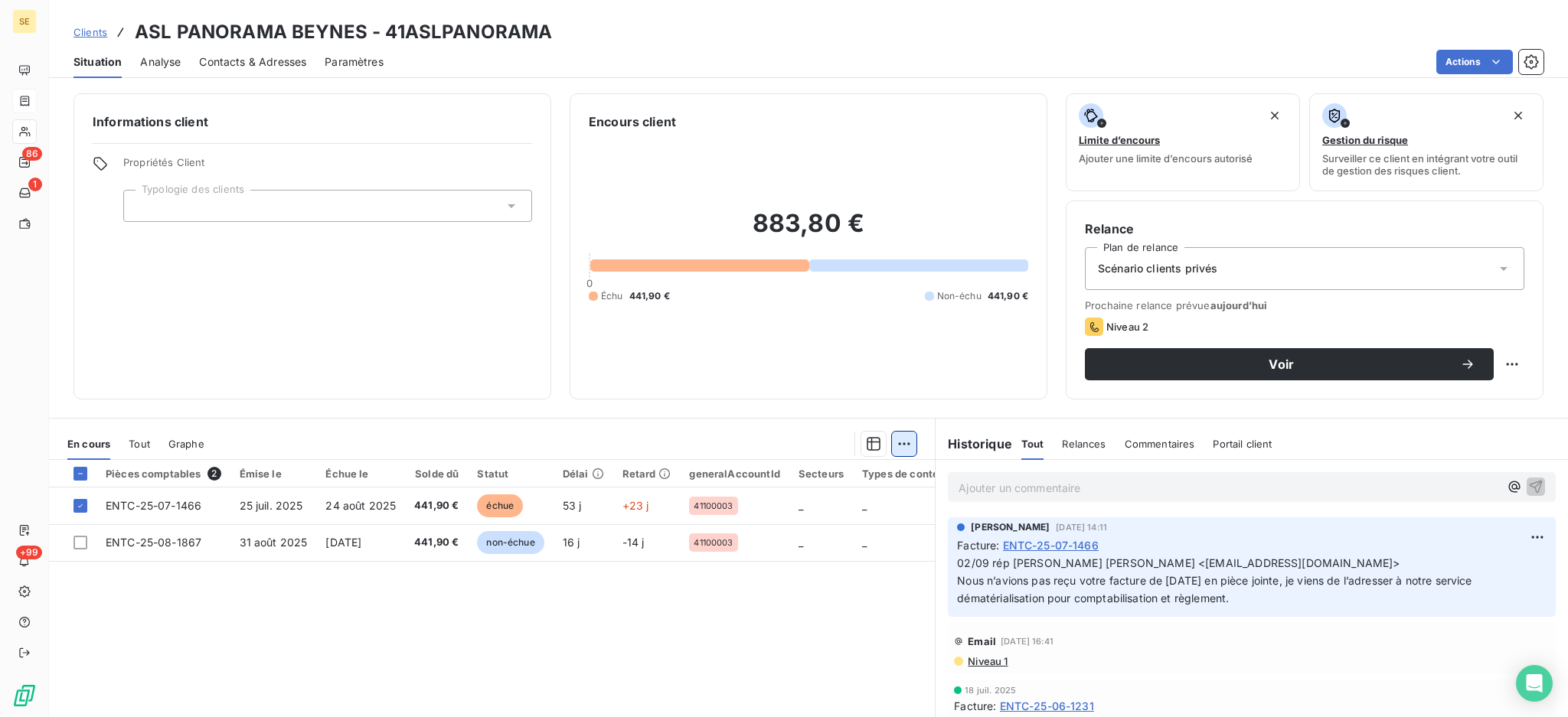
click at [900, 444] on html "SE 86 1 +99 Clients ASL PANORAMA BEYNES - 41ASLPANORAMA Situation Analyse Conta…" at bounding box center [784, 358] width 1568 height 717
click at [798, 506] on div "Ajouter une promesse de paiement (1 facture)" at bounding box center [765, 504] width 270 height 25
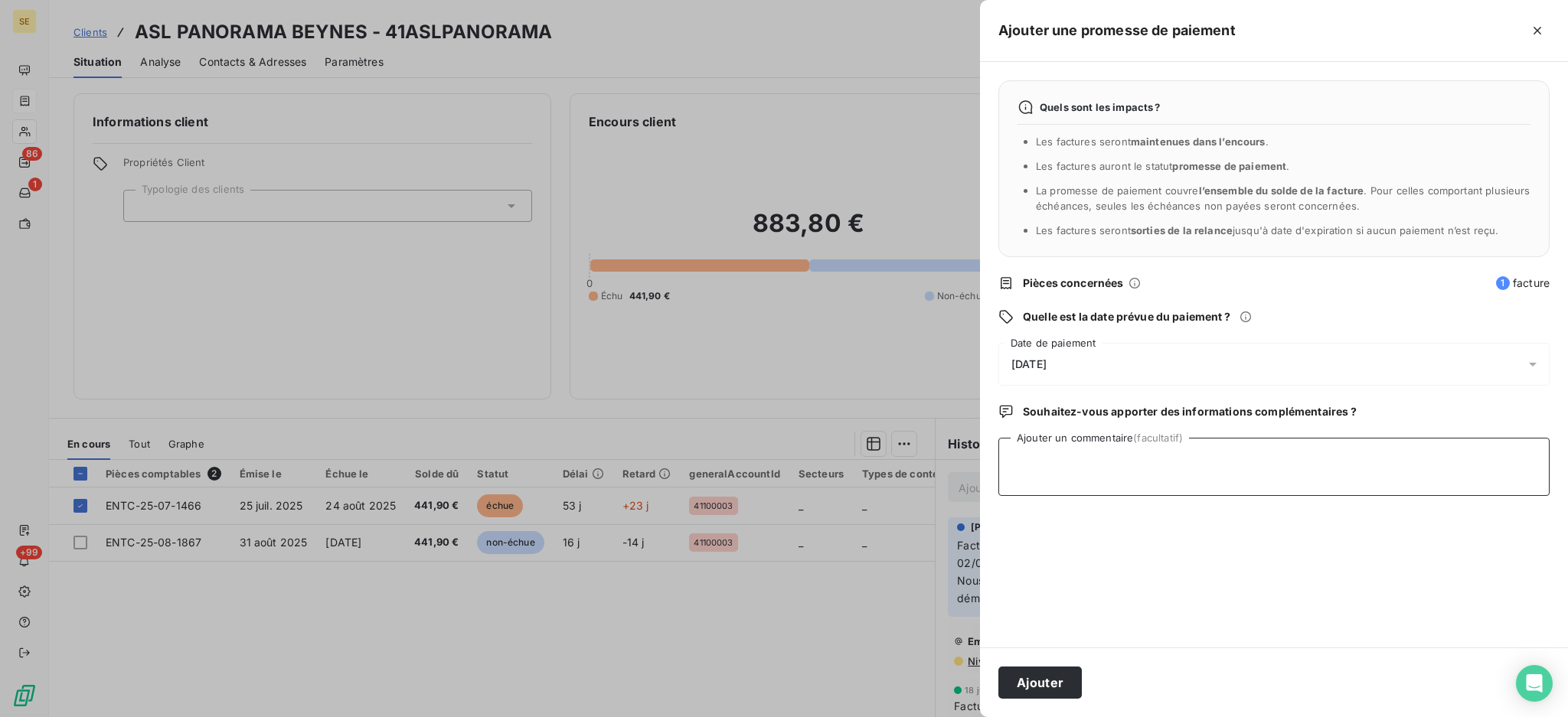
click at [1461, 465] on textarea "Ajouter un commentaire (facultatif)" at bounding box center [1274, 467] width 551 height 58
type textarea "AVIS DE VIRT reçu"
click at [1536, 363] on icon at bounding box center [1532, 364] width 15 height 15
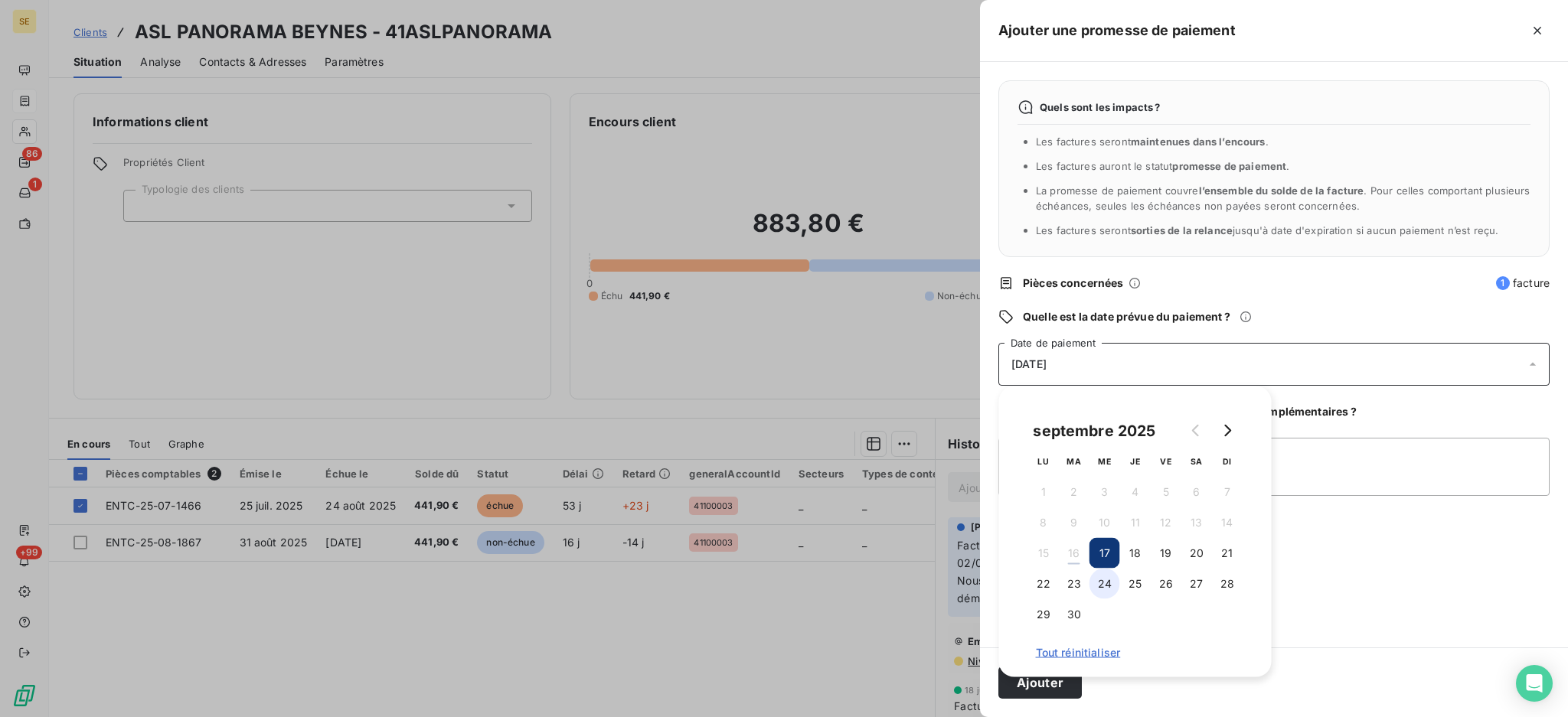
click at [1108, 587] on button "24" at bounding box center [1105, 584] width 31 height 31
click at [1027, 691] on button "Ajouter" at bounding box center [1040, 683] width 84 height 32
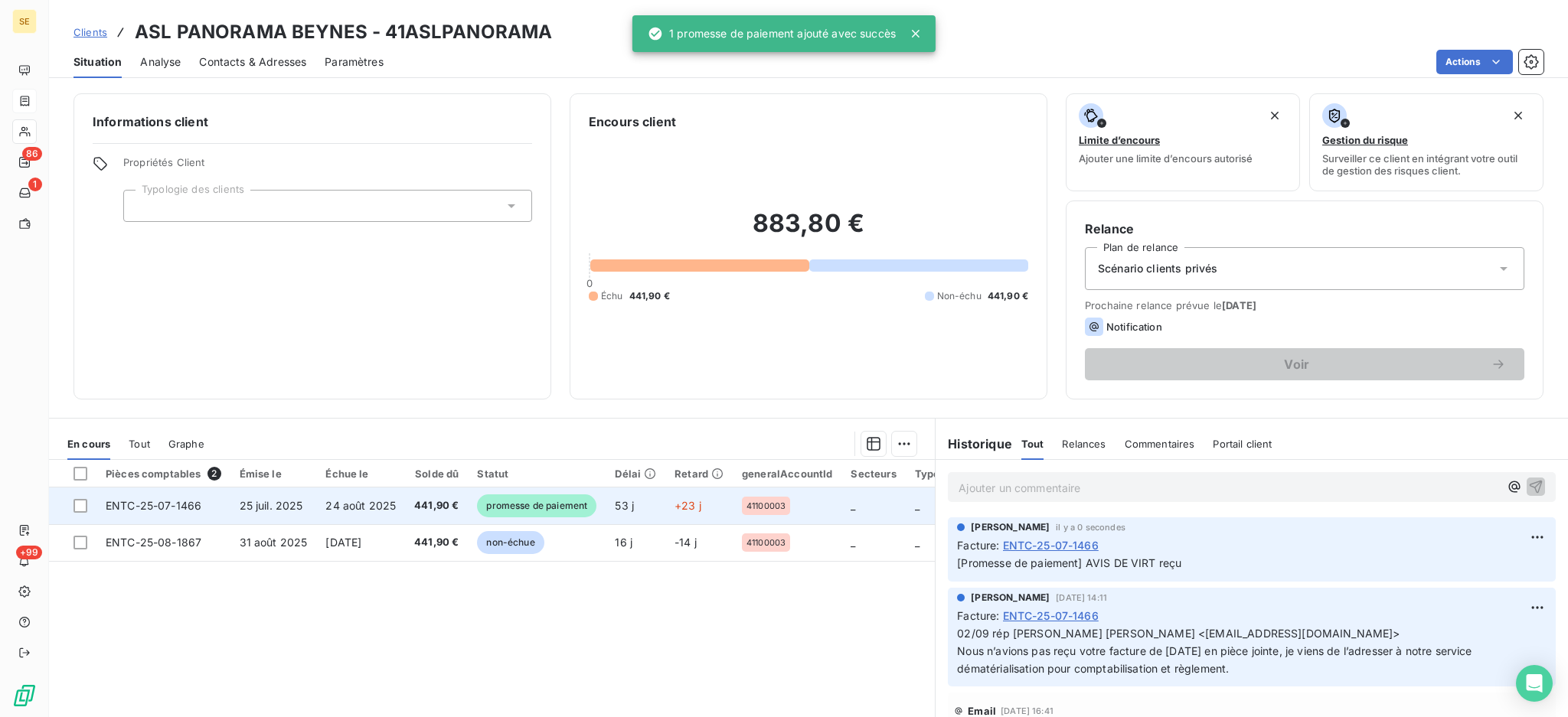
click at [430, 501] on span "441,90 €" at bounding box center [437, 506] width 44 height 15
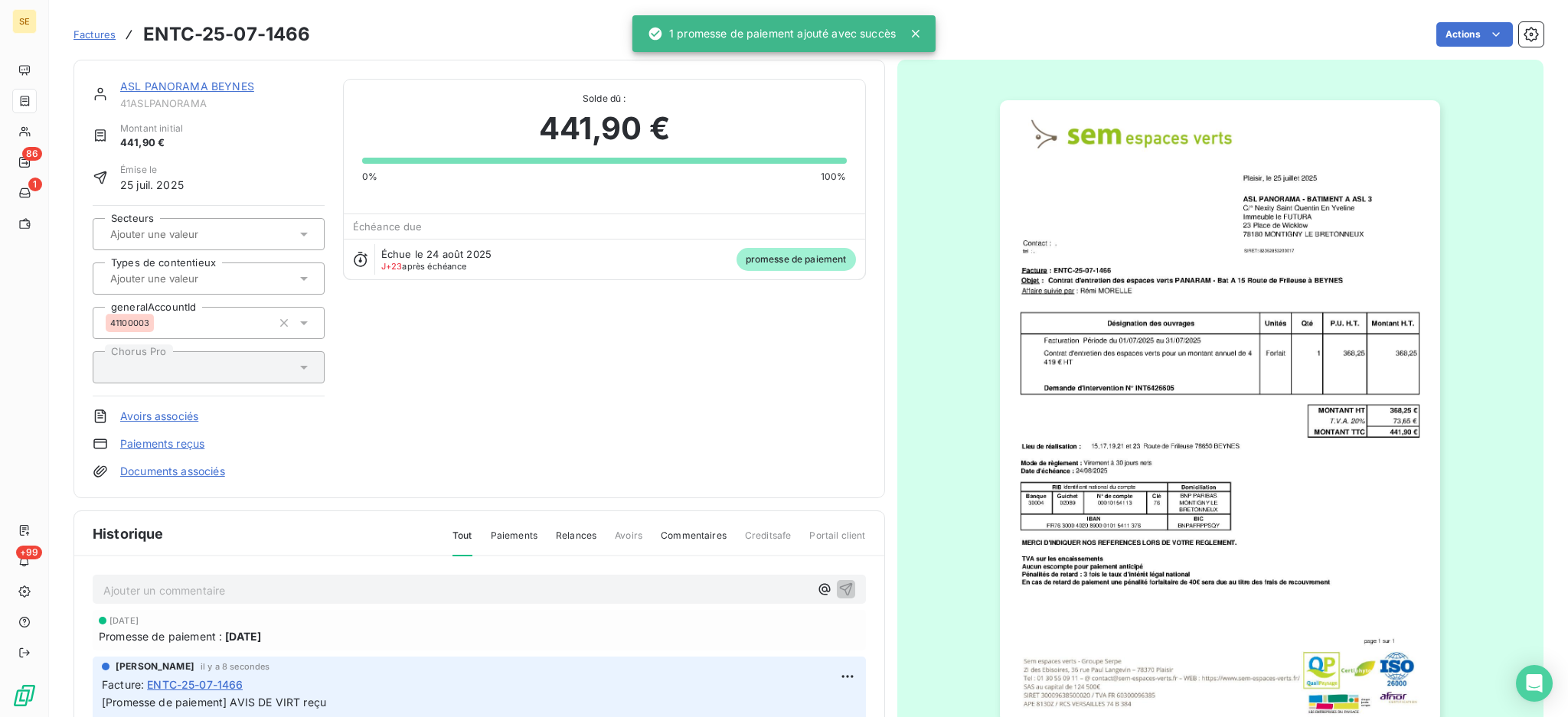
click at [204, 473] on link "Documents associés" at bounding box center [172, 471] width 105 height 15
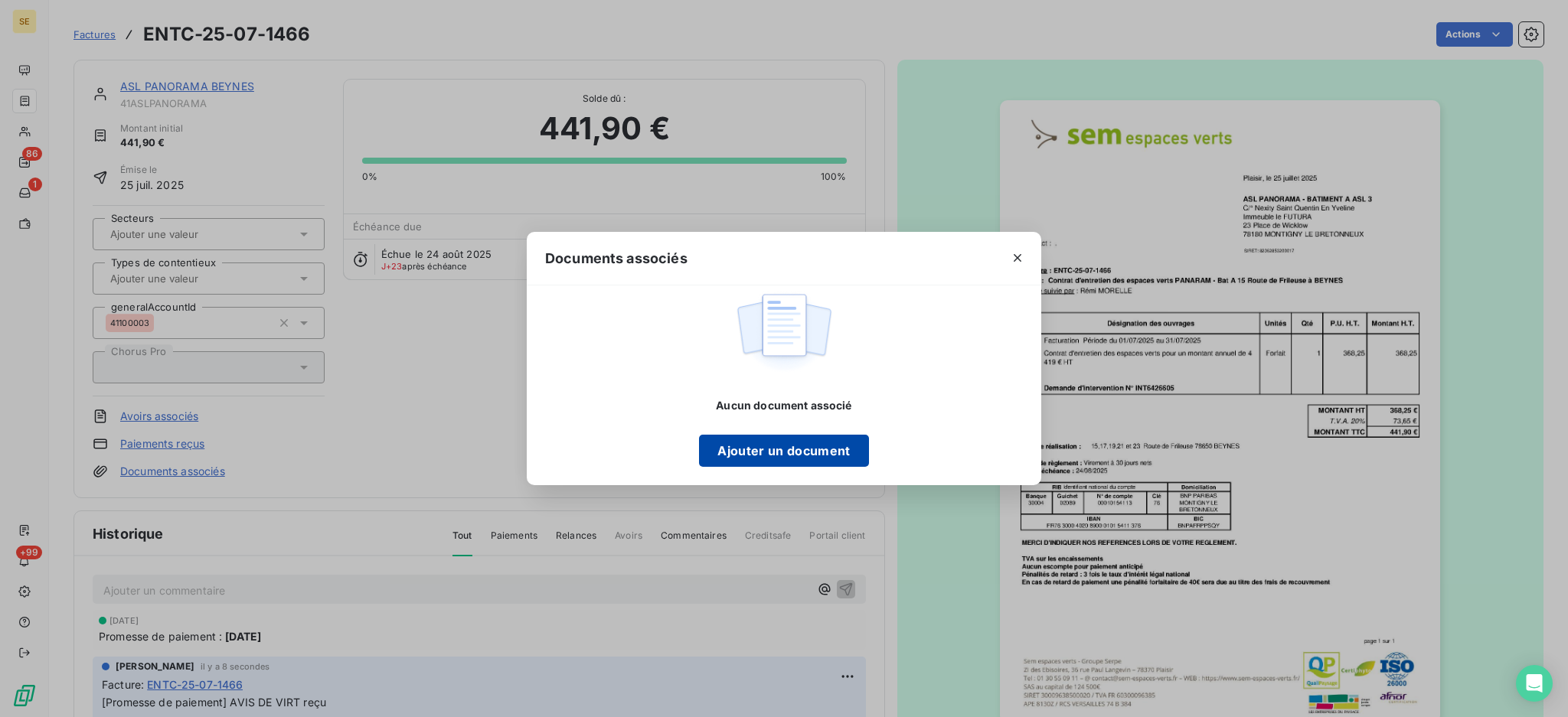
click at [769, 446] on button "Ajouter un document" at bounding box center [784, 451] width 169 height 32
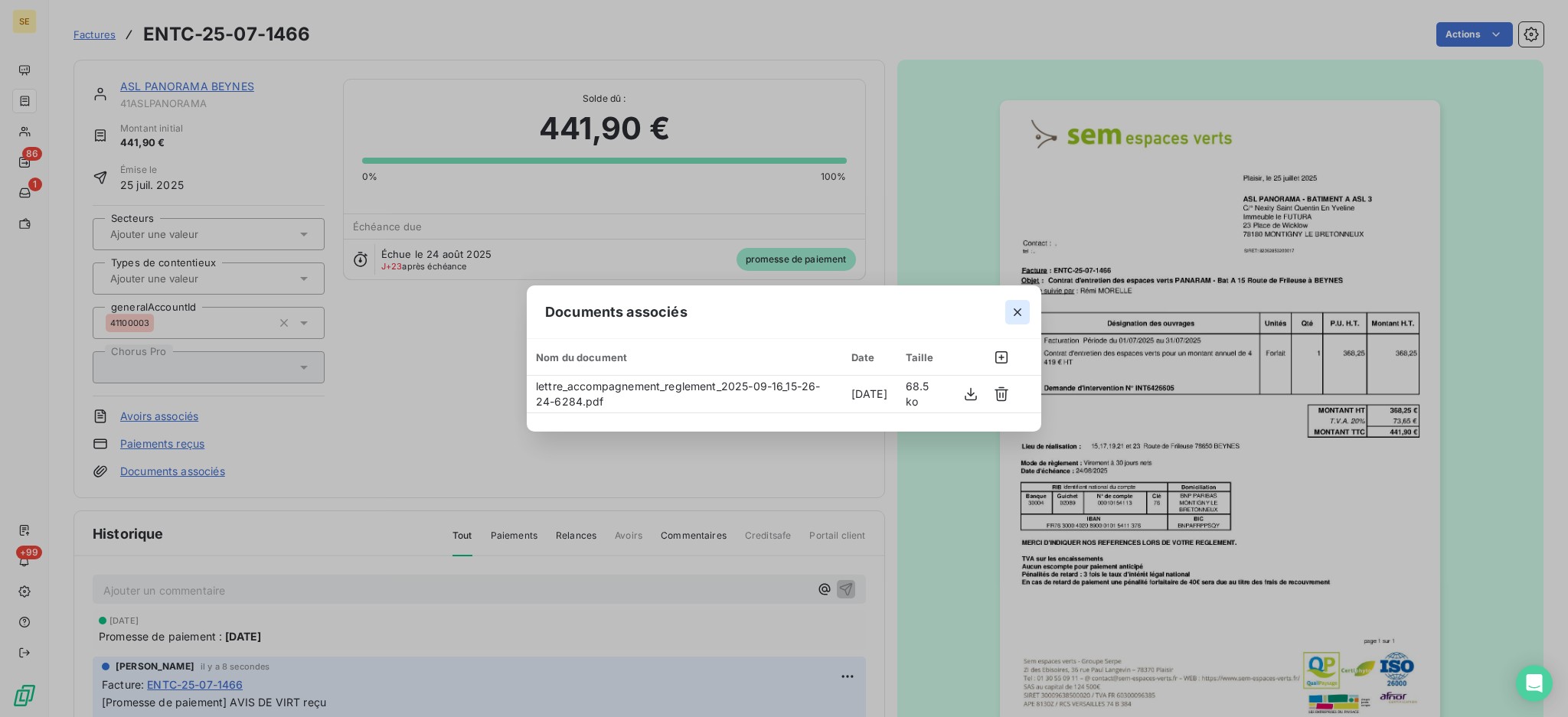
click at [1017, 311] on icon "button" at bounding box center [1017, 312] width 15 height 15
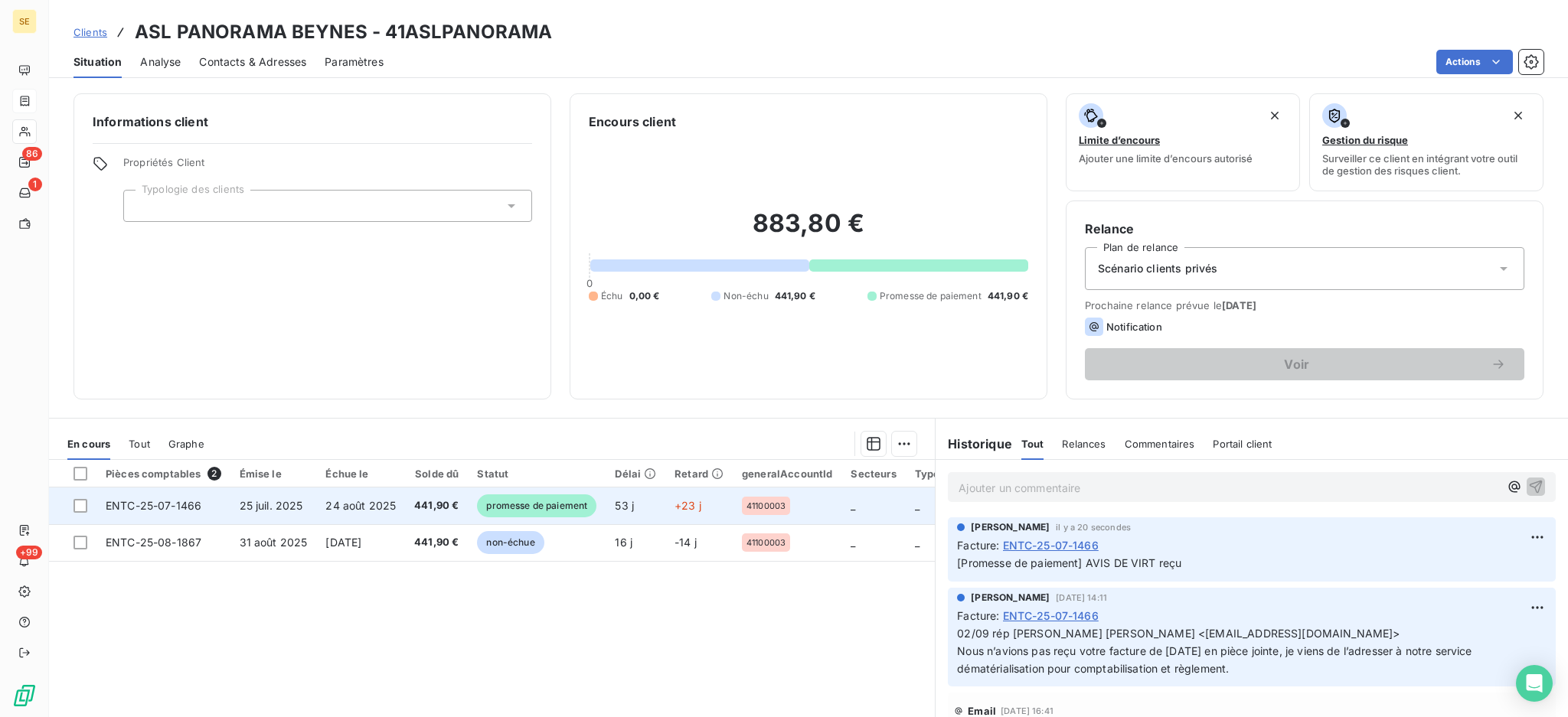
click at [405, 515] on td "441,90 €" at bounding box center [437, 506] width 63 height 37
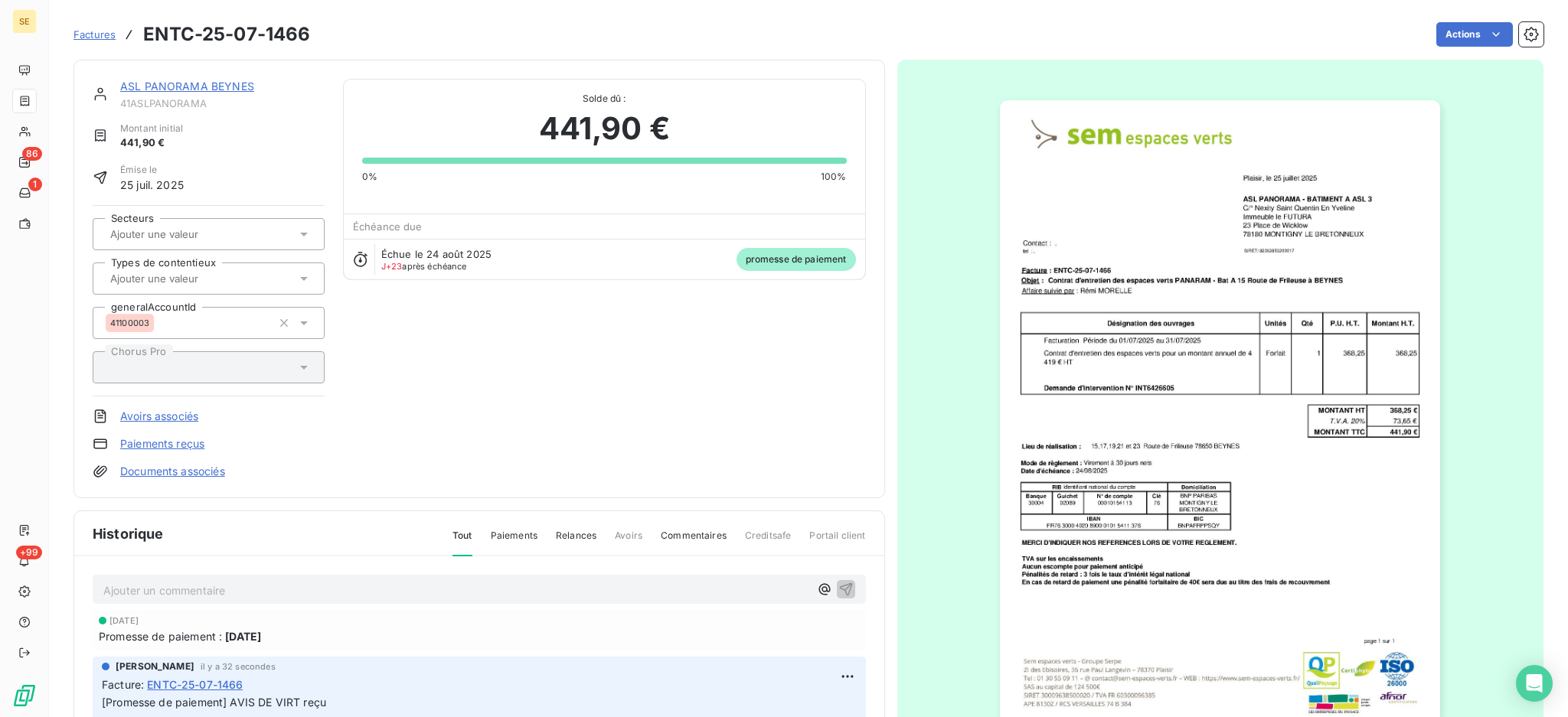
click at [208, 475] on link "Documents associés" at bounding box center [172, 471] width 105 height 15
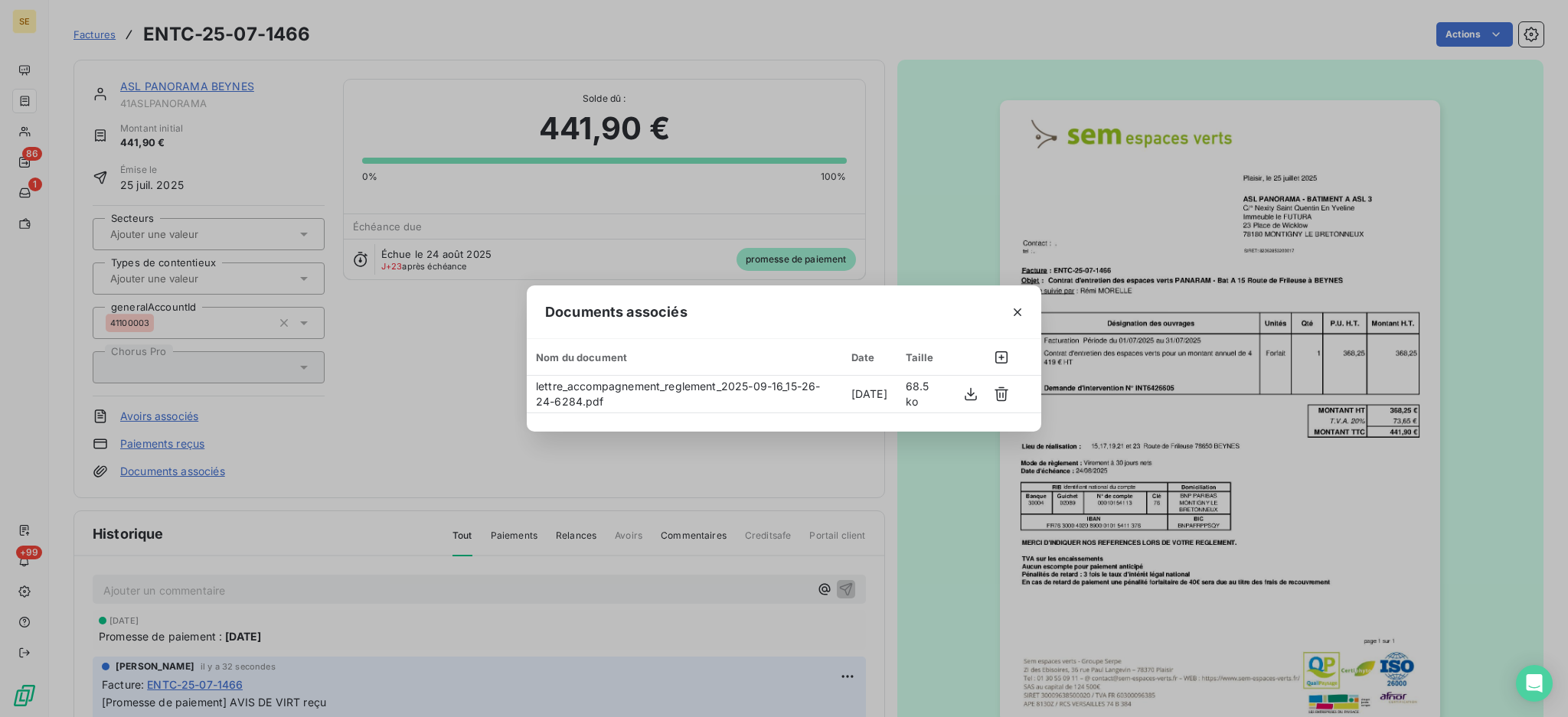
drag, startPoint x: 1014, startPoint y: 314, endPoint x: 1030, endPoint y: 311, distance: 16.3
click at [1014, 313] on icon "button" at bounding box center [1017, 312] width 15 height 15
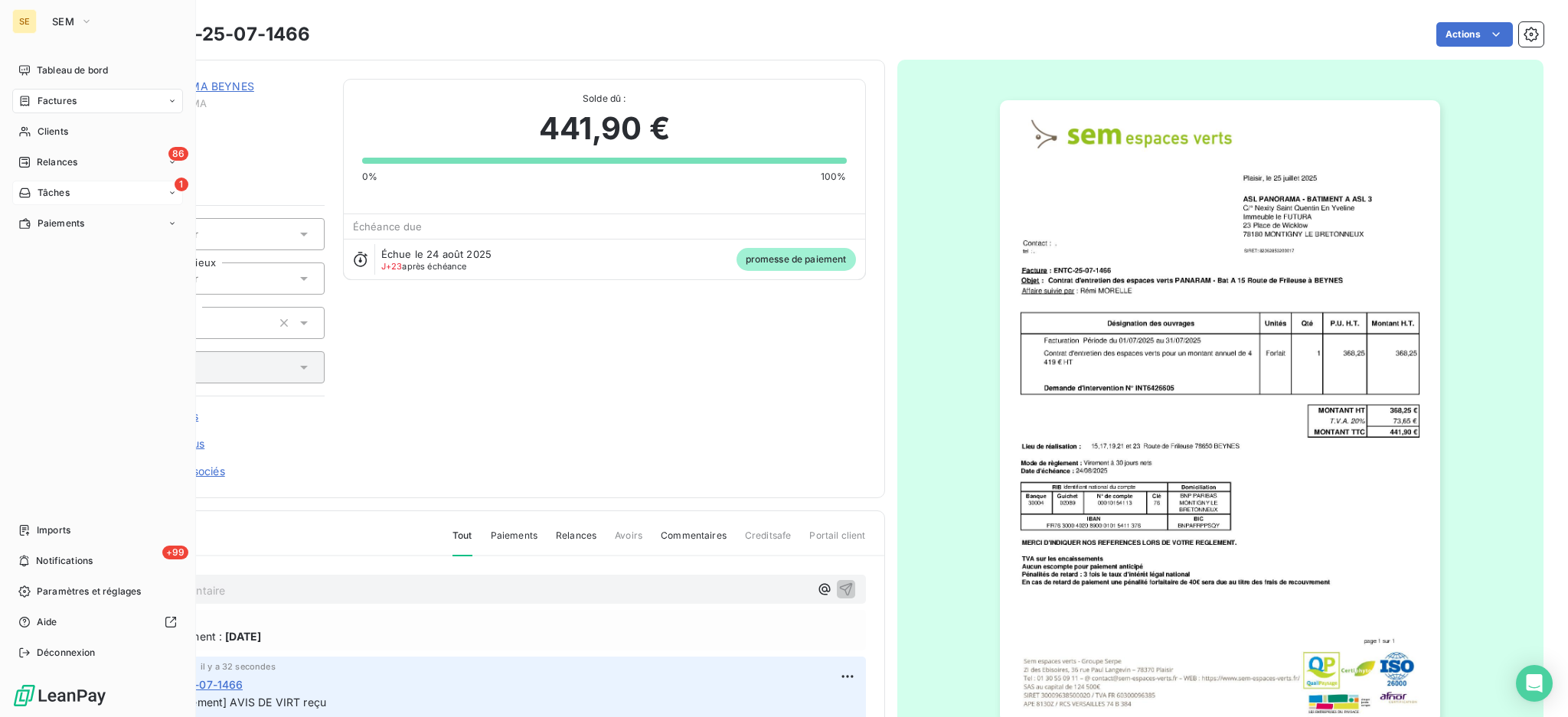
click at [45, 192] on span "Tâches" at bounding box center [54, 193] width 32 height 14
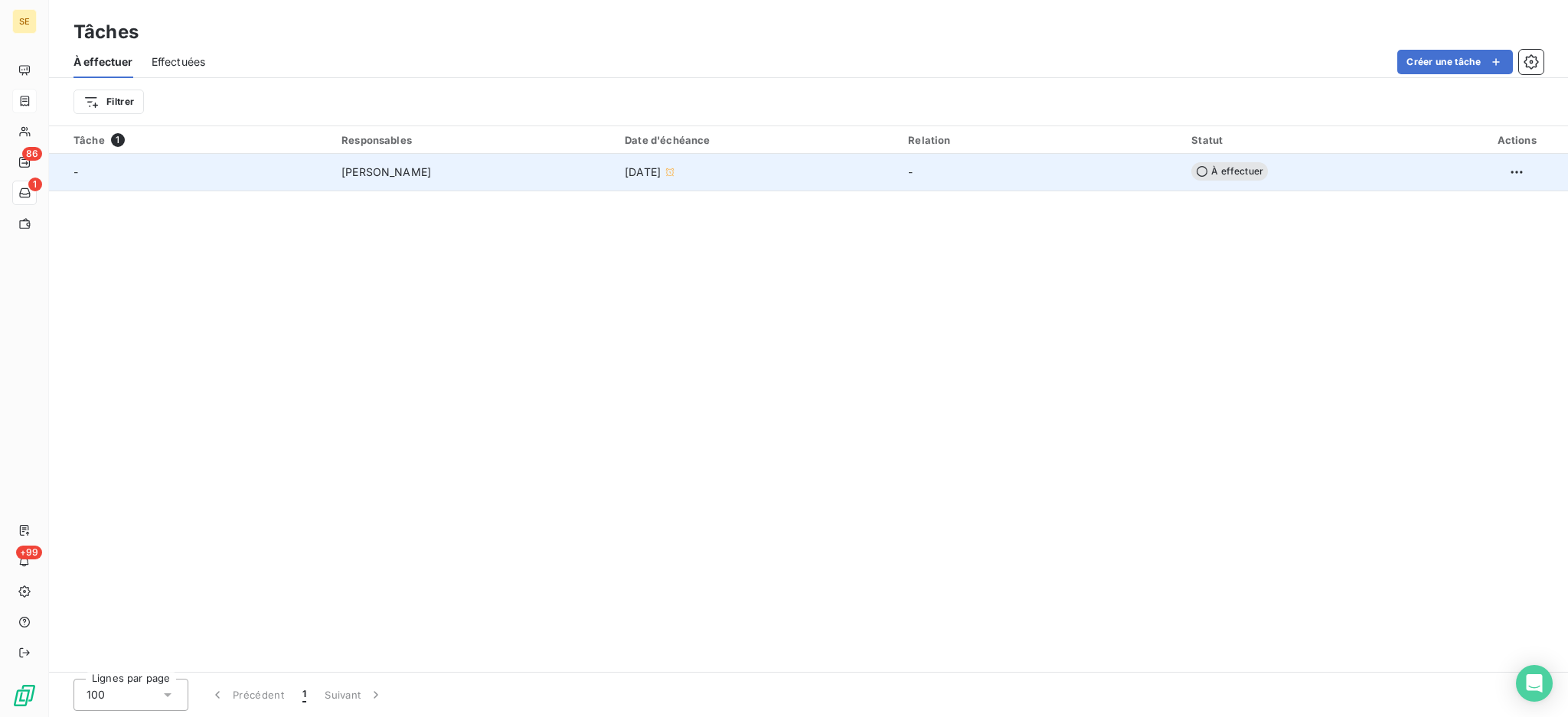
click at [396, 182] on td "[PERSON_NAME]" at bounding box center [474, 171] width 283 height 37
type input "[DATE]"
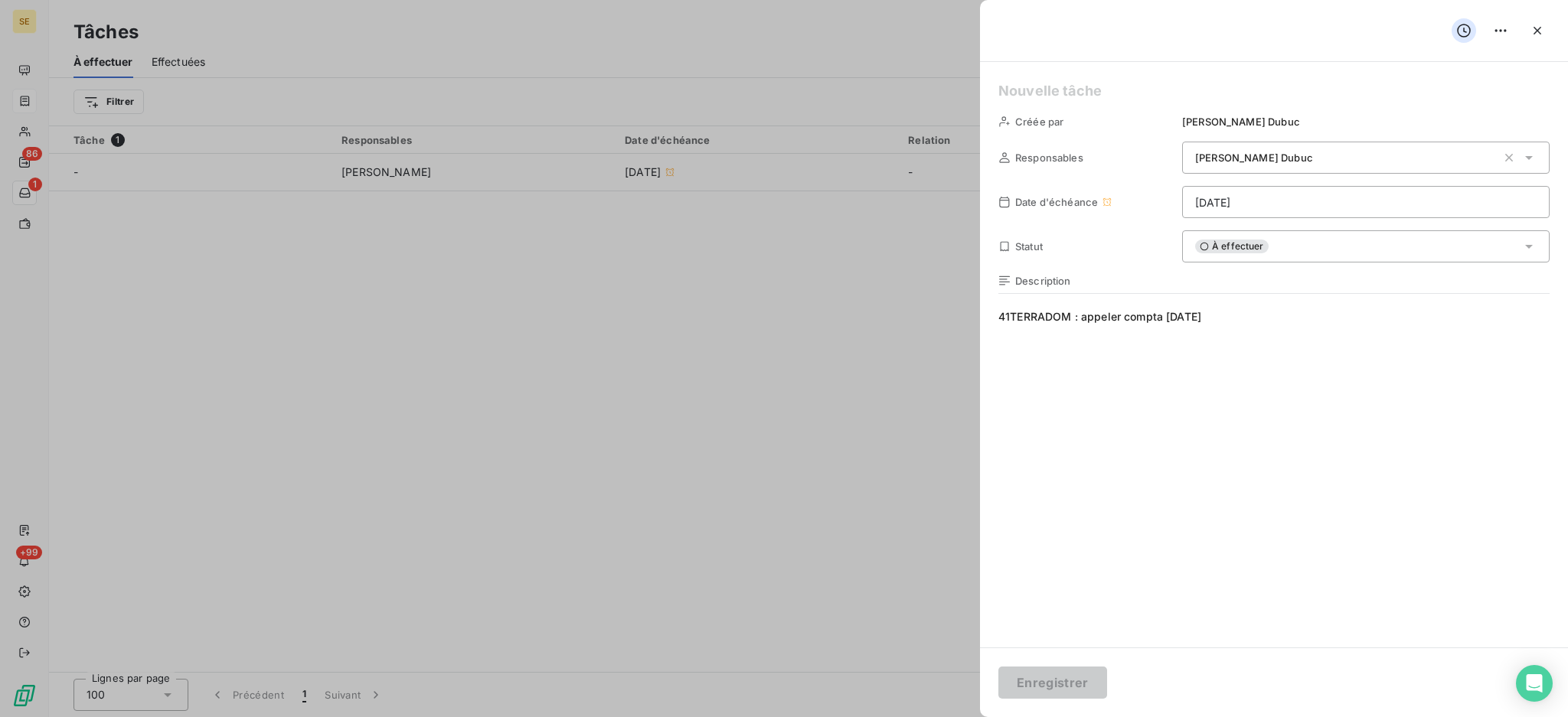
click at [41, 128] on div at bounding box center [784, 358] width 1568 height 717
click at [1535, 27] on icon "button" at bounding box center [1537, 31] width 15 height 15
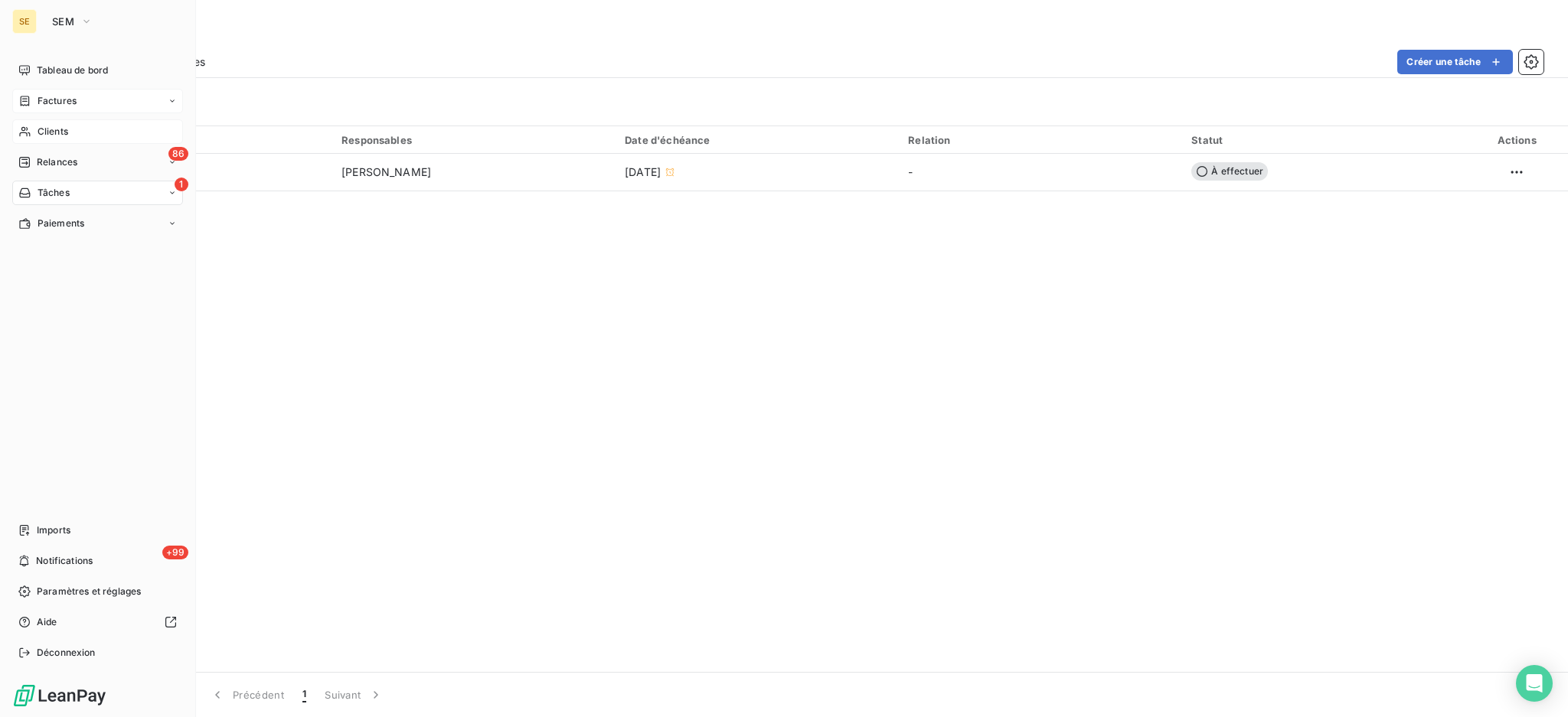
click at [48, 129] on span "Clients" at bounding box center [53, 131] width 31 height 14
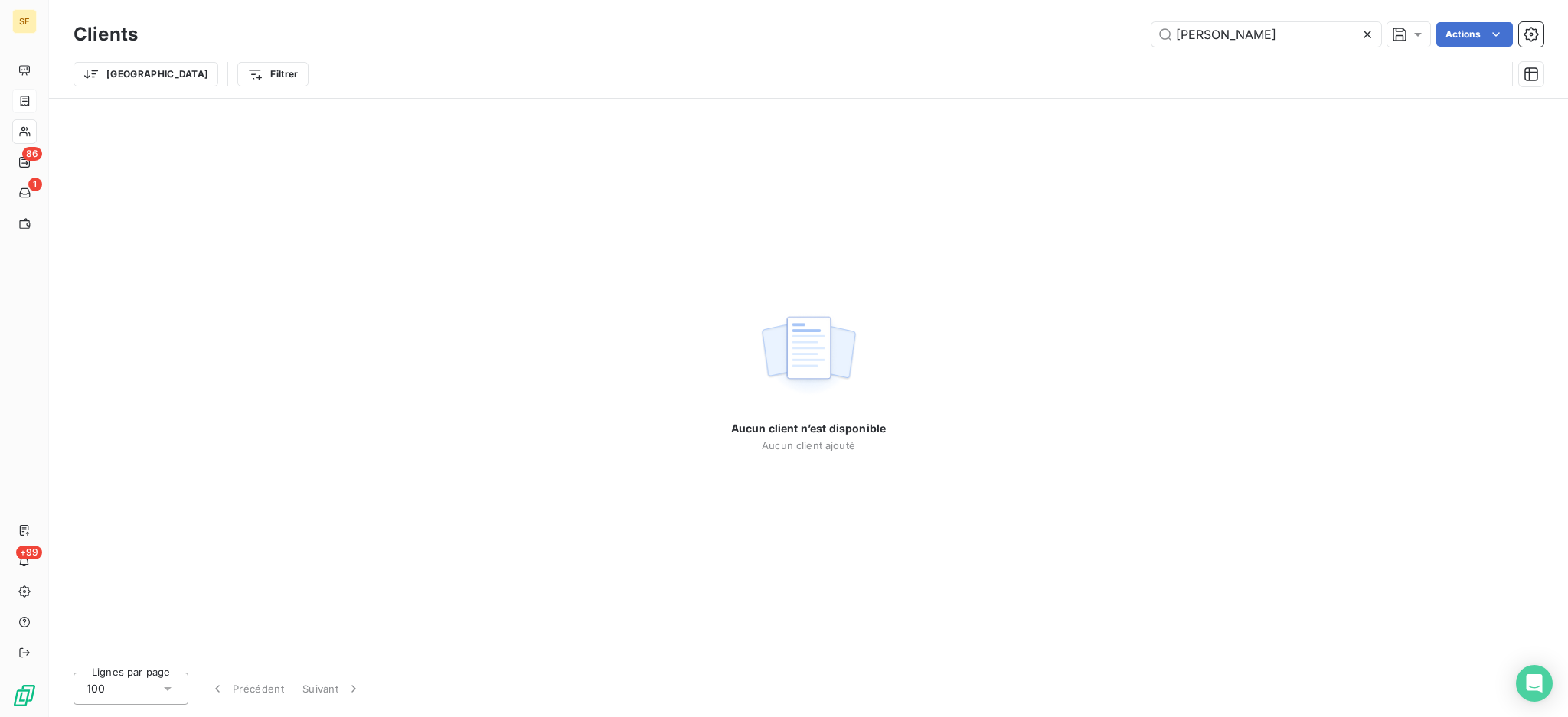
drag, startPoint x: 1252, startPoint y: 29, endPoint x: 948, endPoint y: 40, distance: 304.2
click at [948, 40] on div "[PERSON_NAME] Actions" at bounding box center [849, 34] width 1387 height 25
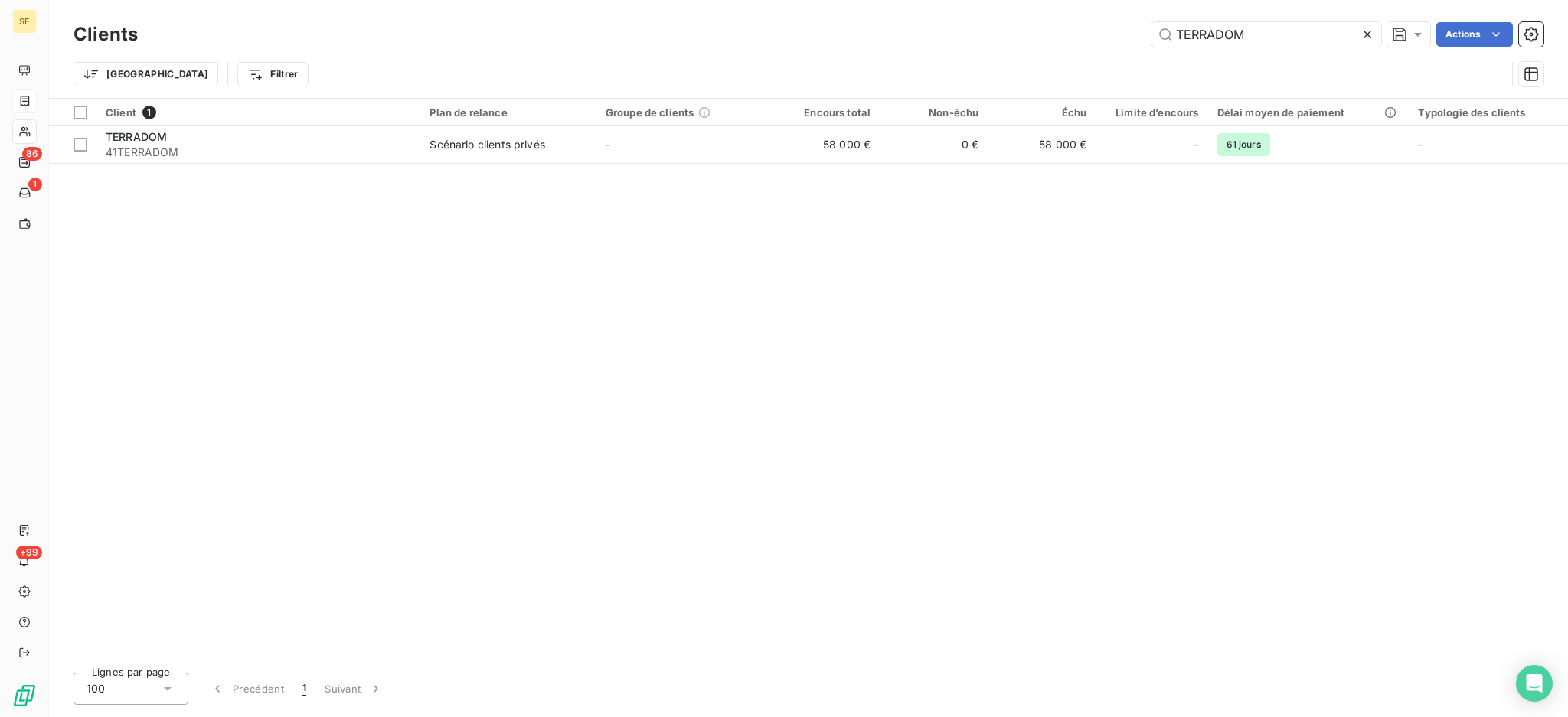
type input "TERRADOM"
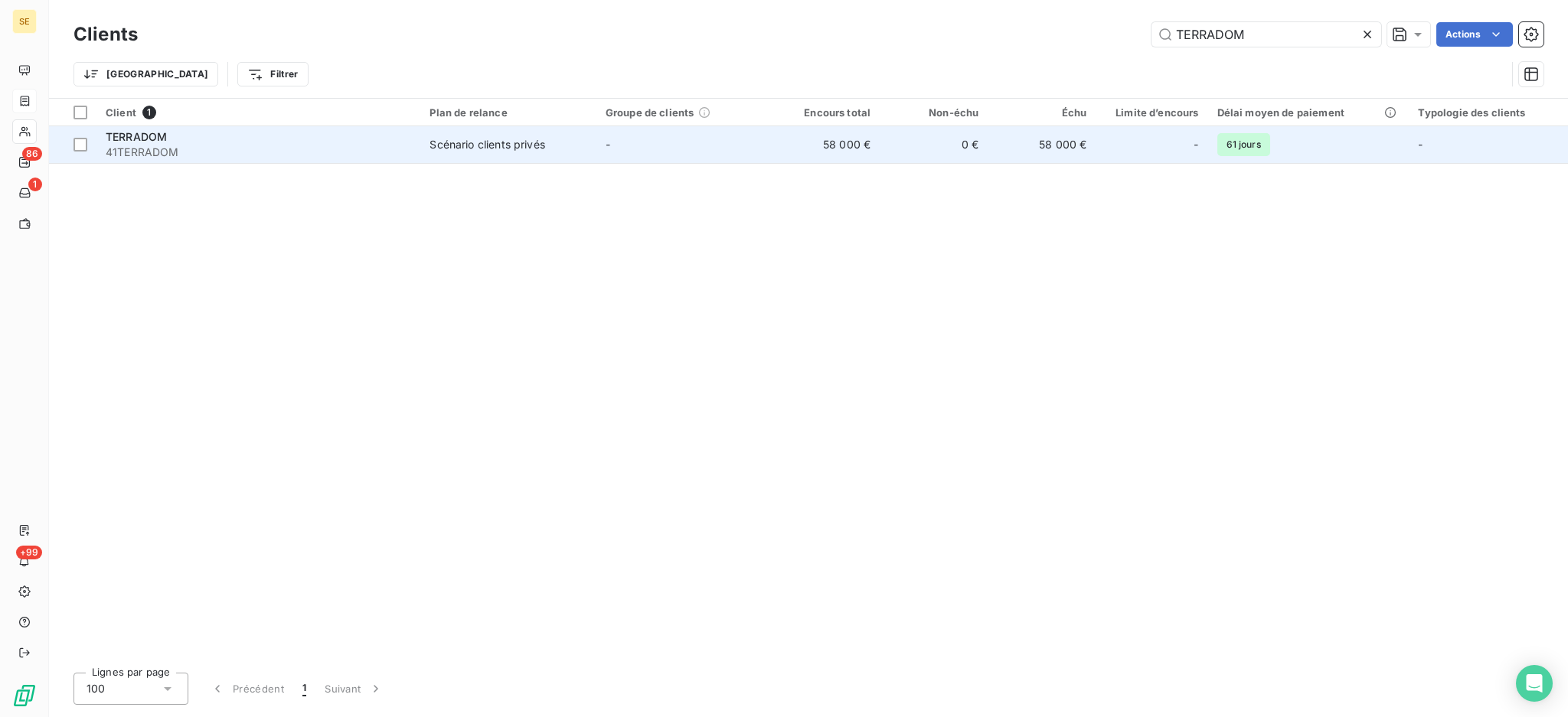
click at [404, 160] on td "TERRADOM 41TERRADOM" at bounding box center [258, 144] width 324 height 37
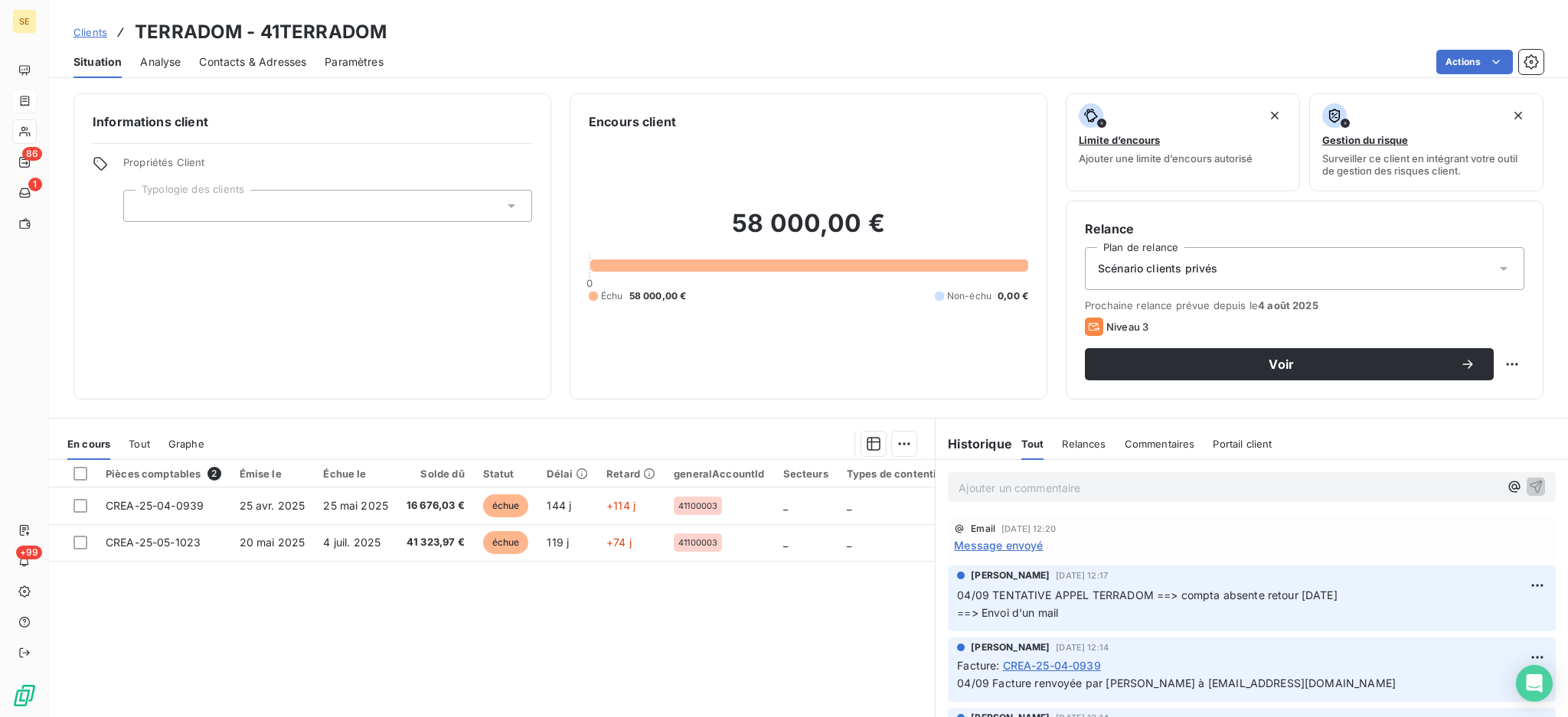
click at [257, 67] on span "Contacts & Adresses" at bounding box center [252, 62] width 107 height 15
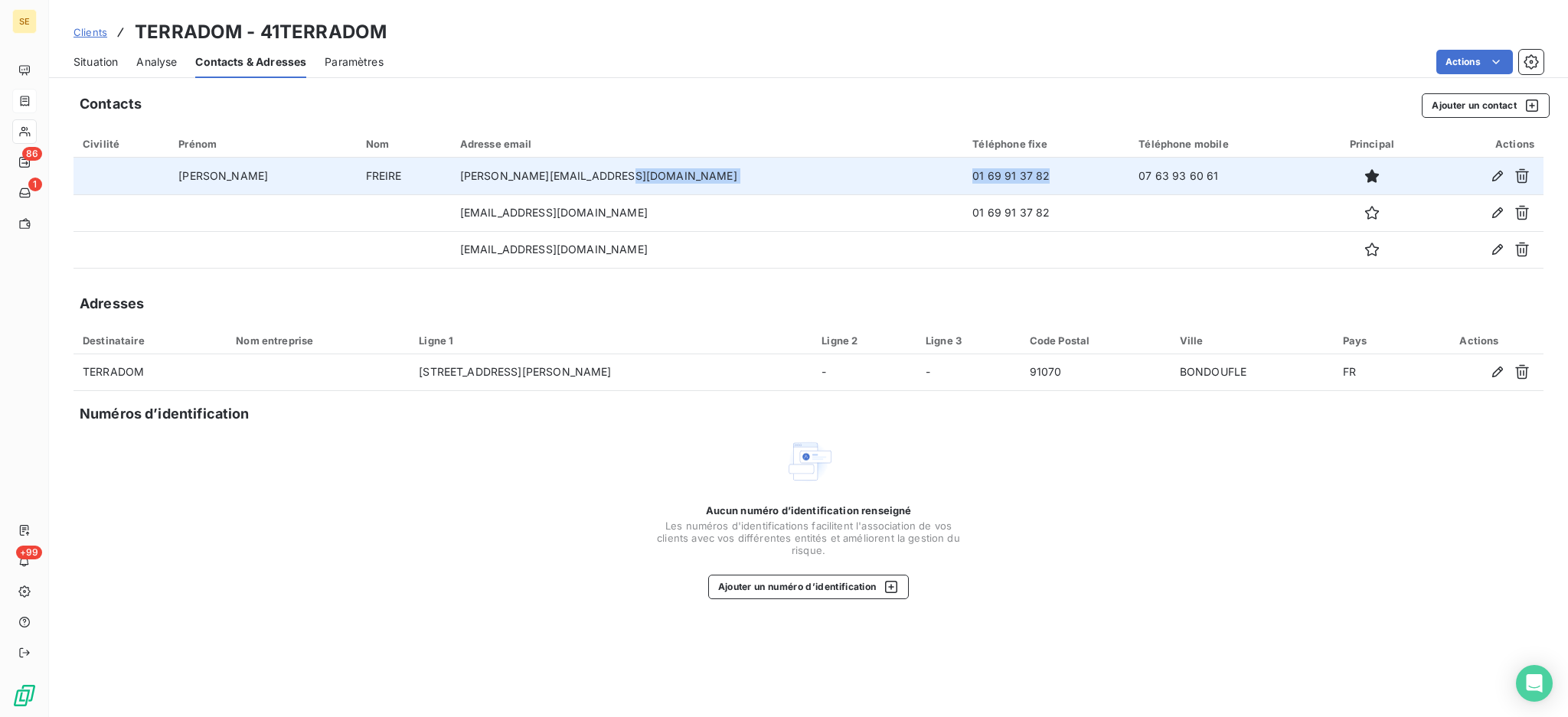
drag, startPoint x: 940, startPoint y: 178, endPoint x: 822, endPoint y: 176, distance: 118.0
click at [822, 176] on tr "[PERSON_NAME] [PERSON_NAME][EMAIL_ADDRESS][DOMAIN_NAME] 01 69 91 37 82 07 63 93…" at bounding box center [808, 176] width 1470 height 37
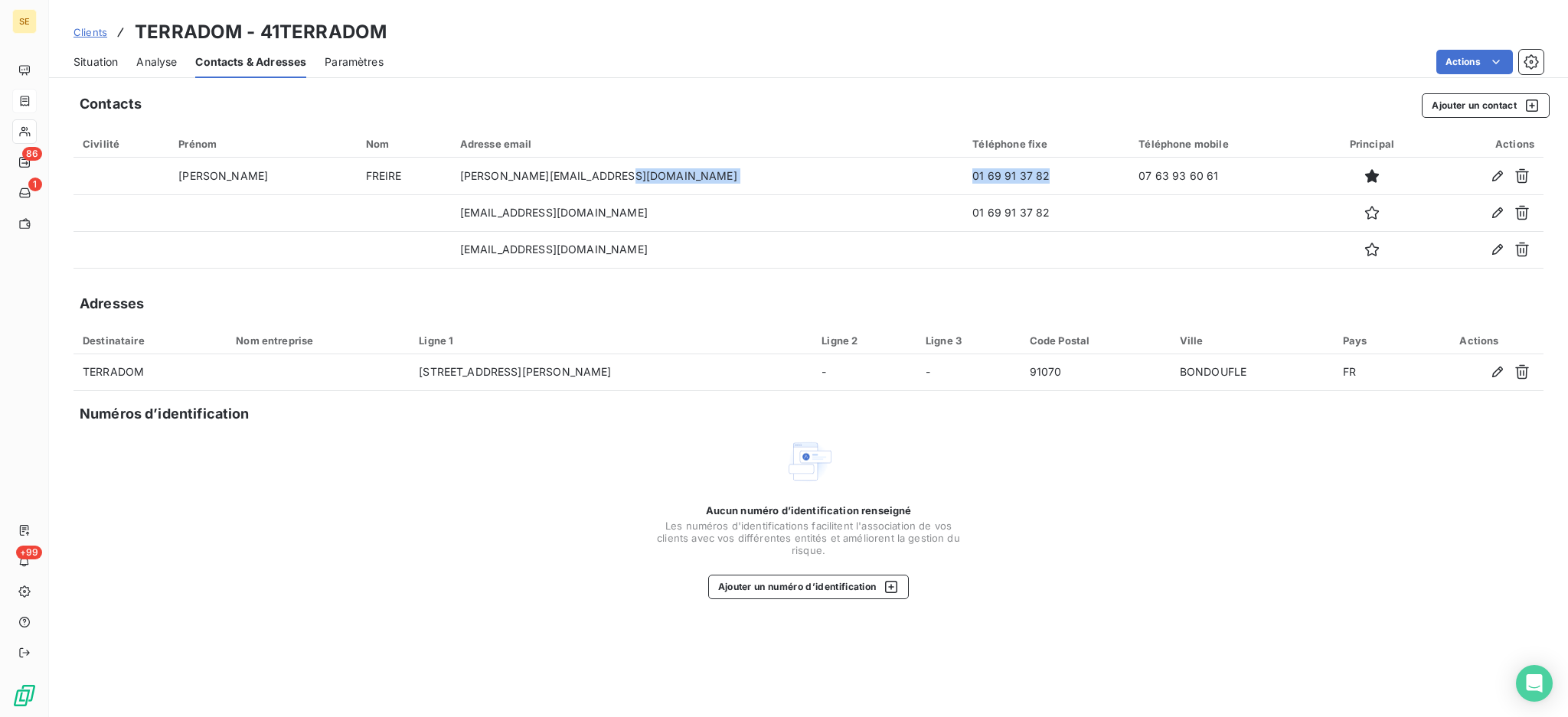
copy tr "01 69 91 37 82"
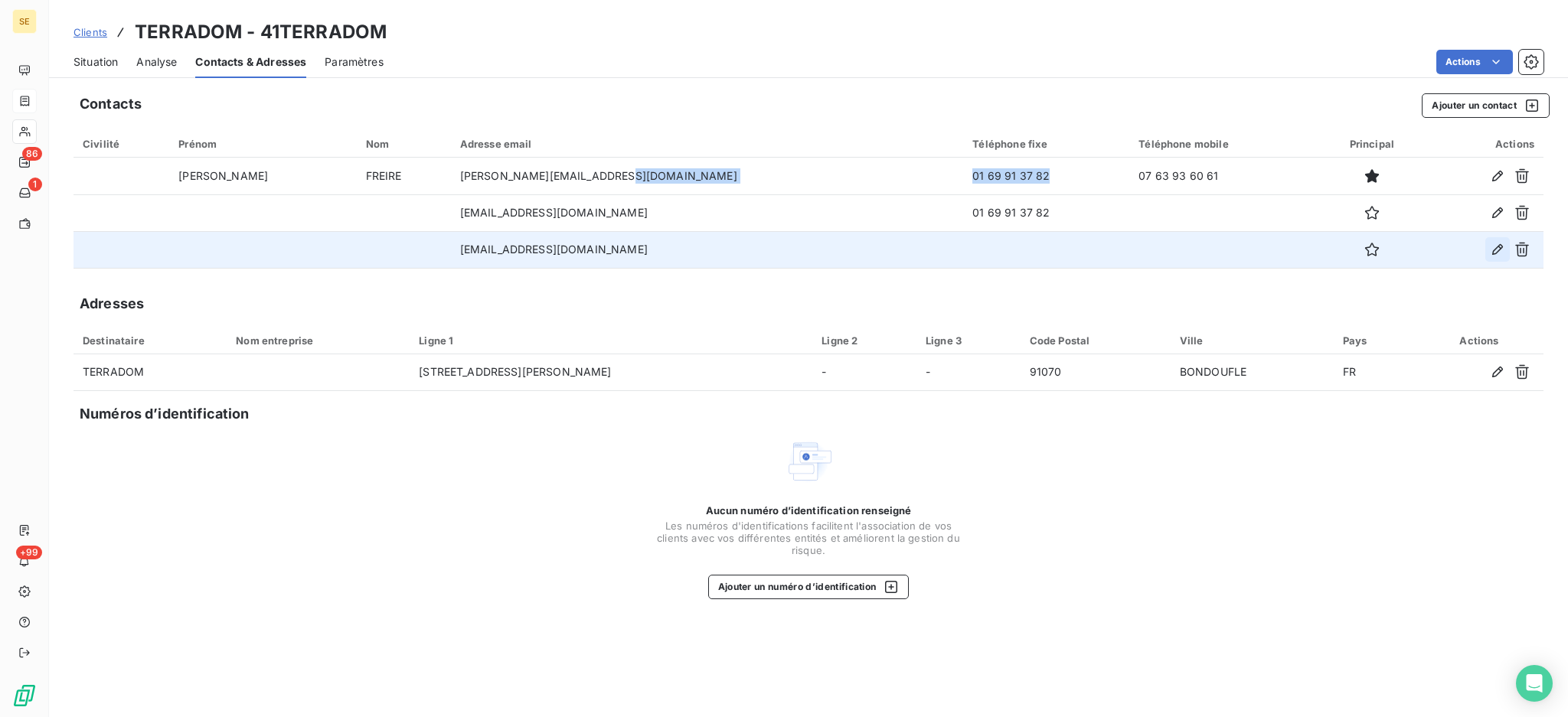
click at [1499, 246] on icon "button" at bounding box center [1497, 249] width 11 height 11
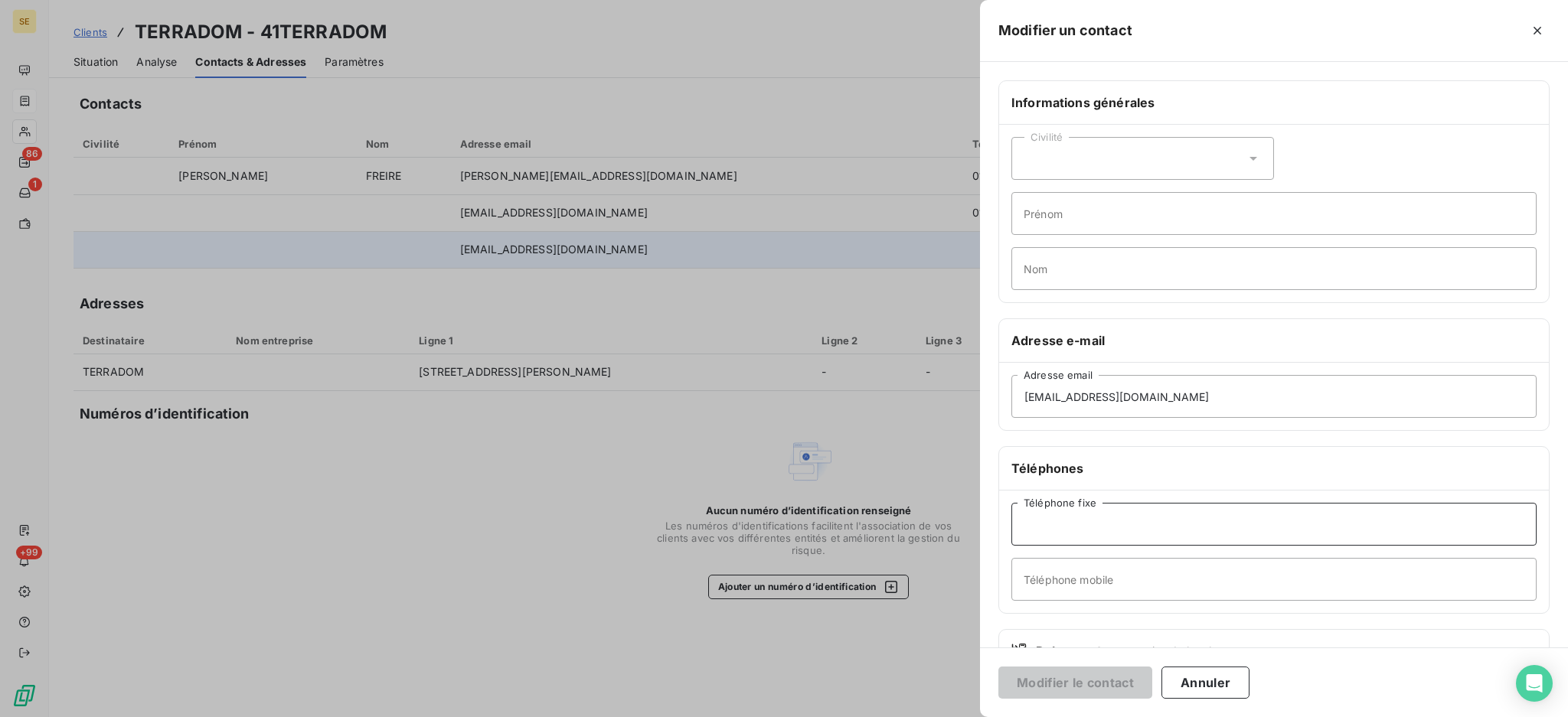
click at [1084, 535] on input "Téléphone fixe" at bounding box center [1274, 524] width 525 height 43
paste input "01 69 91 37 82"
click at [1047, 528] on input "01 69 91 37 82" at bounding box center [1274, 524] width 525 height 43
type input "01 69 91 37 82"
click at [1093, 679] on button "Modifier le contact" at bounding box center [1075, 683] width 153 height 32
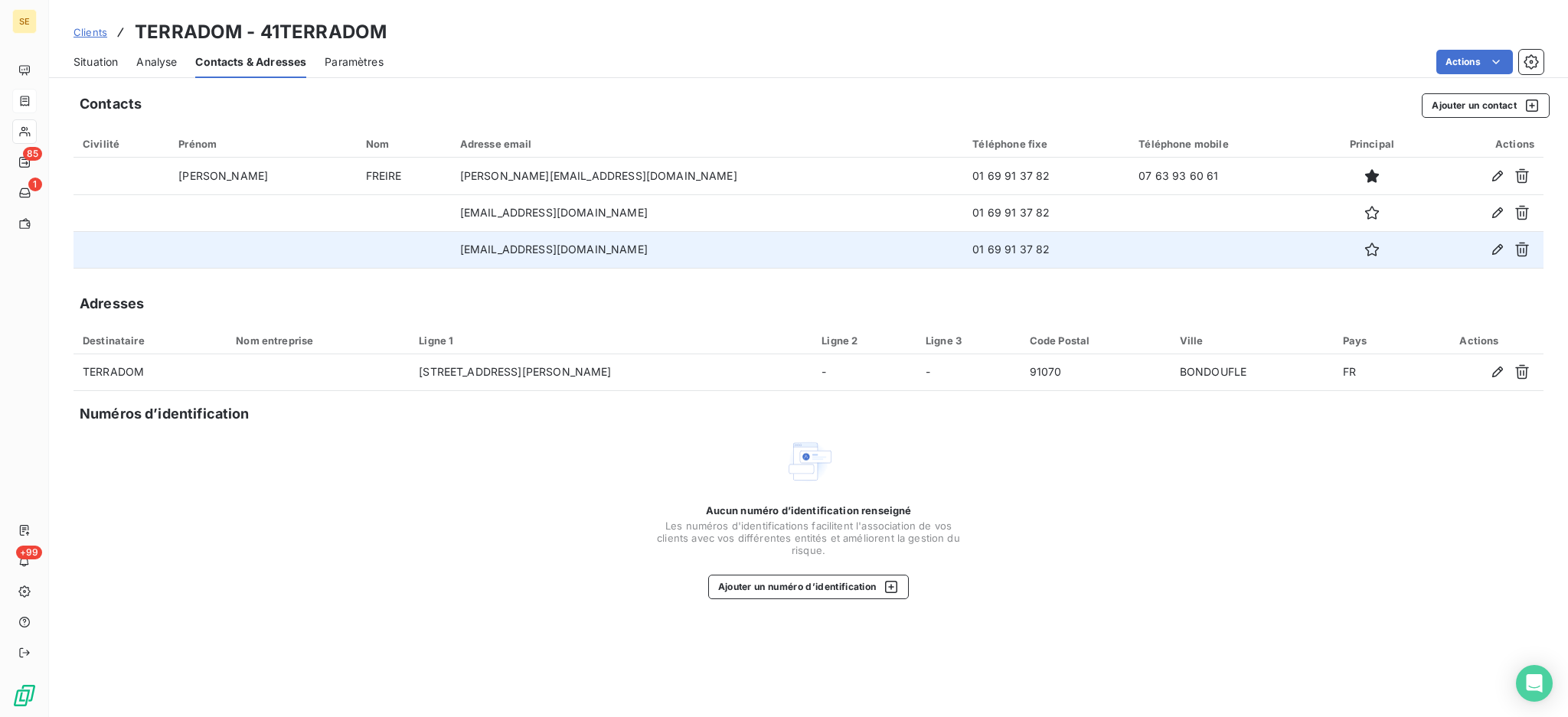
click at [92, 57] on span "Situation" at bounding box center [95, 62] width 44 height 15
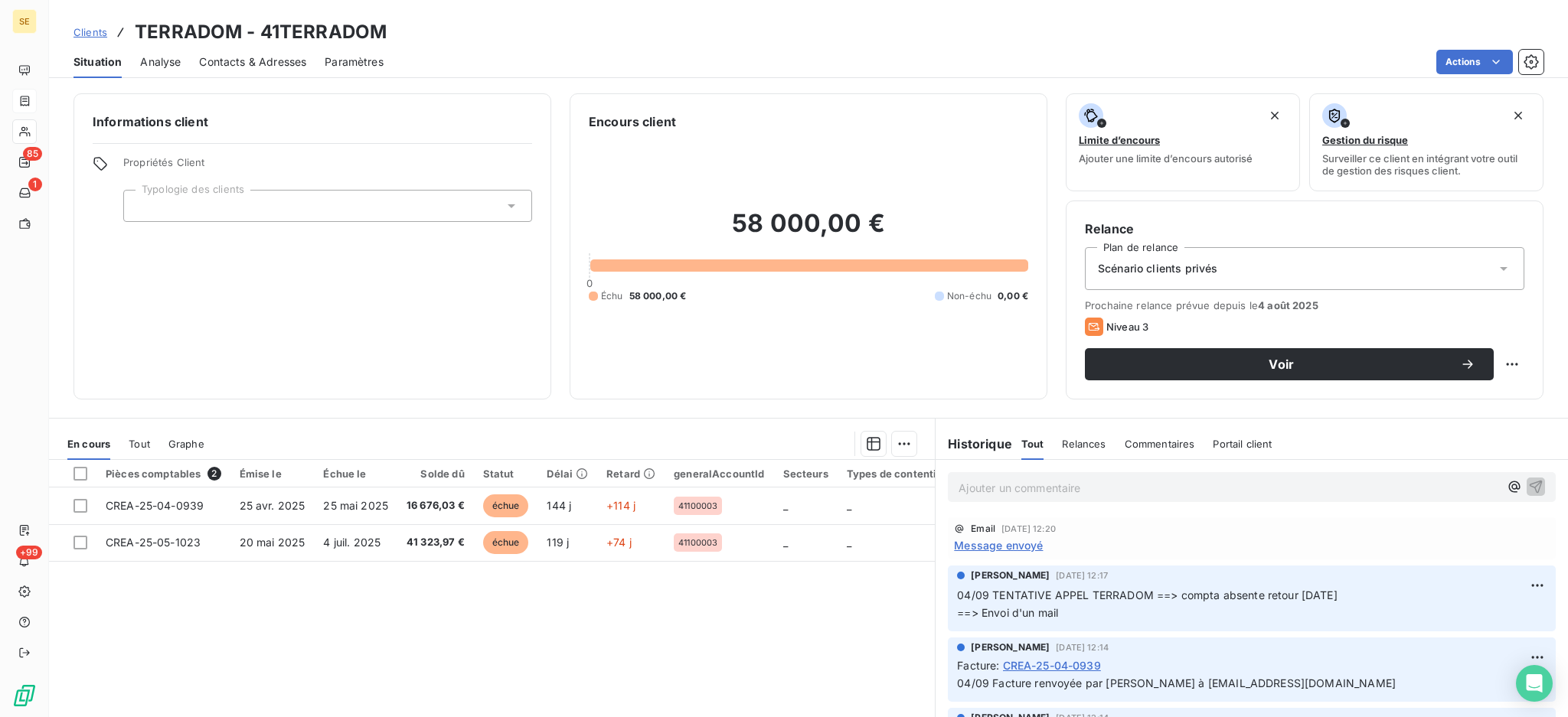
click at [1006, 491] on p "Ajouter un commentaire ﻿" at bounding box center [1229, 488] width 541 height 19
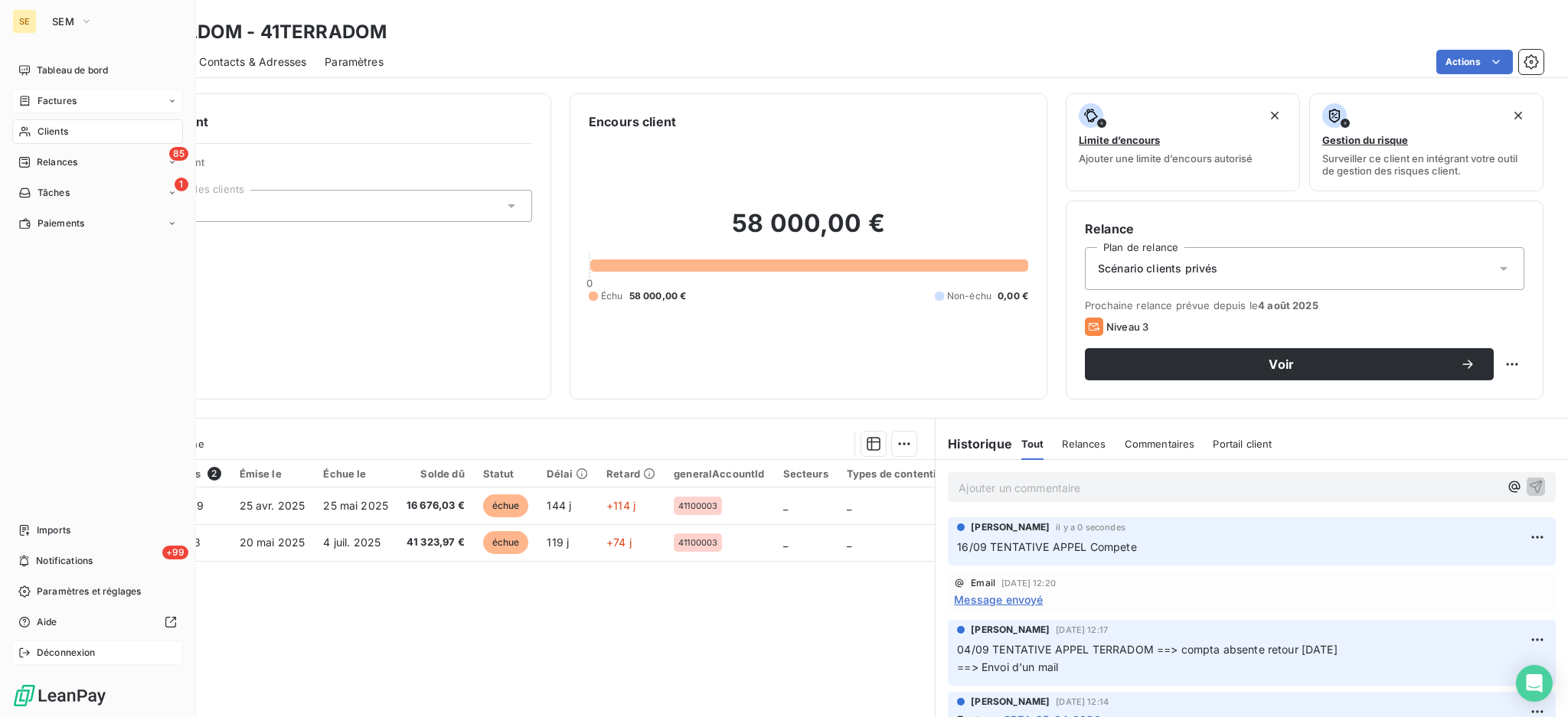
click at [74, 646] on span "Déconnexion" at bounding box center [66, 653] width 59 height 14
